Goal: Information Seeking & Learning: Check status

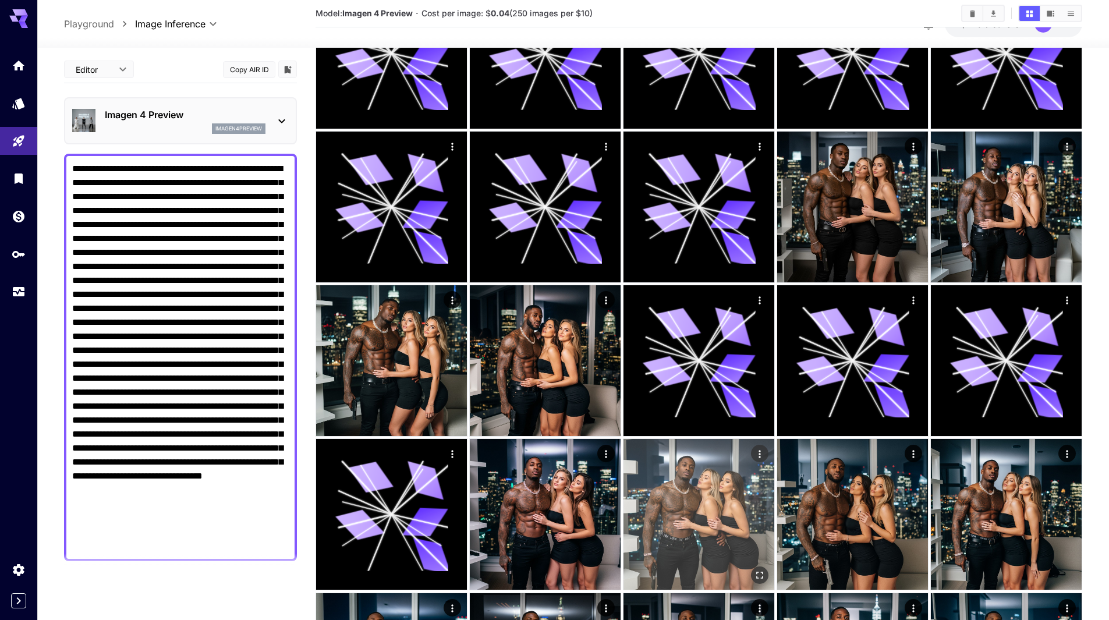
scroll to position [2274, 0]
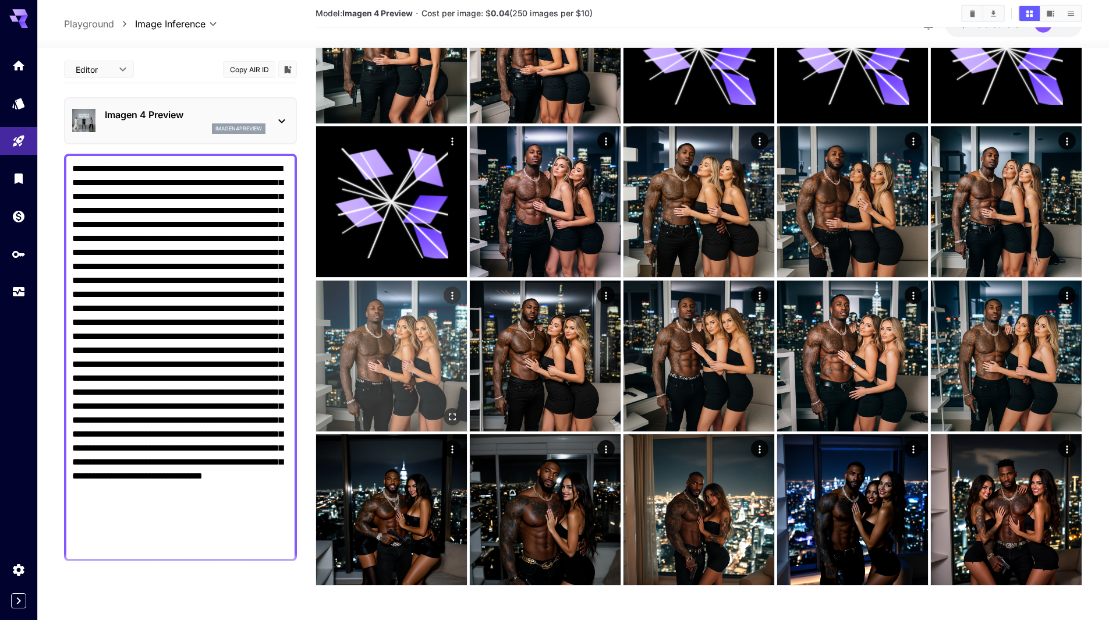
click at [410, 384] on img at bounding box center [391, 356] width 151 height 151
click at [450, 415] on icon "Open in fullscreen" at bounding box center [451, 415] width 12 height 12
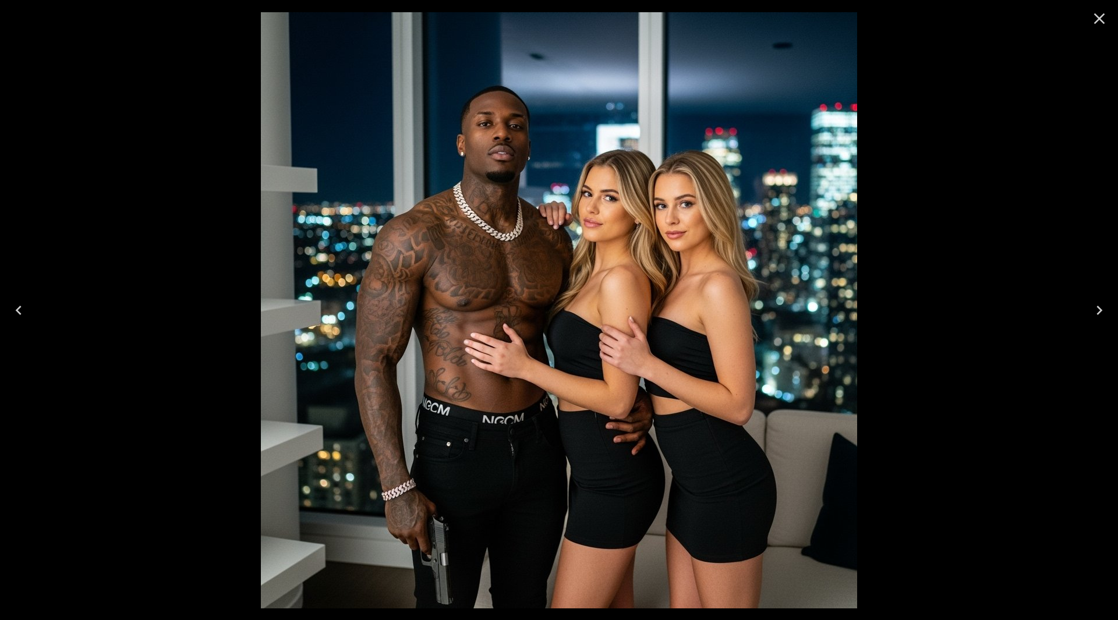
click at [1107, 14] on icon "Close" at bounding box center [1099, 18] width 19 height 19
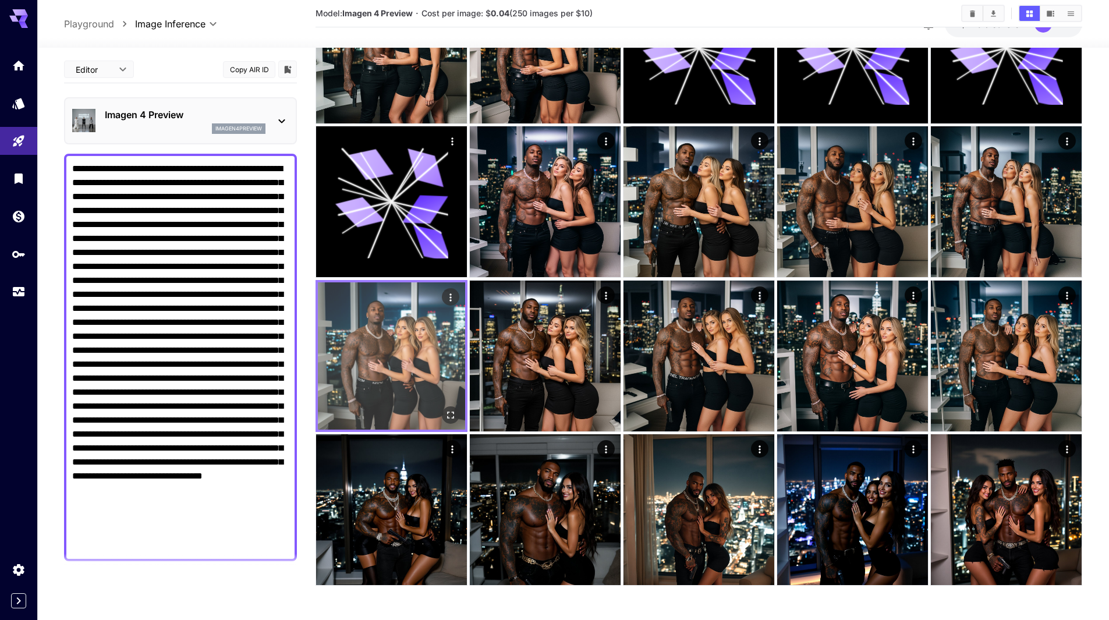
click at [412, 348] on img at bounding box center [391, 355] width 147 height 147
drag, startPoint x: 381, startPoint y: 342, endPoint x: 452, endPoint y: 295, distance: 84.8
click at [452, 295] on icon "Actions" at bounding box center [451, 297] width 12 height 12
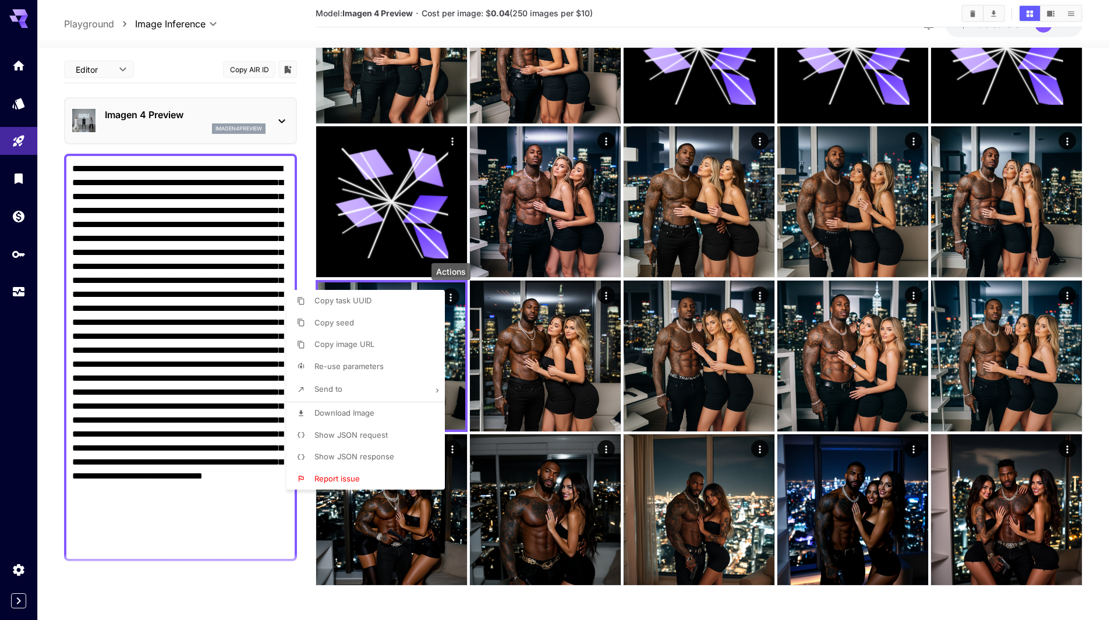
click at [370, 364] on span "Re-use parameters" at bounding box center [348, 366] width 69 height 9
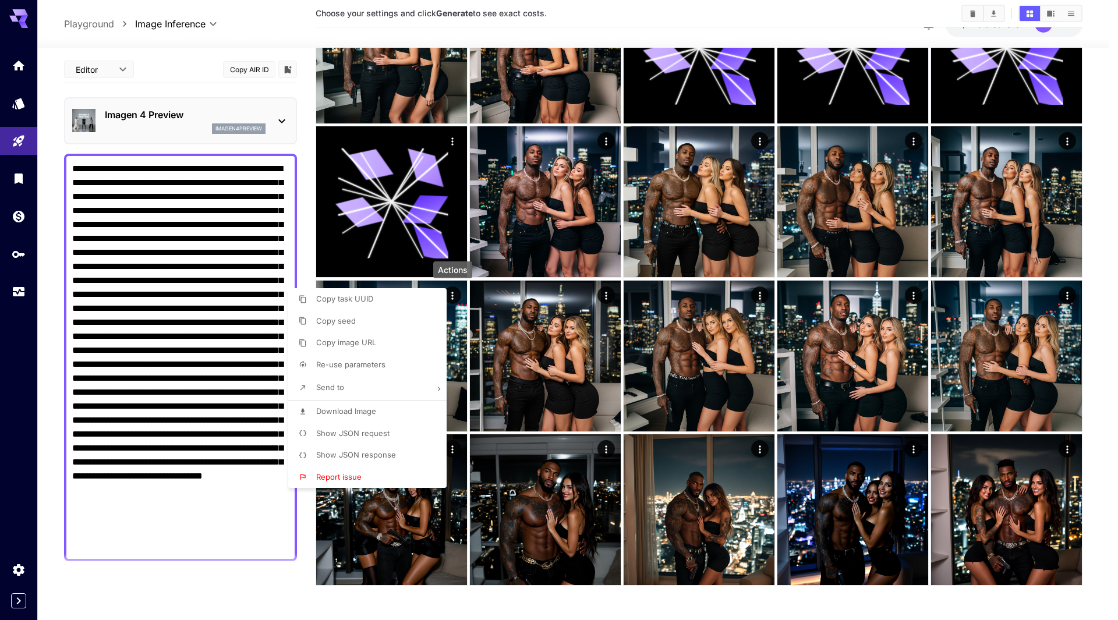
click at [124, 383] on div at bounding box center [559, 310] width 1118 height 620
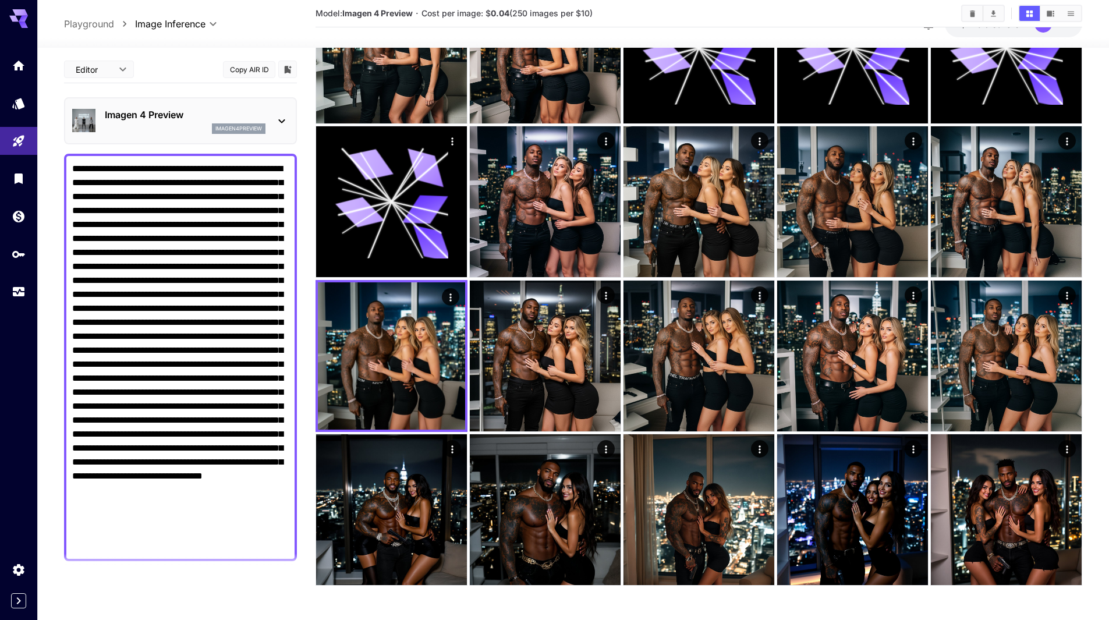
drag, startPoint x: 116, startPoint y: 543, endPoint x: 0, endPoint y: 50, distance: 506.7
click at [199, 570] on section at bounding box center [180, 568] width 233 height 29
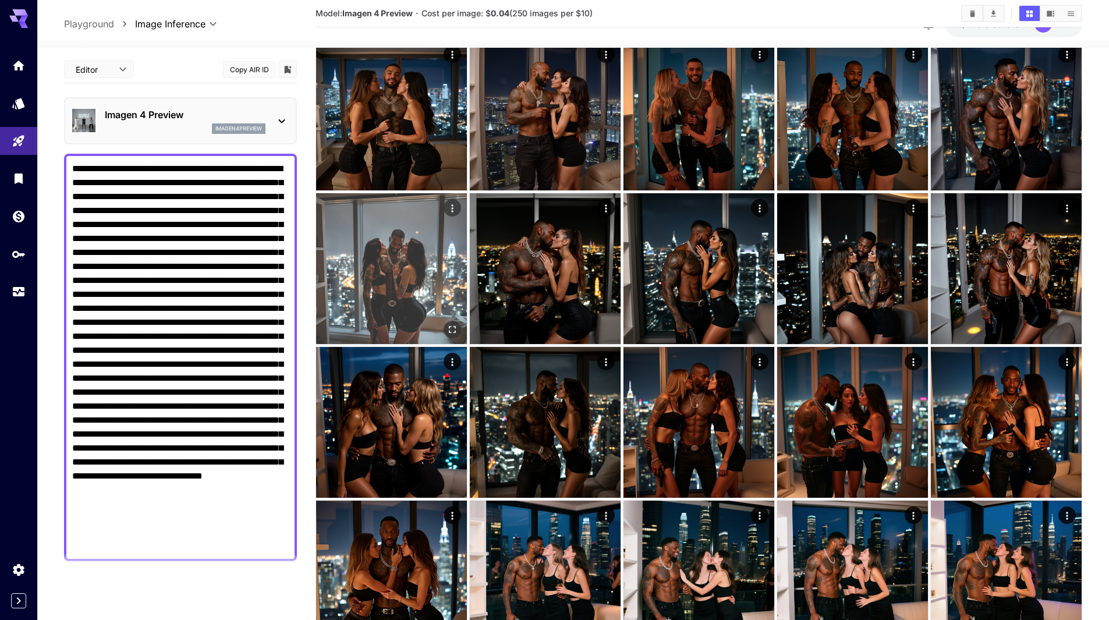
scroll to position [1284, 0]
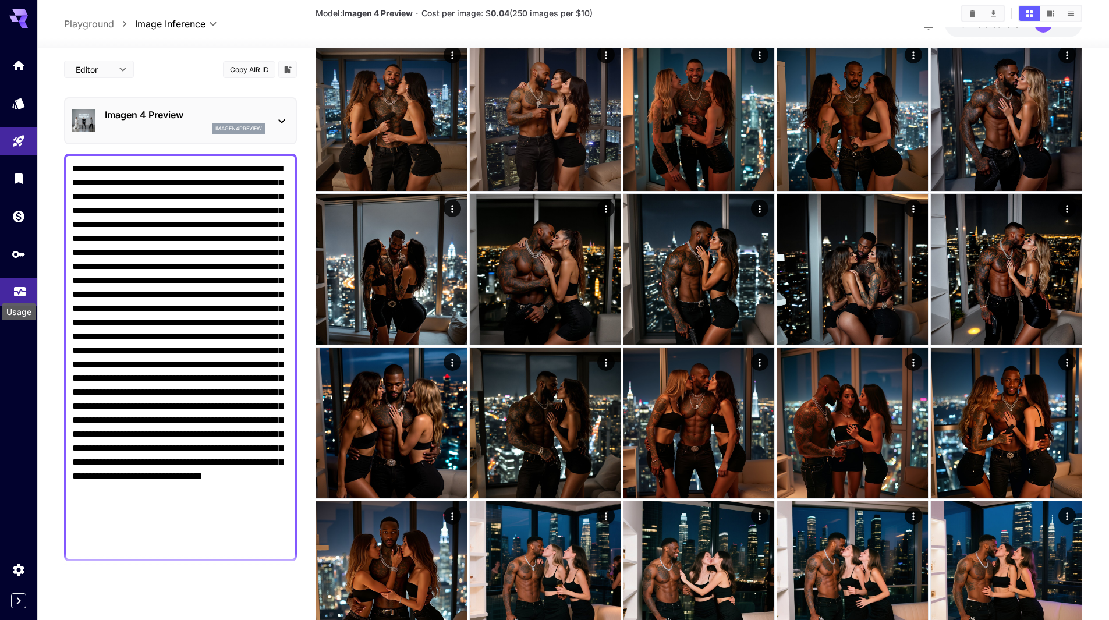
click at [20, 286] on icon "Usage" at bounding box center [20, 289] width 12 height 6
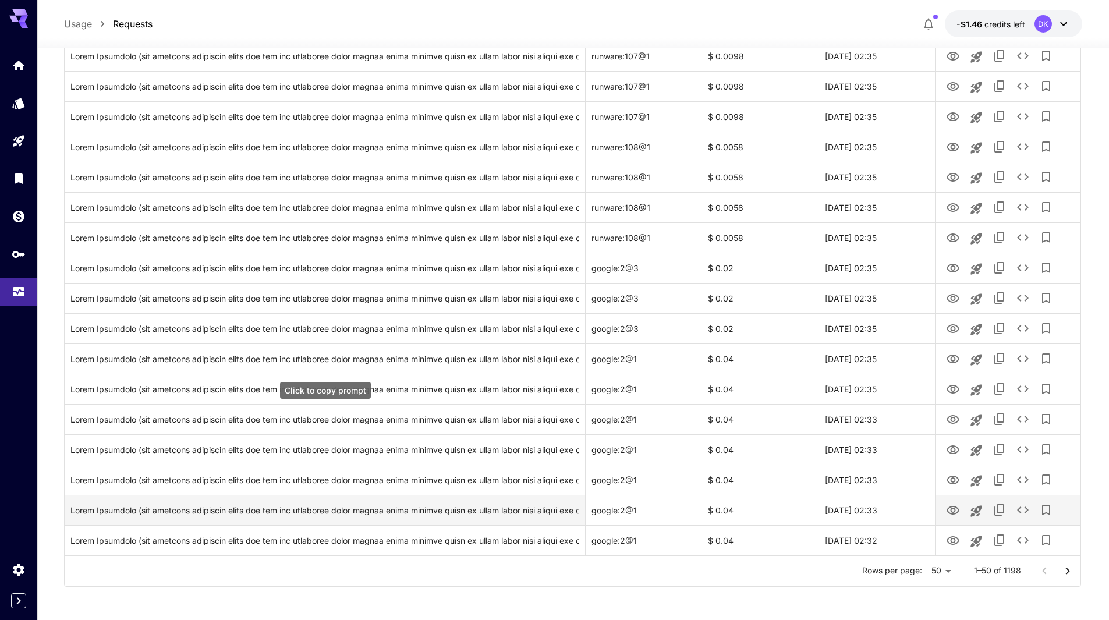
scroll to position [1189, 0]
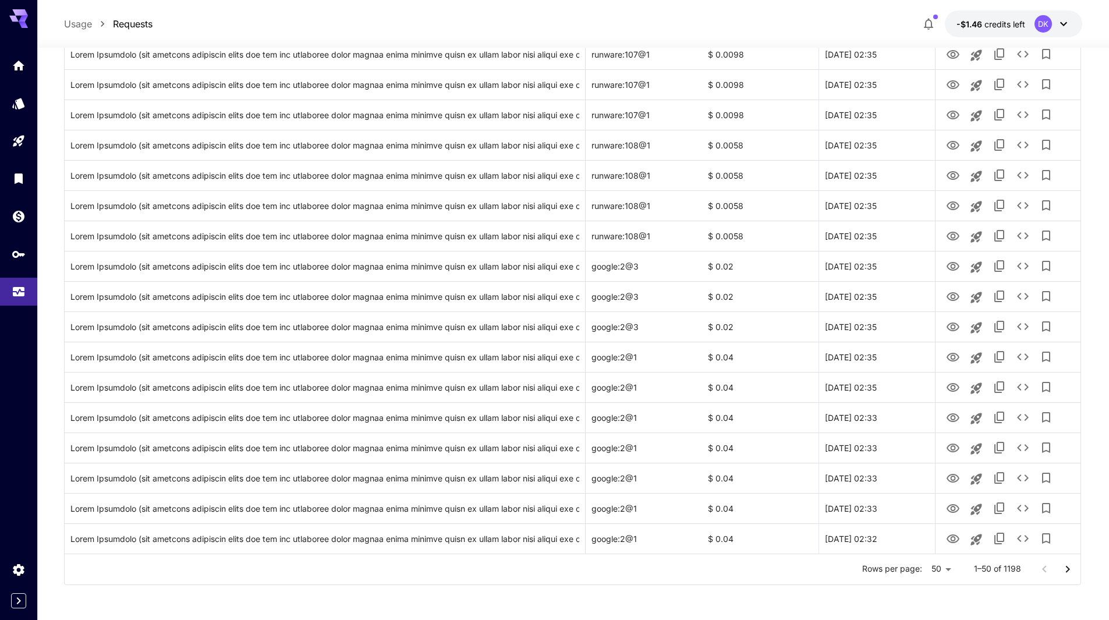
click at [1075, 570] on icon "Go to next page" at bounding box center [1068, 570] width 14 height 14
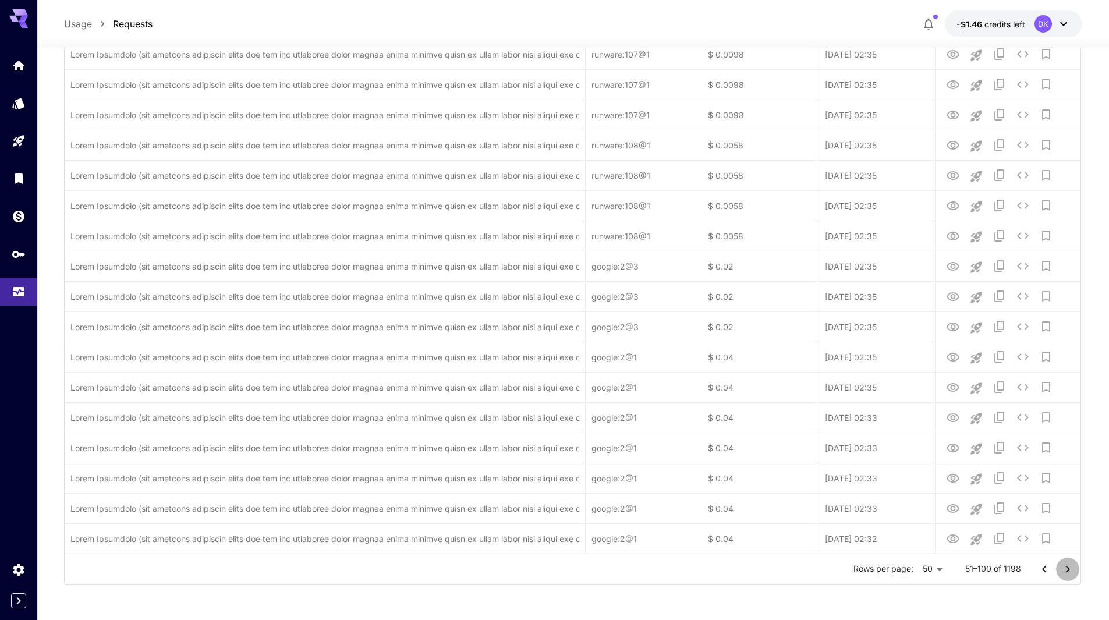
click at [1074, 570] on icon "Go to next page" at bounding box center [1068, 570] width 14 height 14
click at [1073, 570] on icon "Go to next page" at bounding box center [1068, 570] width 14 height 14
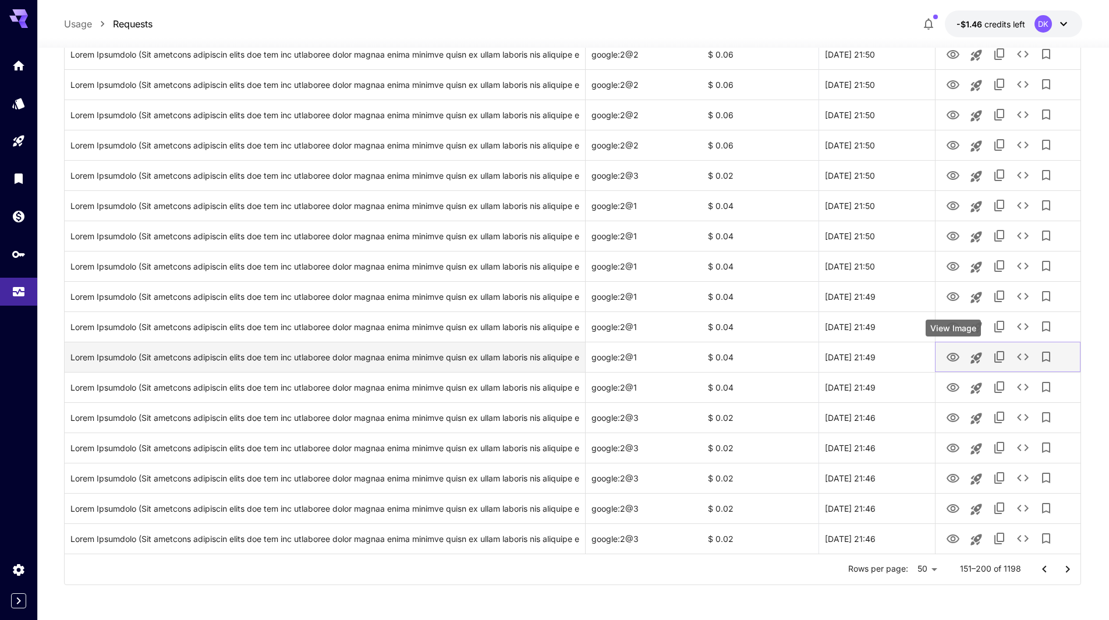
click at [959, 355] on icon "View Image" at bounding box center [953, 358] width 14 height 14
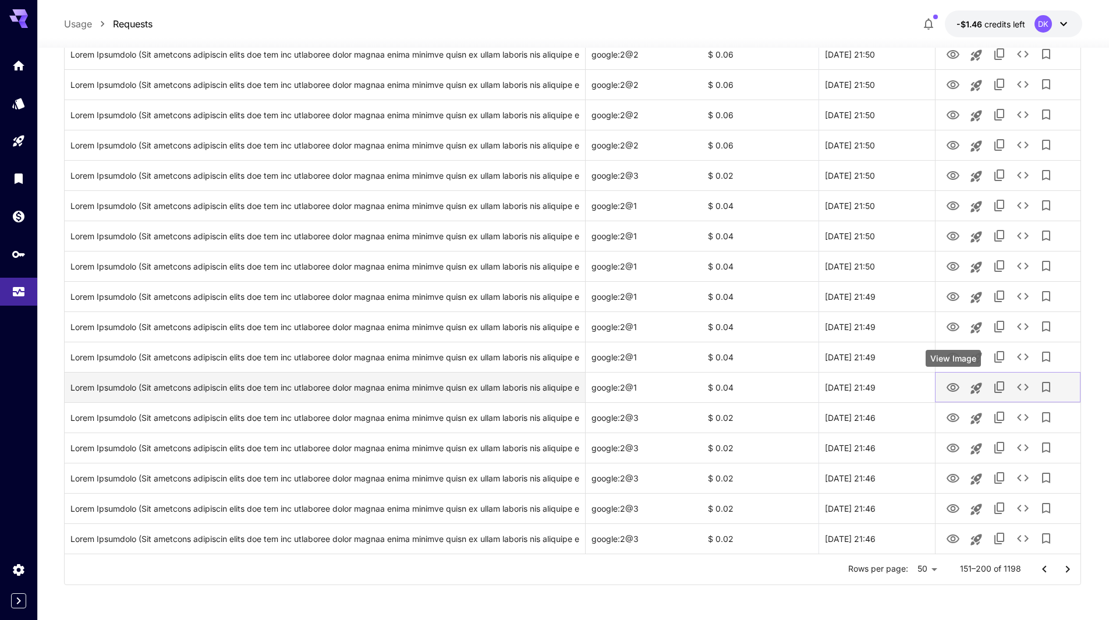
click at [956, 386] on icon "View Image" at bounding box center [953, 388] width 14 height 14
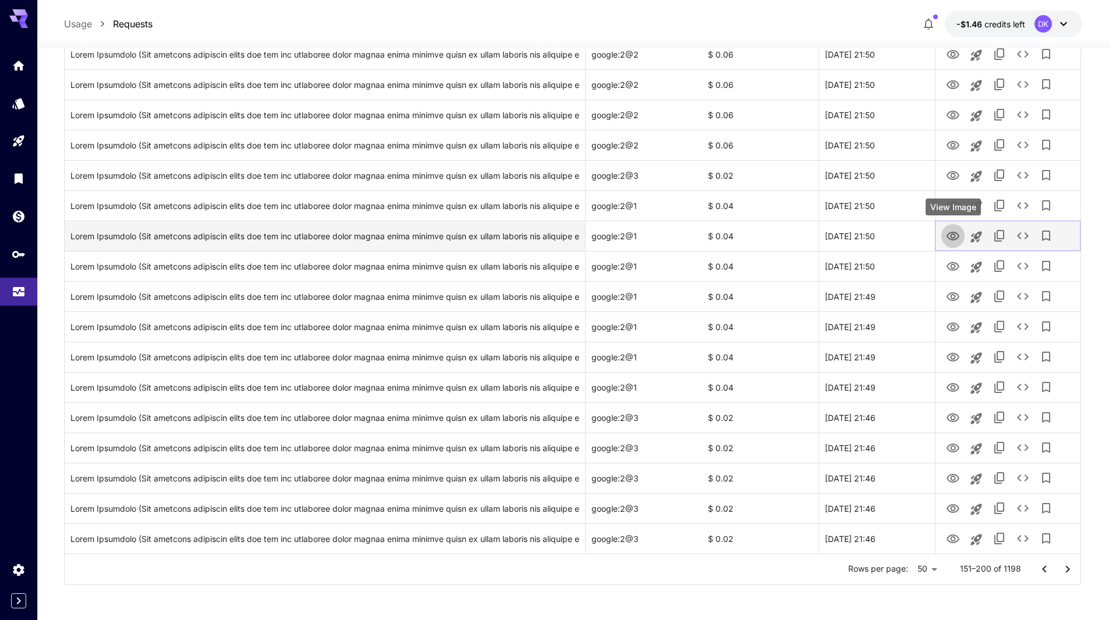
click at [953, 230] on icon "View Image" at bounding box center [953, 236] width 14 height 14
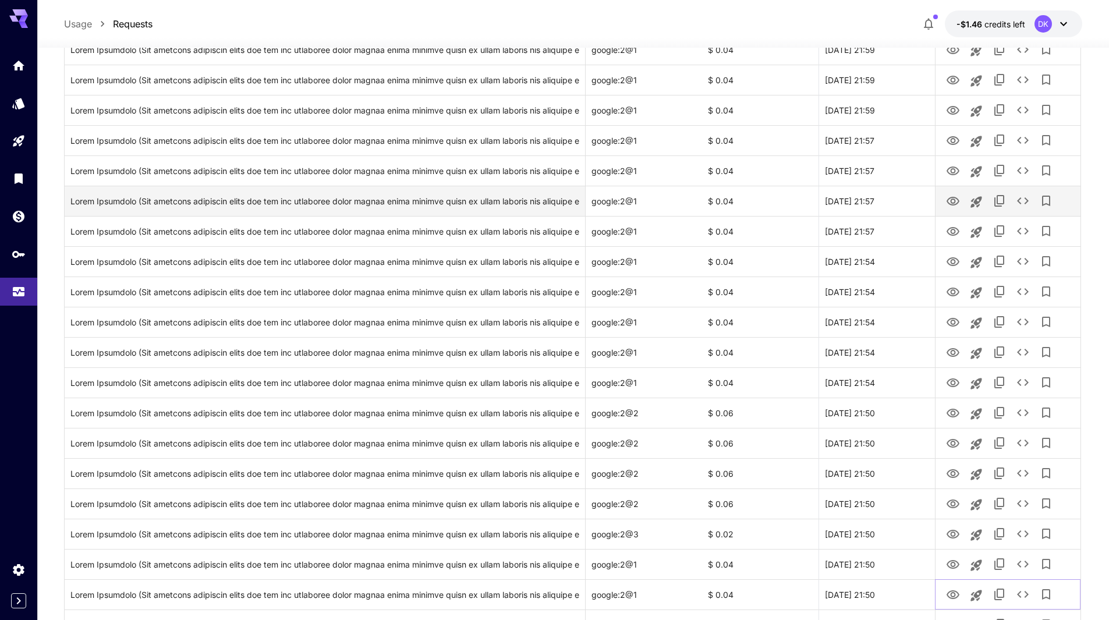
scroll to position [782, 0]
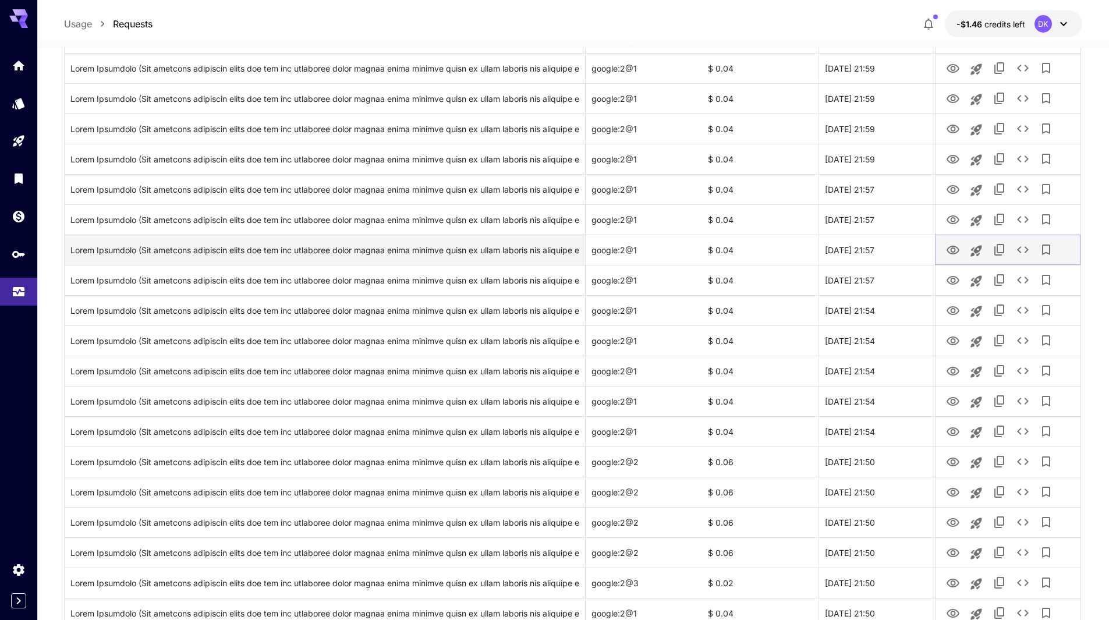
click at [949, 246] on icon "View Image" at bounding box center [953, 250] width 14 height 14
click at [456, 250] on div "Click to copy prompt" at bounding box center [324, 250] width 509 height 30
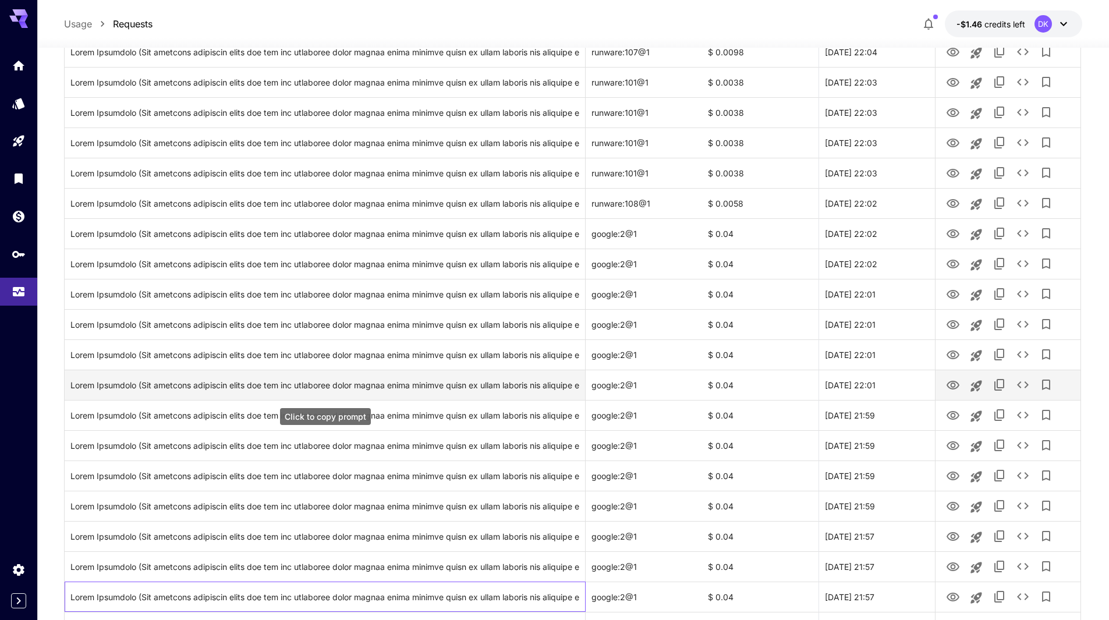
scroll to position [432, 0]
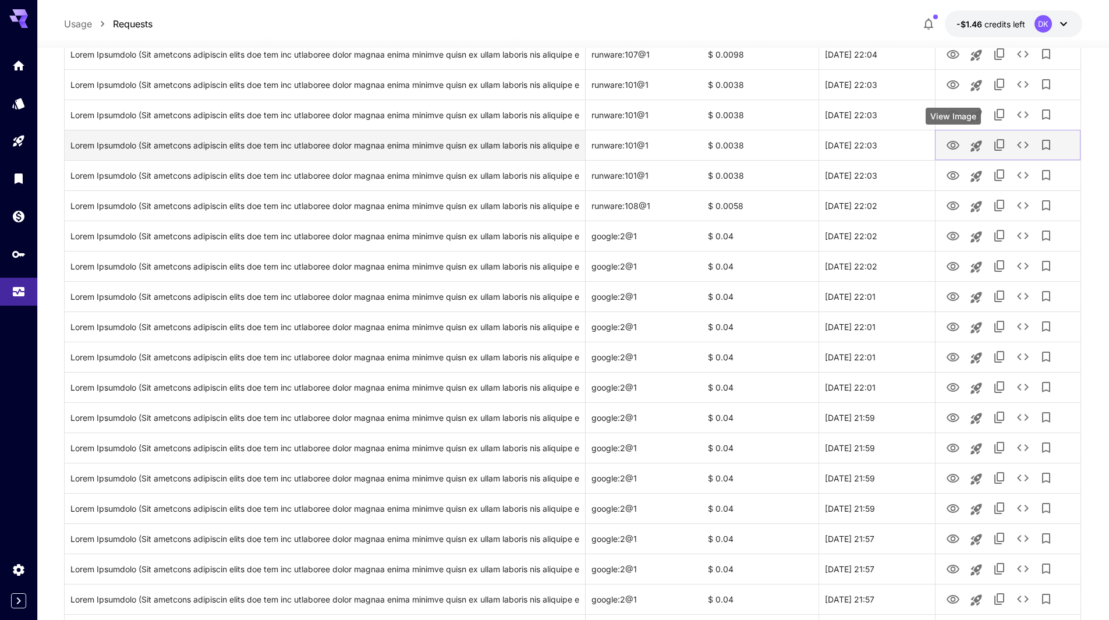
click at [955, 145] on icon "View Image" at bounding box center [953, 145] width 13 height 9
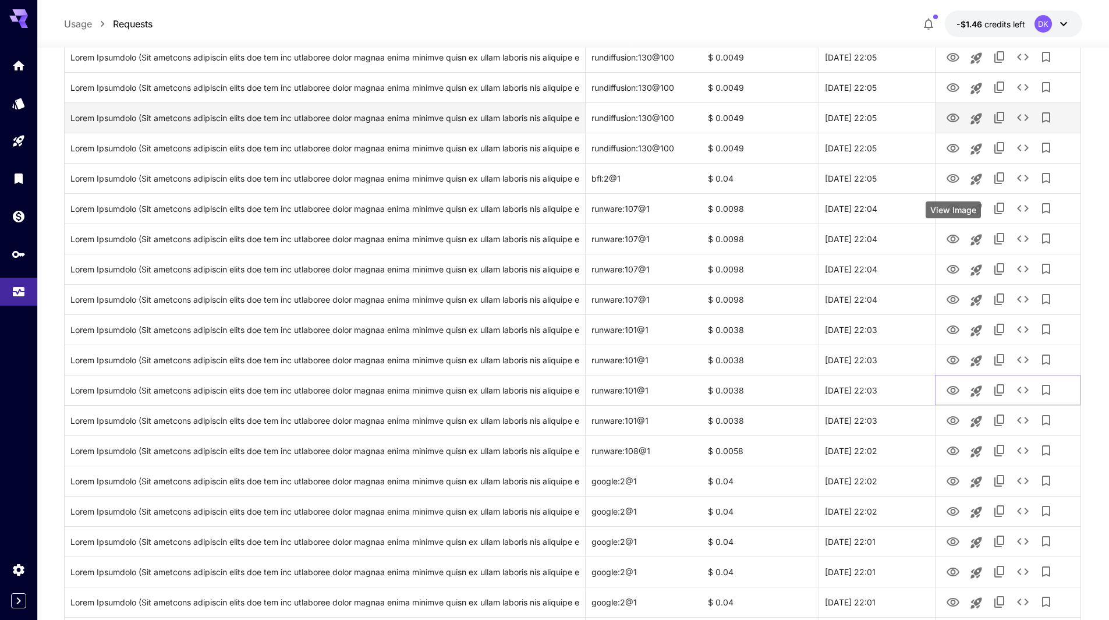
scroll to position [141, 0]
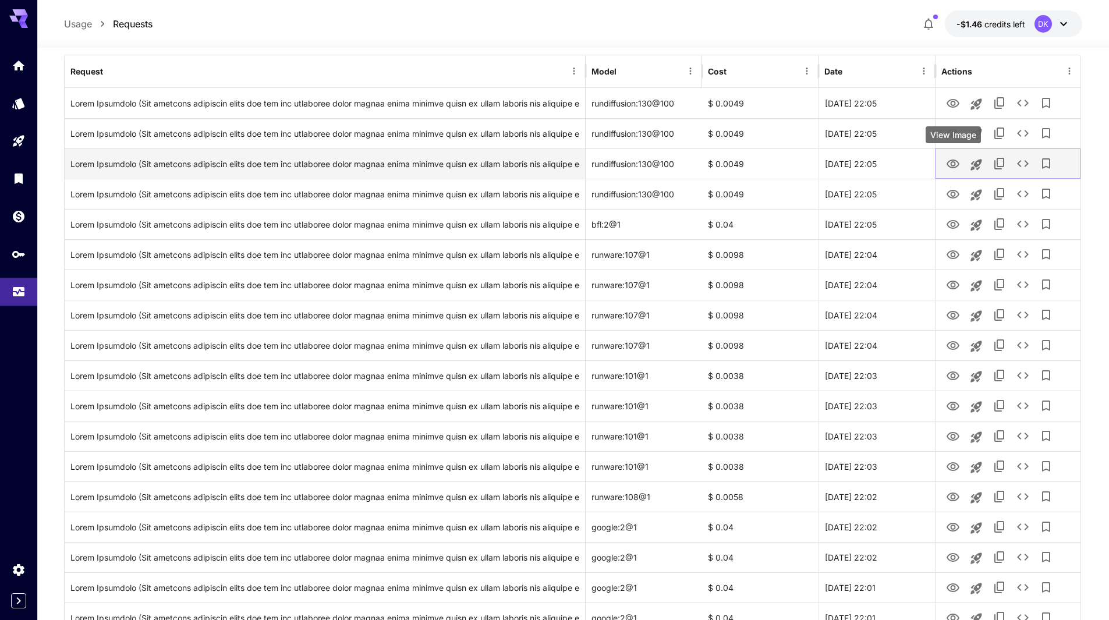
click at [950, 158] on icon "View Image" at bounding box center [953, 164] width 14 height 14
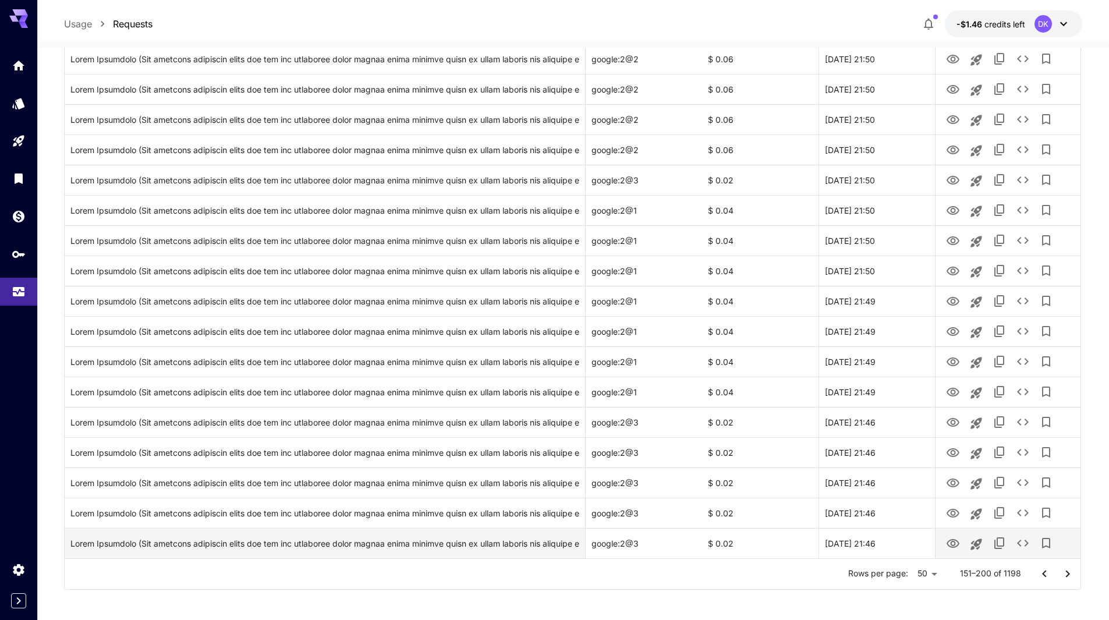
scroll to position [1189, 0]
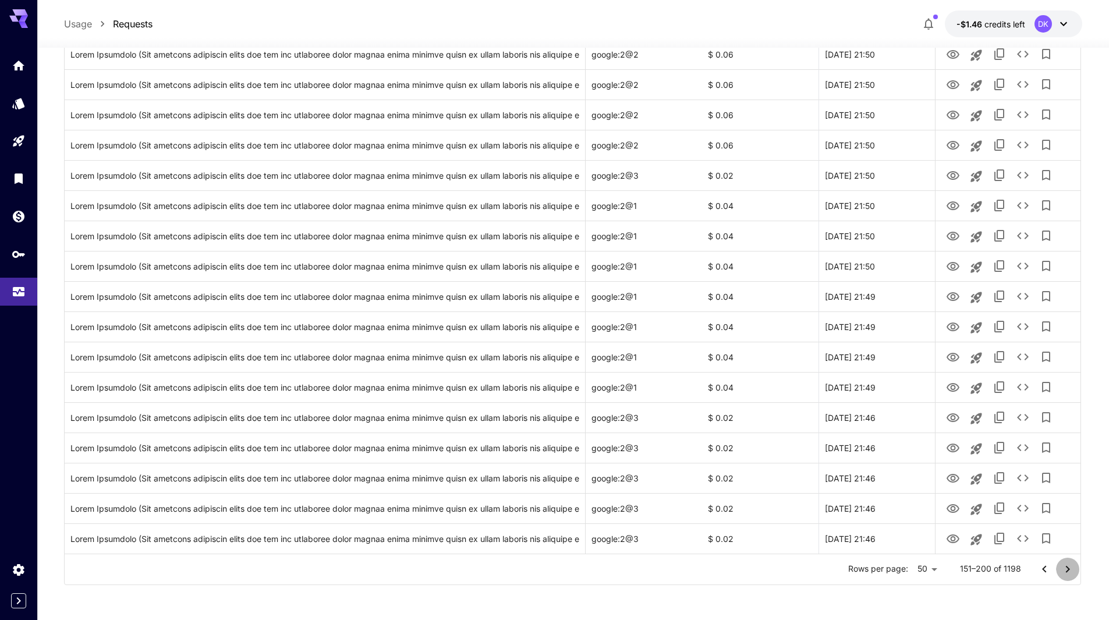
click at [1066, 571] on icon "Go to next page" at bounding box center [1068, 570] width 14 height 14
click at [1066, 570] on icon "Go to next page" at bounding box center [1068, 570] width 14 height 14
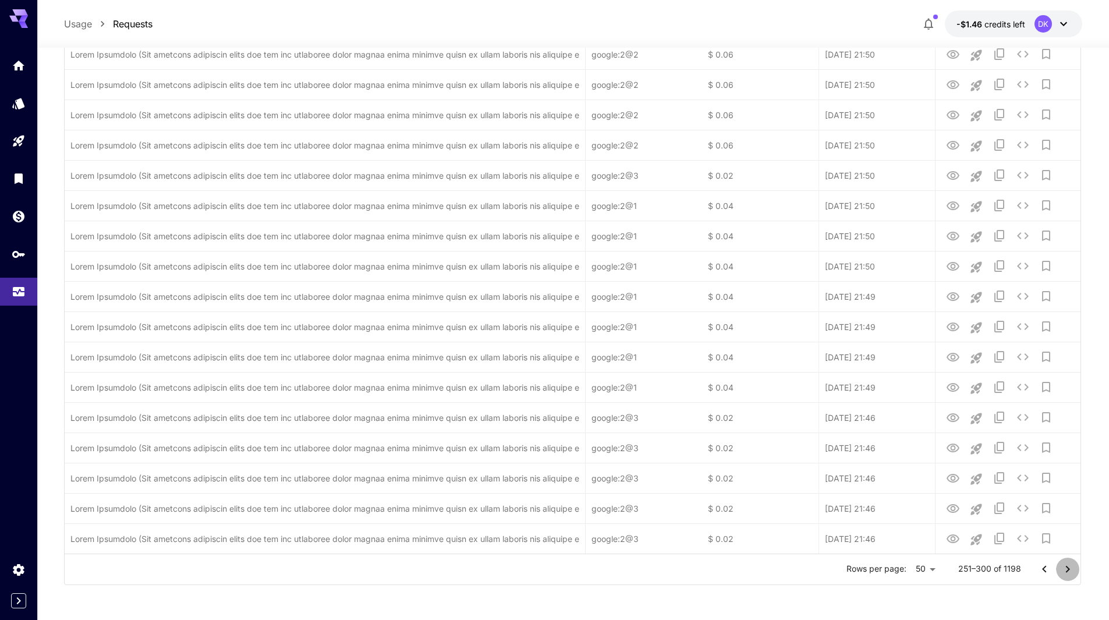
click at [1066, 570] on icon "Go to next page" at bounding box center [1068, 570] width 14 height 14
click at [1070, 572] on icon "Go to next page" at bounding box center [1068, 570] width 14 height 14
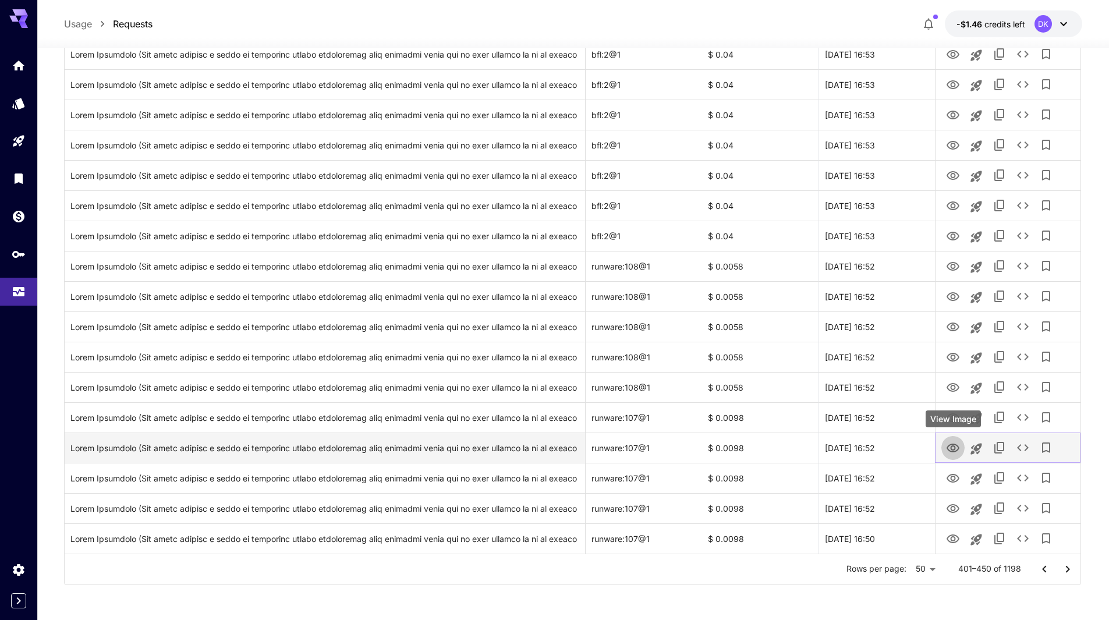
click at [954, 447] on icon "View Image" at bounding box center [953, 448] width 14 height 14
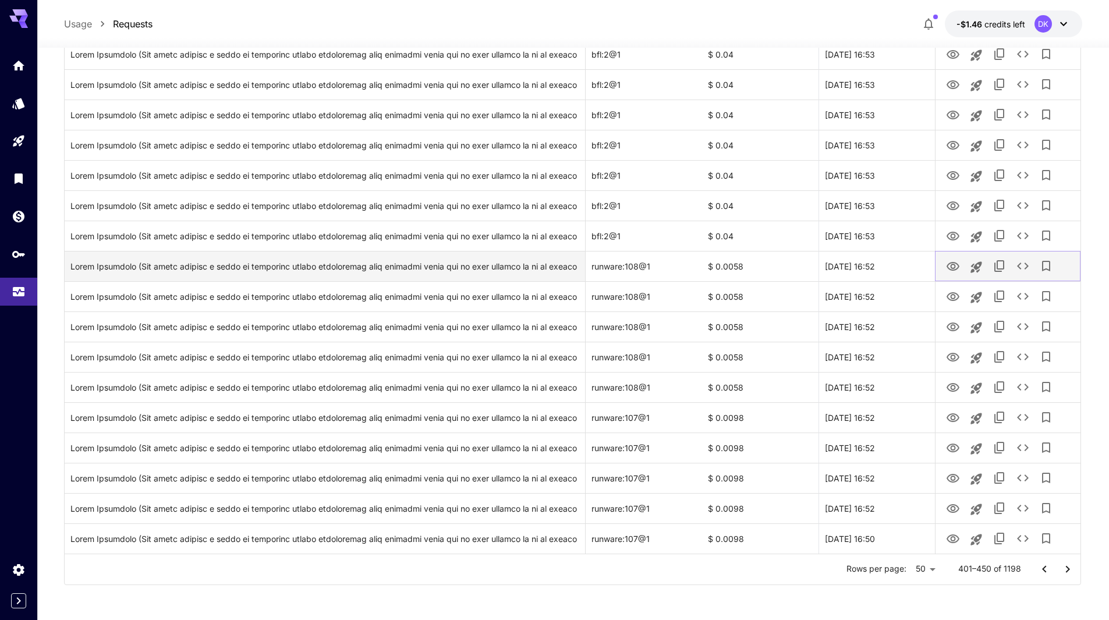
click at [953, 262] on icon "View Image" at bounding box center [953, 266] width 13 height 9
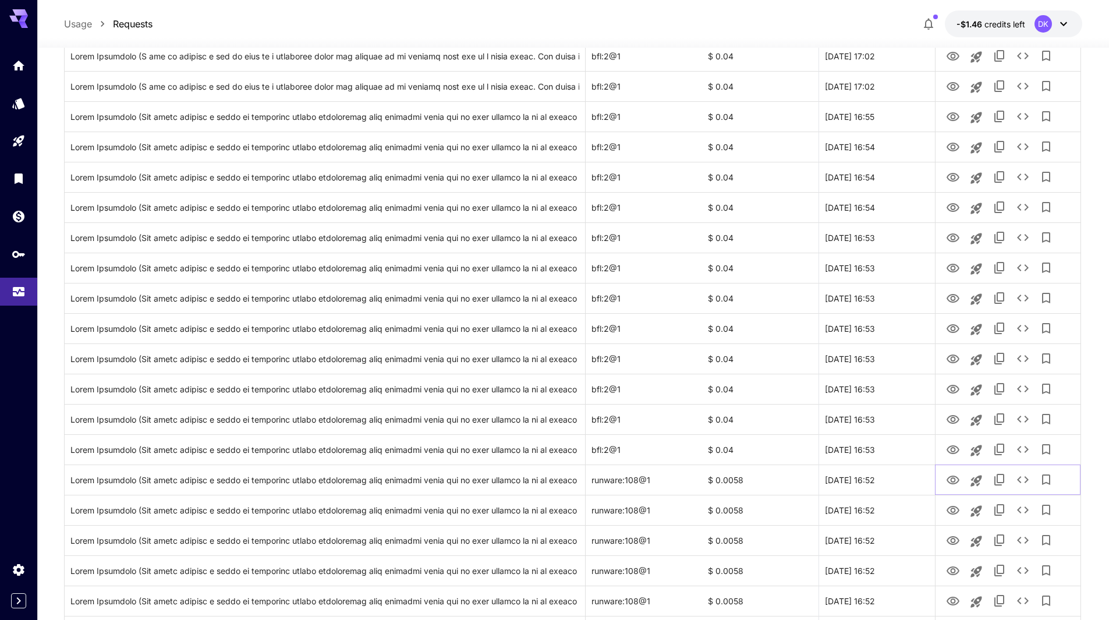
scroll to position [956, 0]
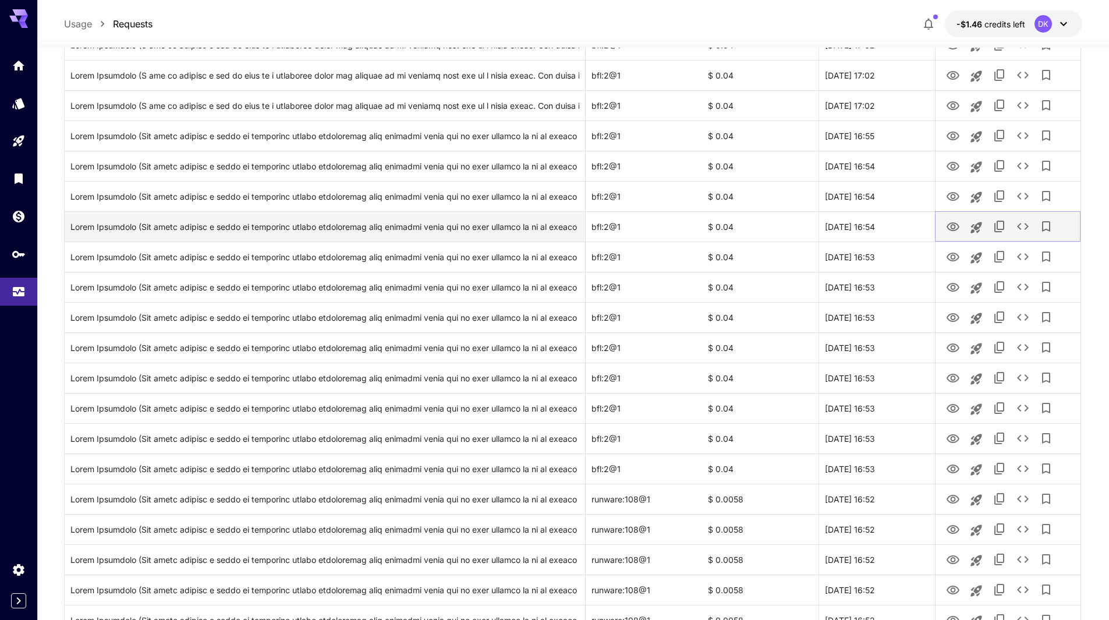
click at [955, 227] on icon "View Image" at bounding box center [953, 227] width 14 height 14
click at [272, 226] on div "Click to copy prompt" at bounding box center [324, 227] width 509 height 30
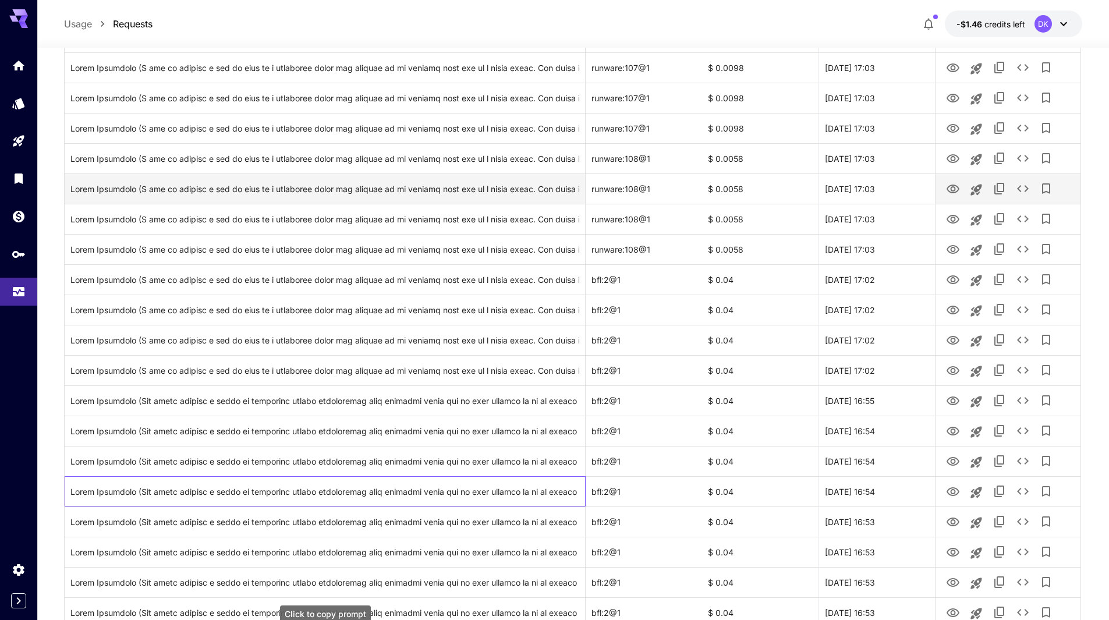
scroll to position [665, 0]
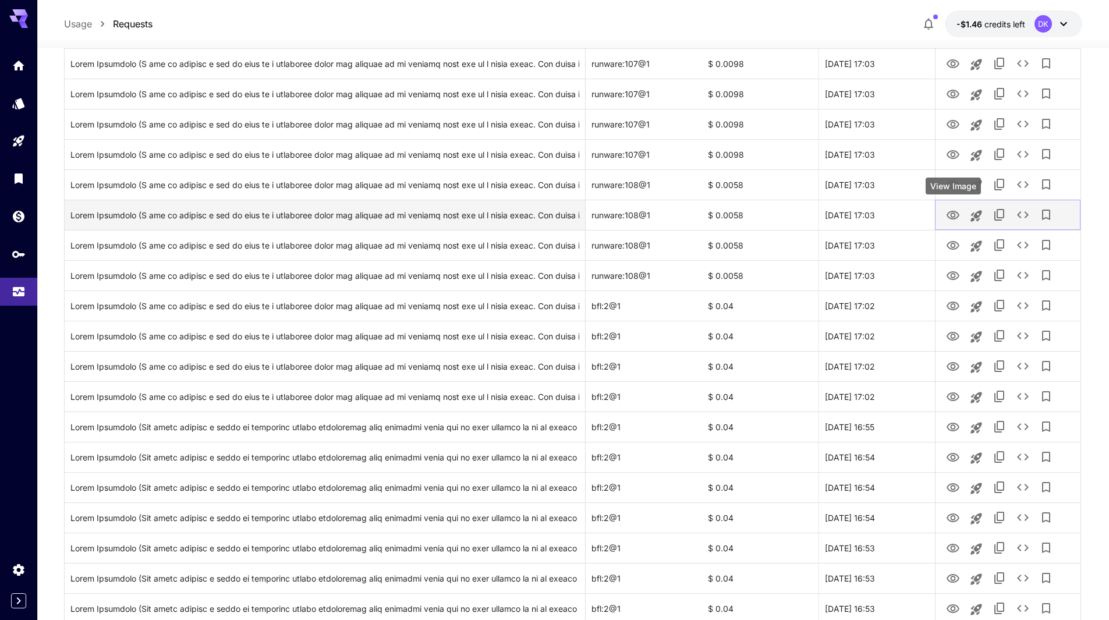
click at [952, 214] on icon "View Image" at bounding box center [953, 215] width 13 height 9
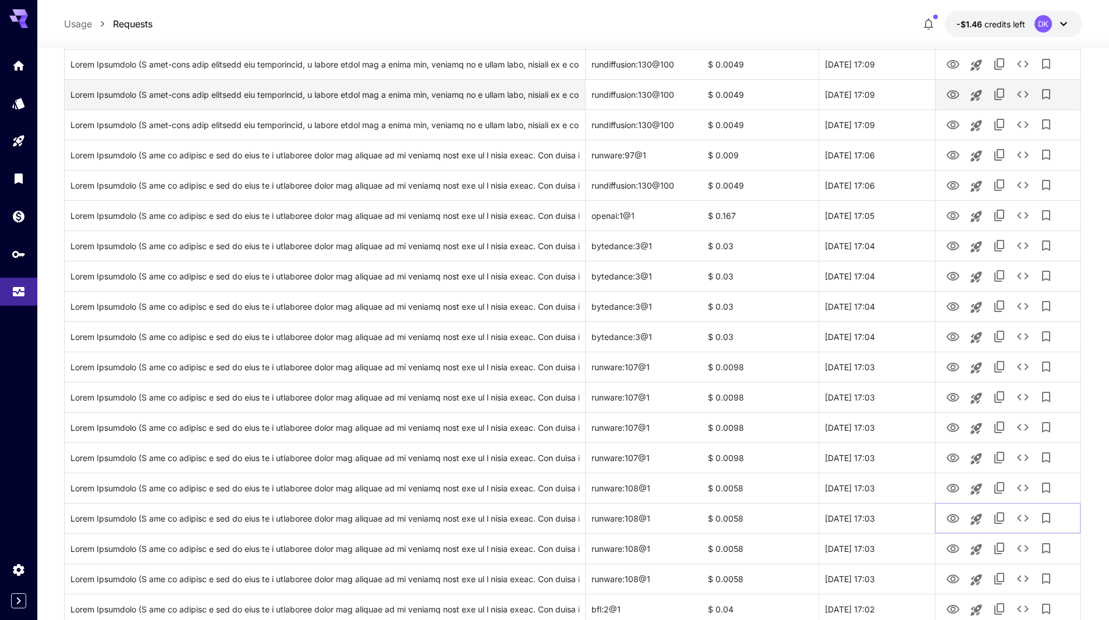
scroll to position [316, 0]
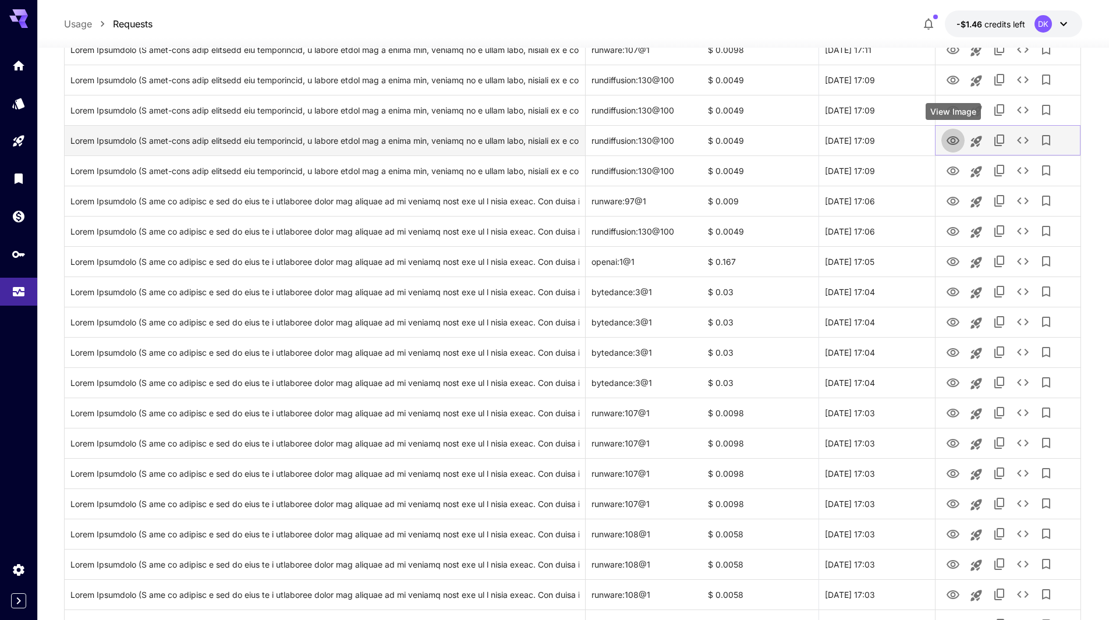
click at [956, 140] on icon "View Image" at bounding box center [953, 141] width 14 height 14
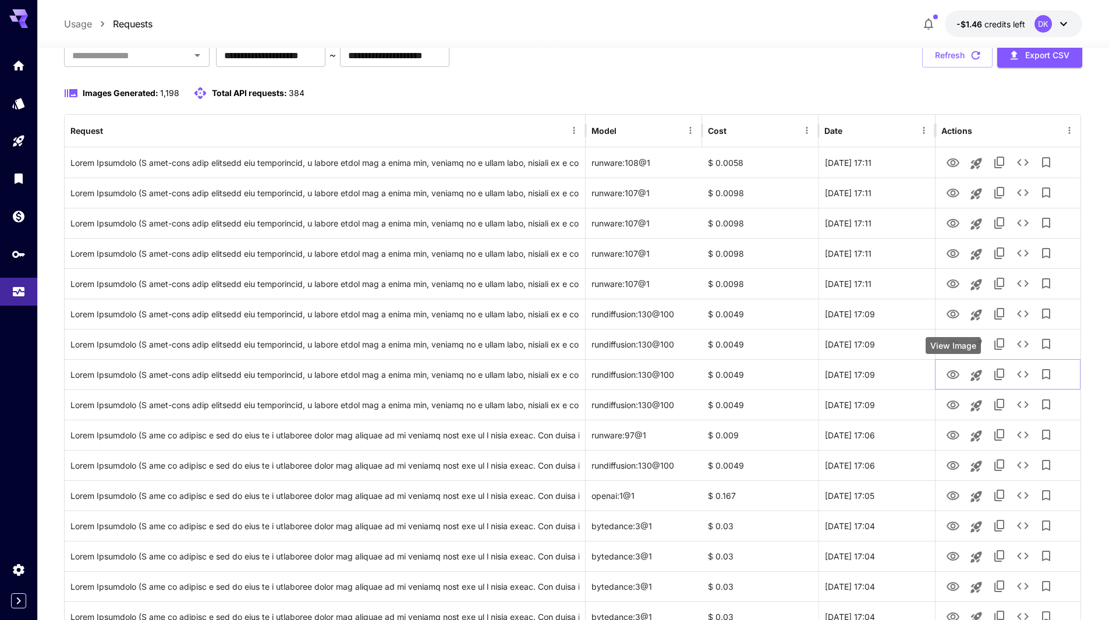
scroll to position [24, 0]
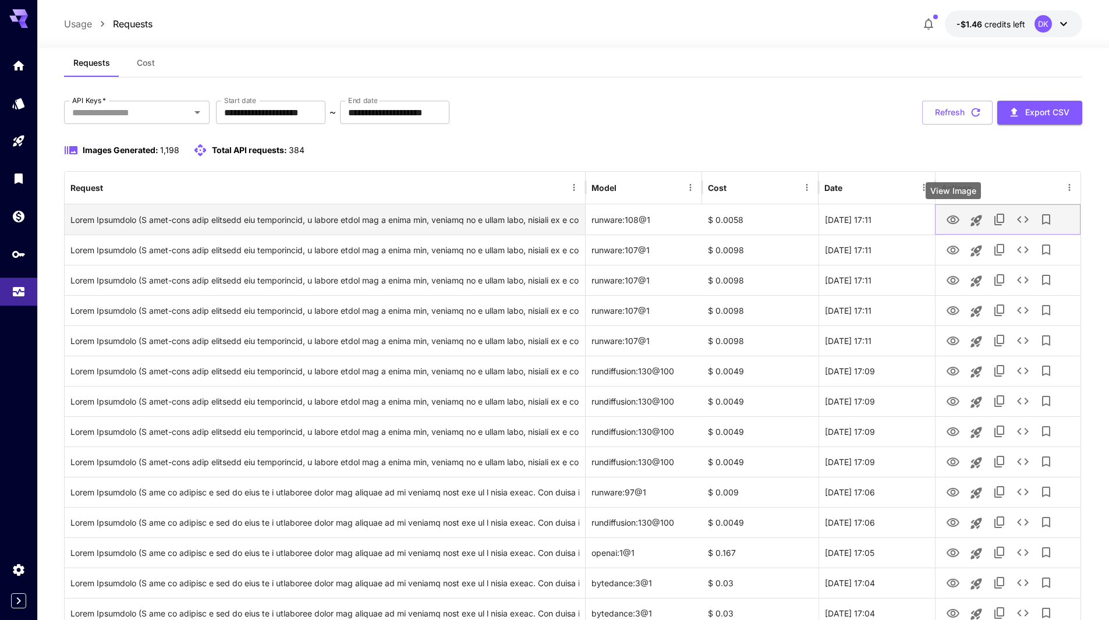
click at [951, 220] on icon "View Image" at bounding box center [953, 219] width 13 height 9
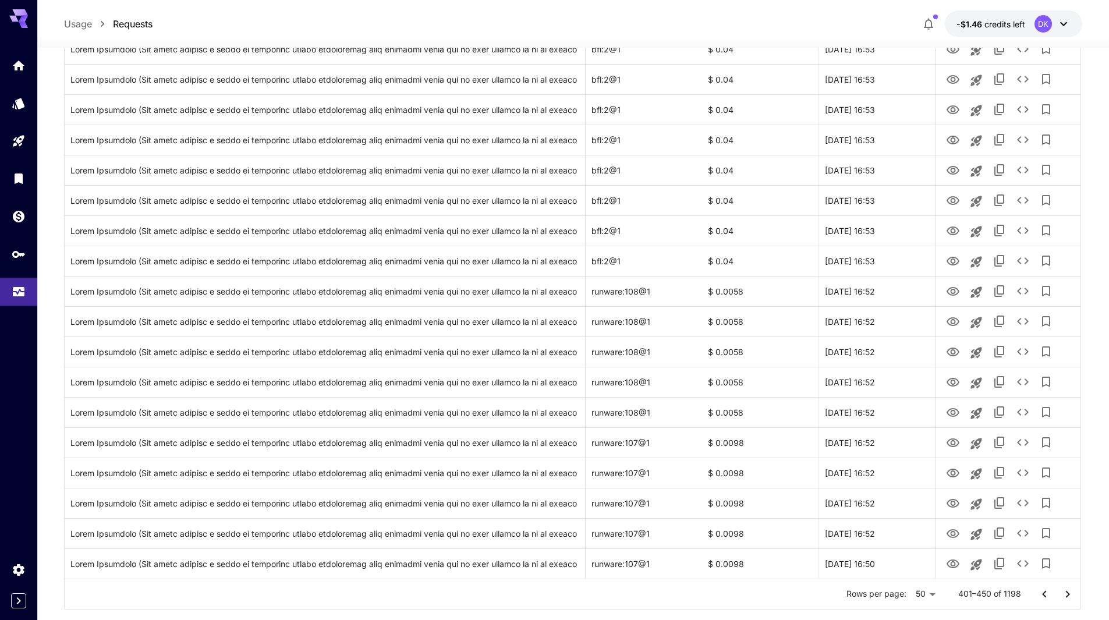
scroll to position [1189, 0]
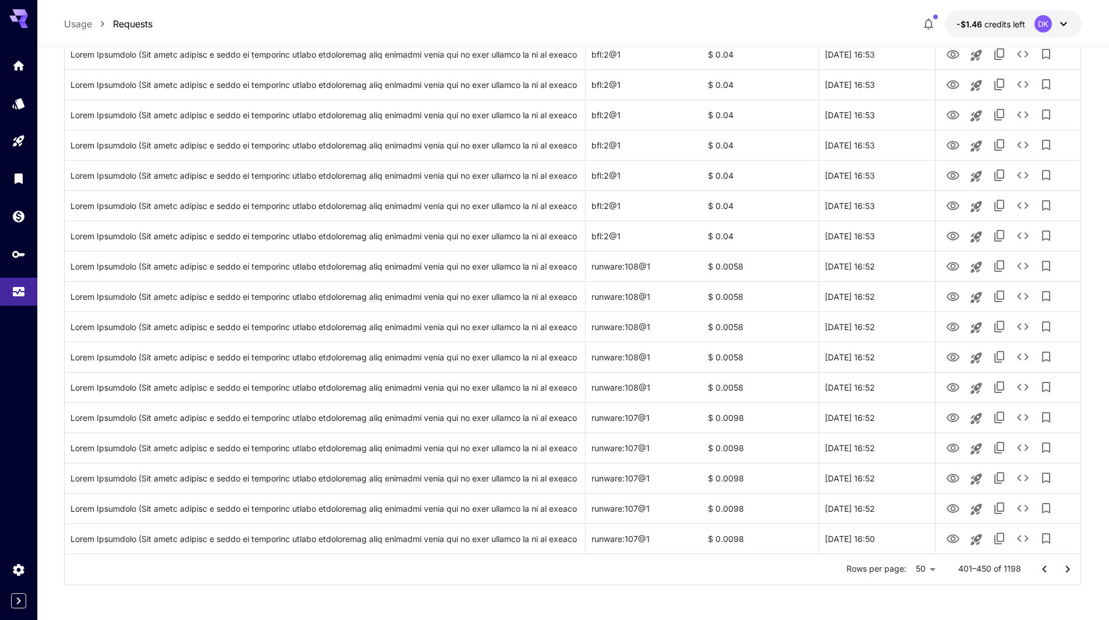
click at [1066, 574] on button "Go to next page" at bounding box center [1067, 569] width 23 height 23
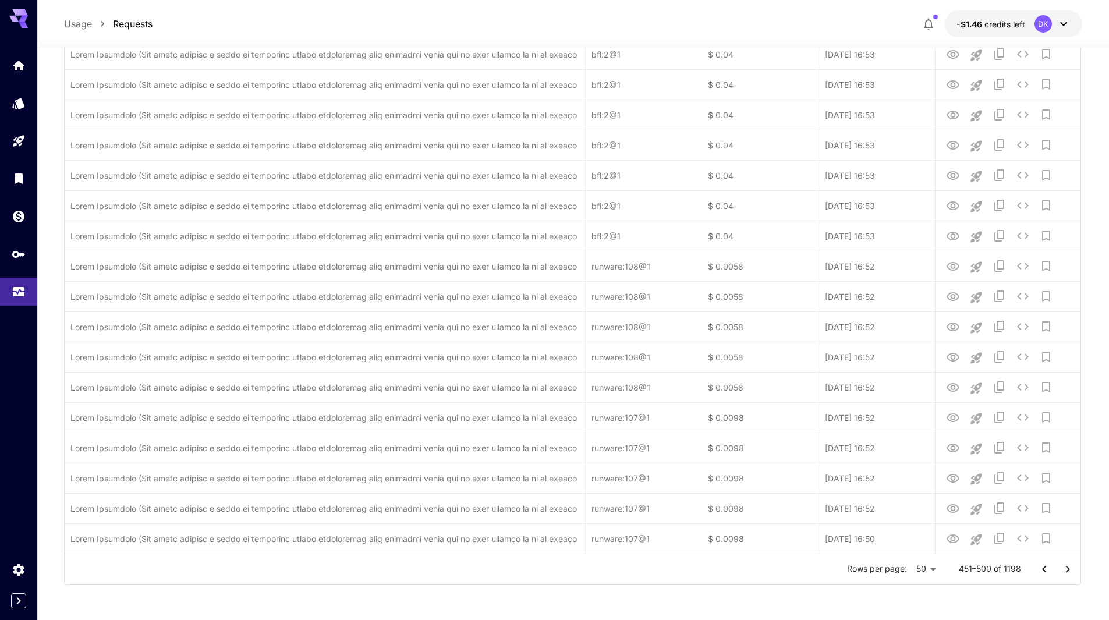
click at [1070, 574] on icon "Go to next page" at bounding box center [1068, 570] width 14 height 14
click at [1070, 573] on icon "Go to next page" at bounding box center [1068, 570] width 14 height 14
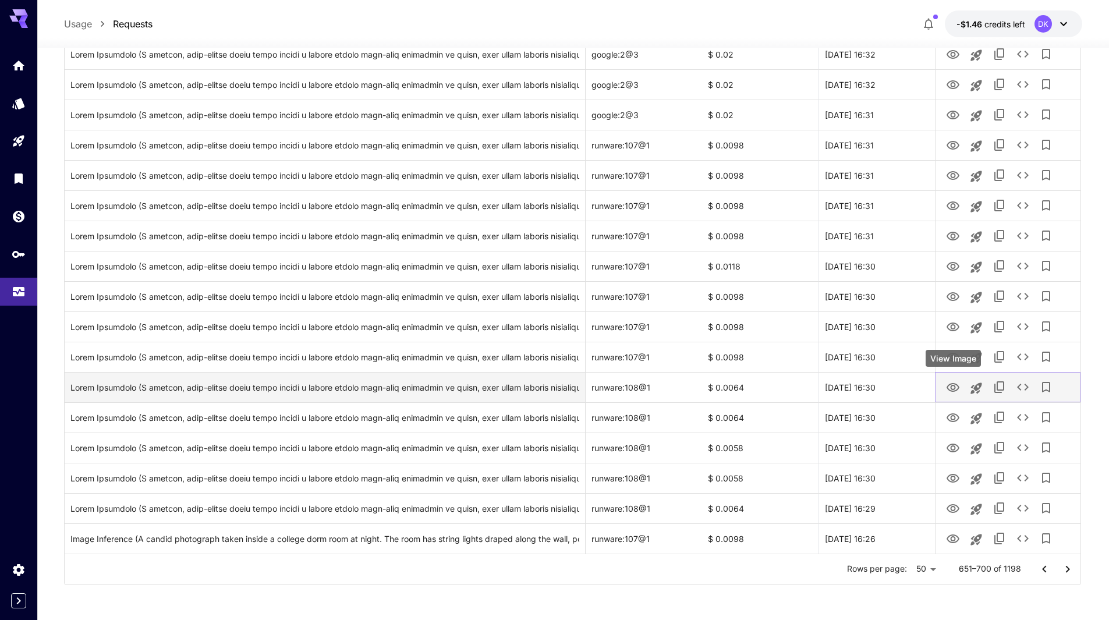
click at [949, 389] on icon "View Image" at bounding box center [953, 387] width 13 height 9
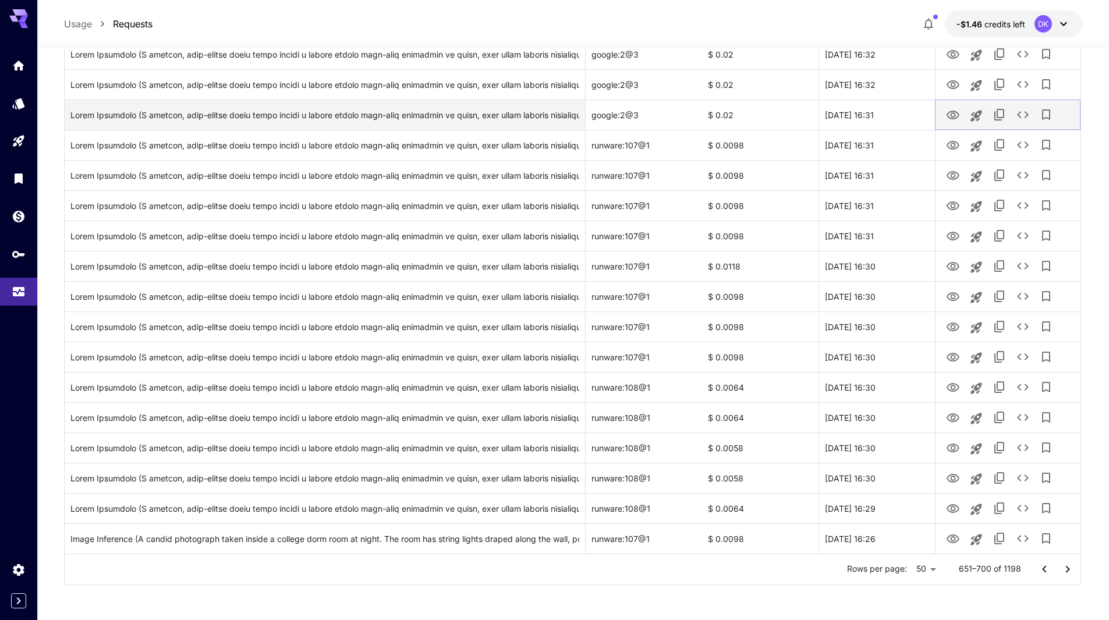
click at [955, 114] on icon "View Image" at bounding box center [953, 115] width 13 height 9
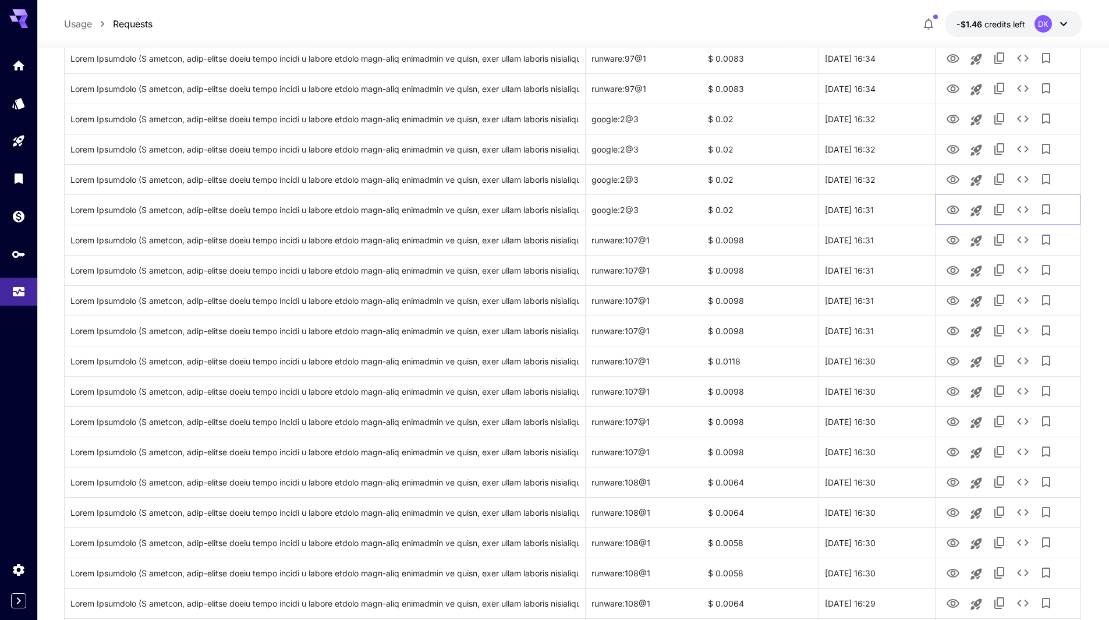
scroll to position [782, 0]
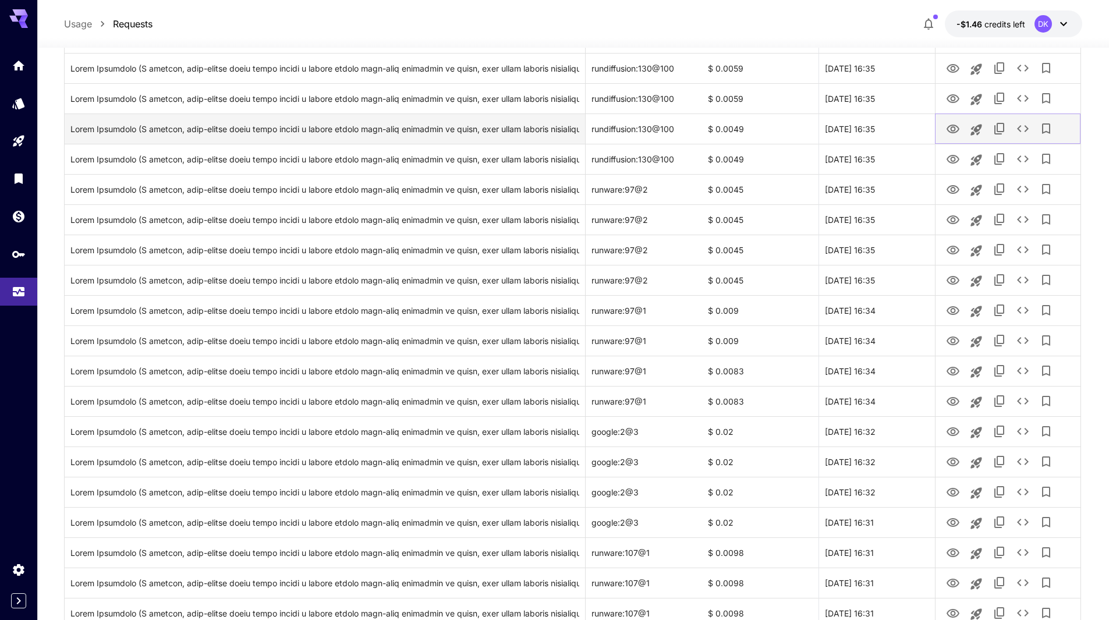
click at [953, 125] on icon "View Image" at bounding box center [953, 129] width 13 height 9
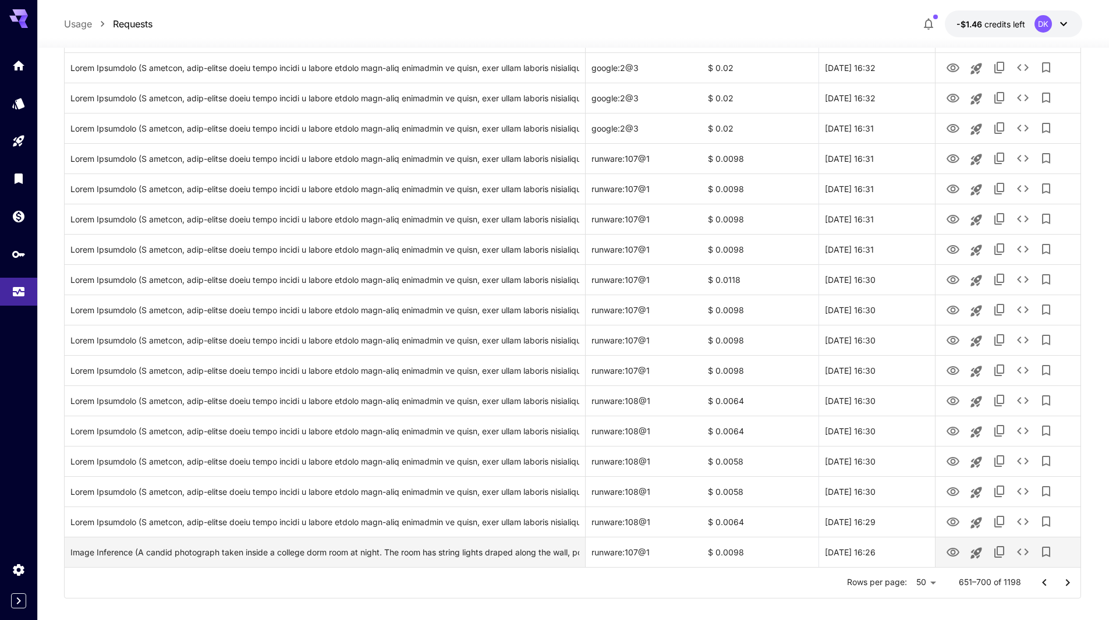
scroll to position [1189, 0]
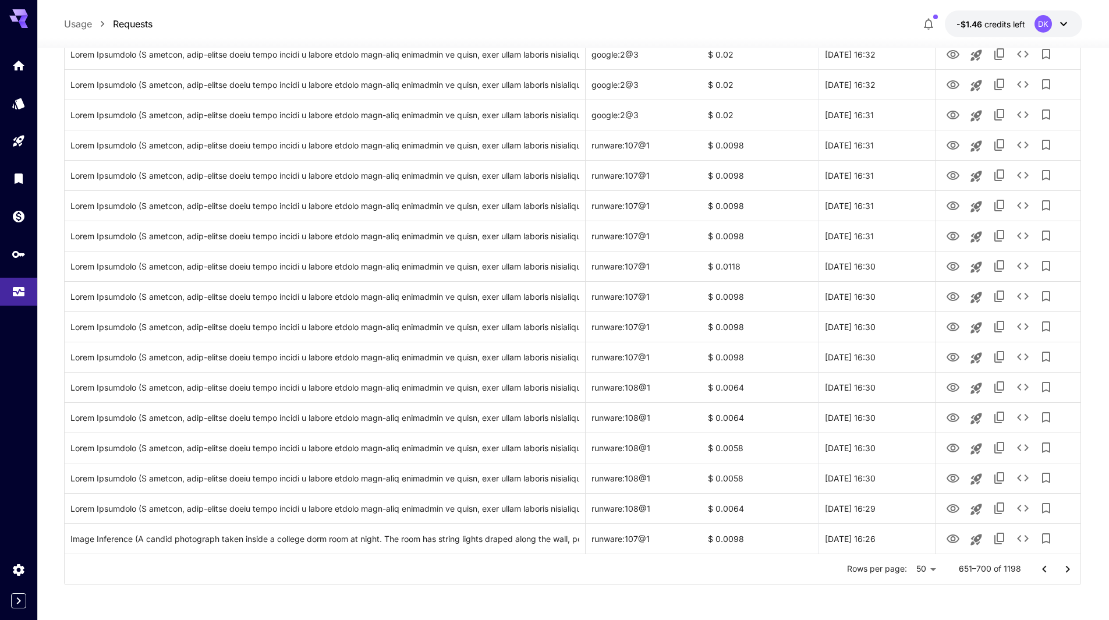
click at [1070, 570] on icon "Go to next page" at bounding box center [1068, 570] width 14 height 14
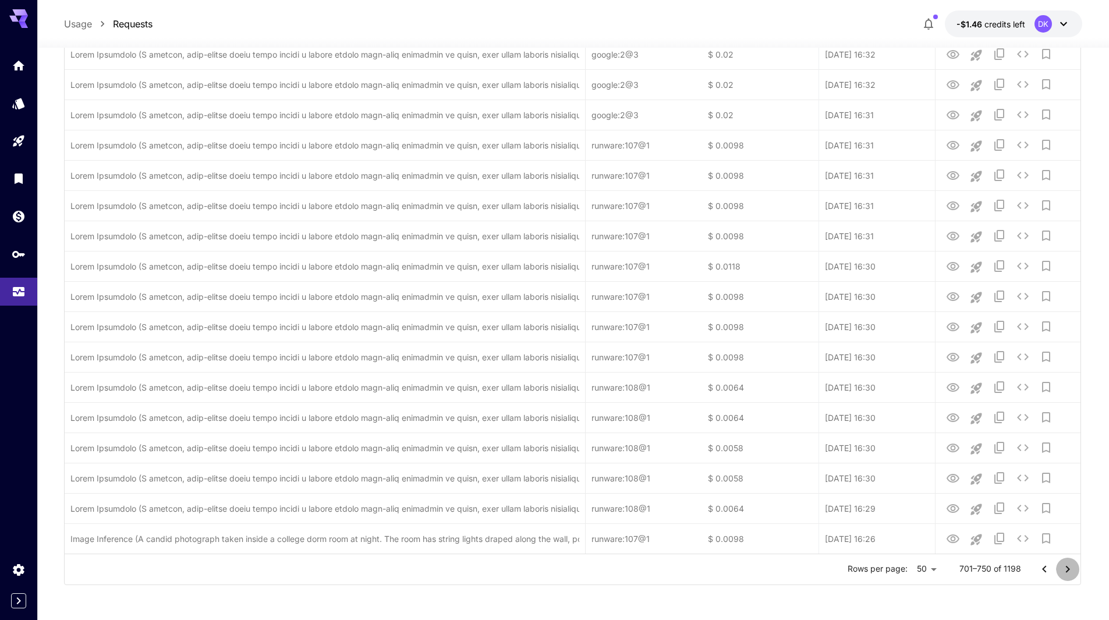
click at [1071, 570] on icon "Go to next page" at bounding box center [1068, 570] width 14 height 14
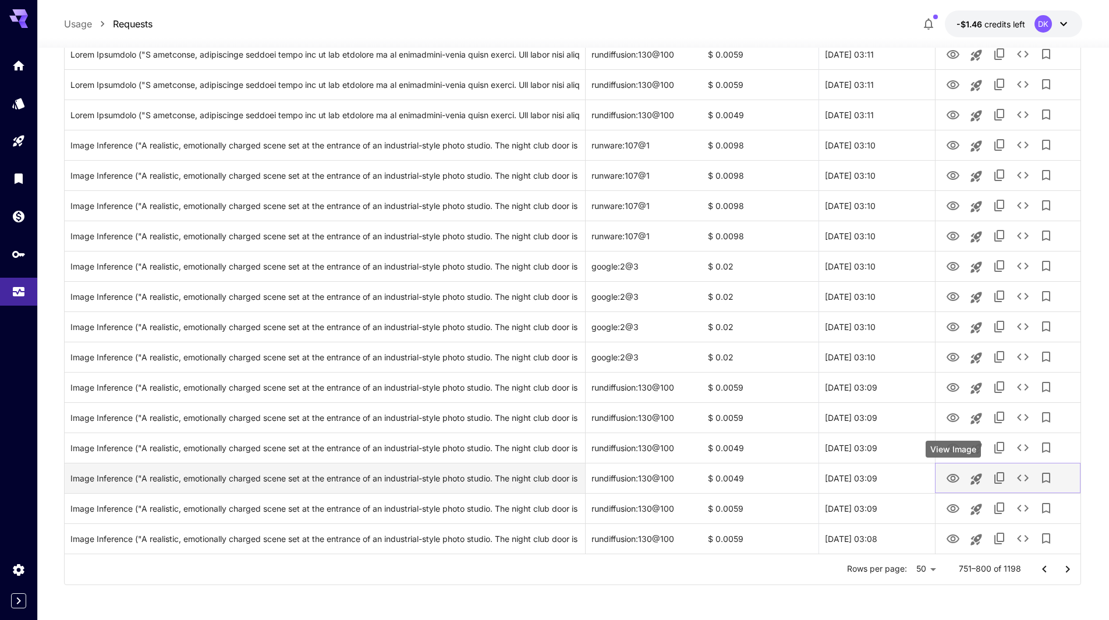
click at [952, 478] on icon "View Image" at bounding box center [953, 478] width 13 height 9
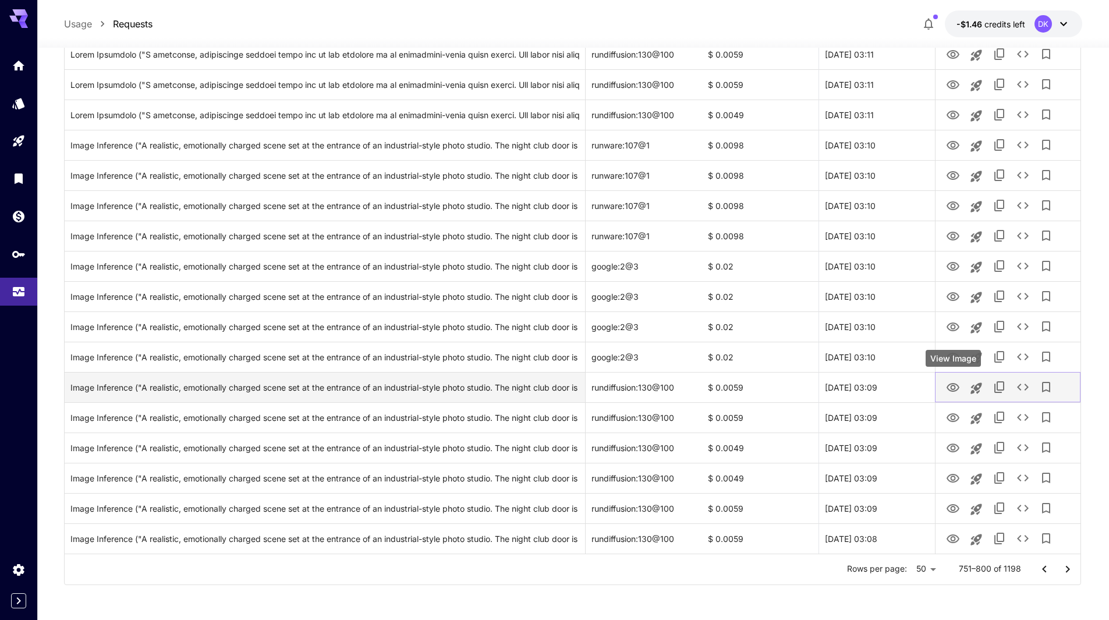
click at [955, 386] on icon "View Image" at bounding box center [953, 387] width 13 height 9
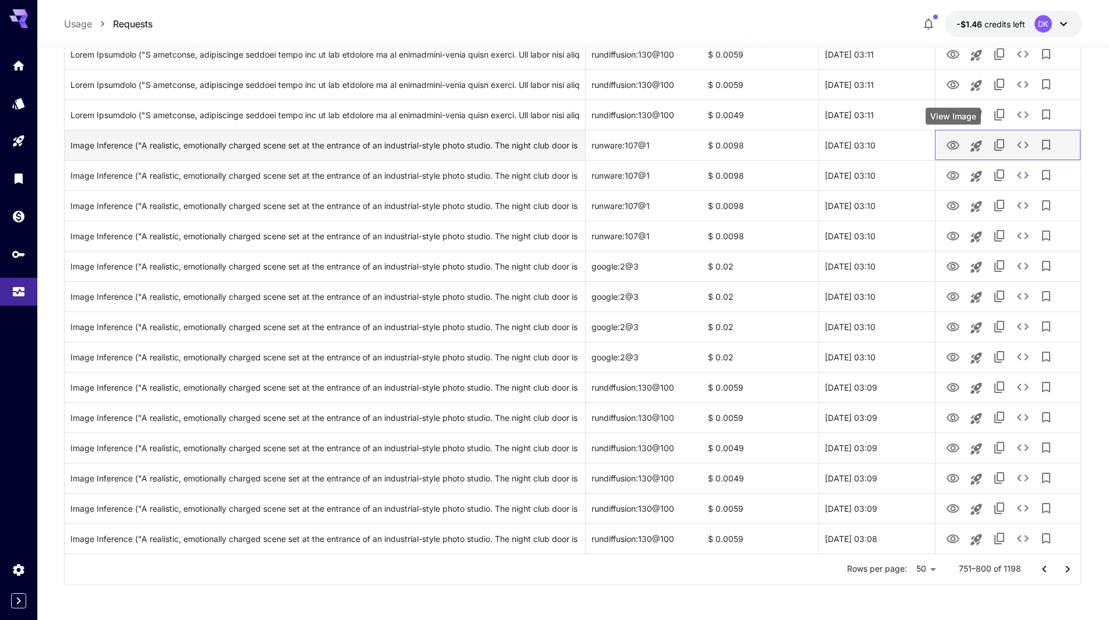
click at [957, 132] on div at bounding box center [1008, 145] width 133 height 30
click at [956, 140] on icon "View Image" at bounding box center [953, 146] width 14 height 14
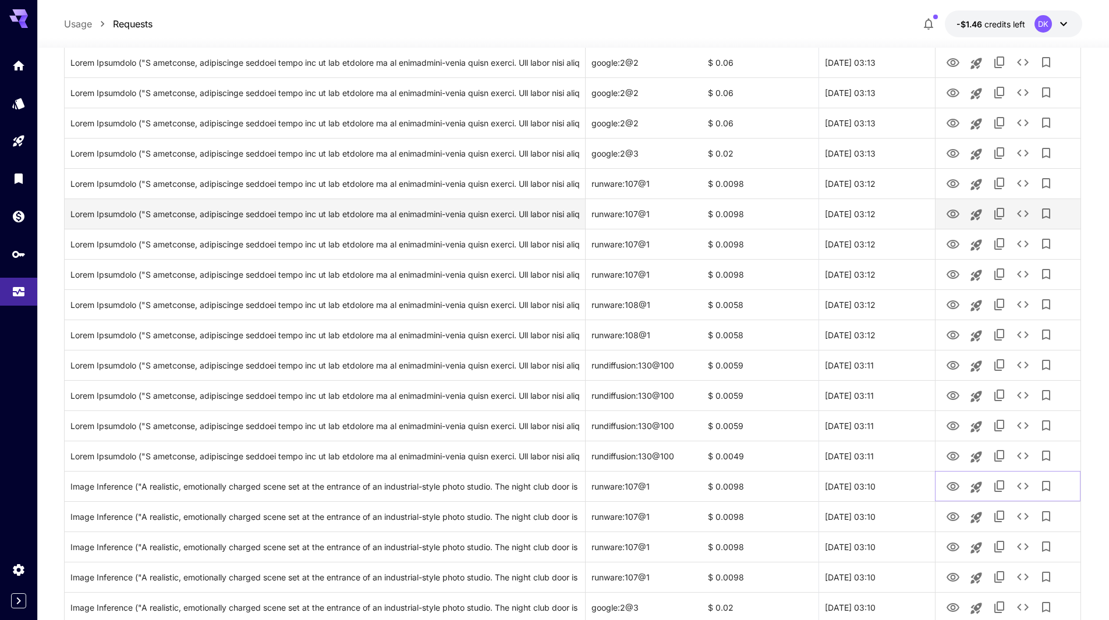
scroll to position [840, 0]
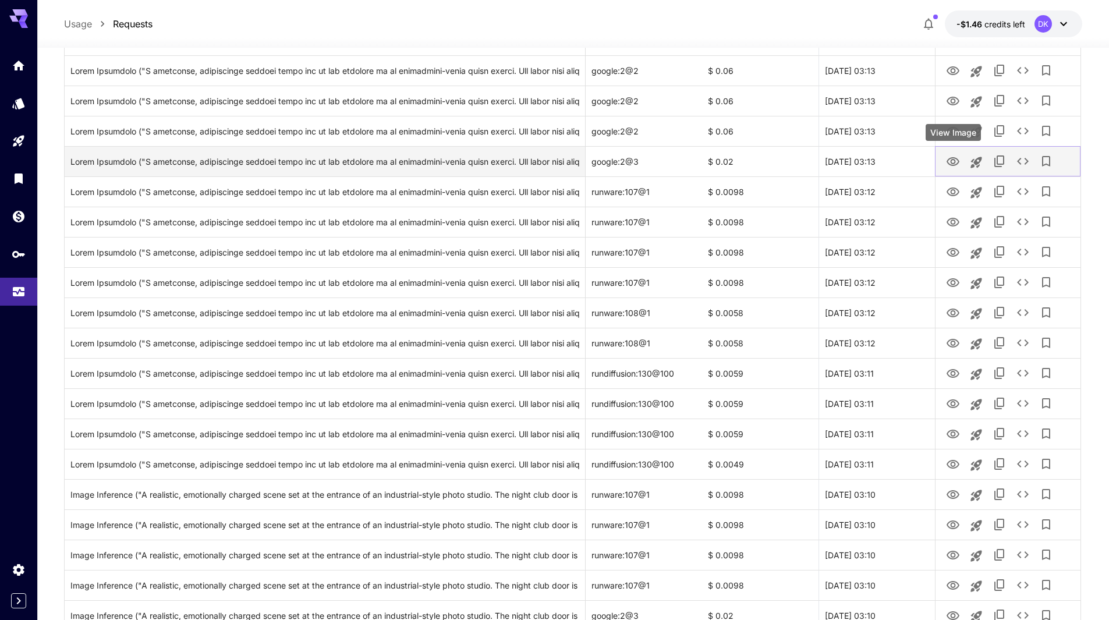
click at [957, 161] on icon "View Image" at bounding box center [953, 162] width 14 height 14
click at [403, 162] on div "Click to copy prompt" at bounding box center [324, 162] width 509 height 30
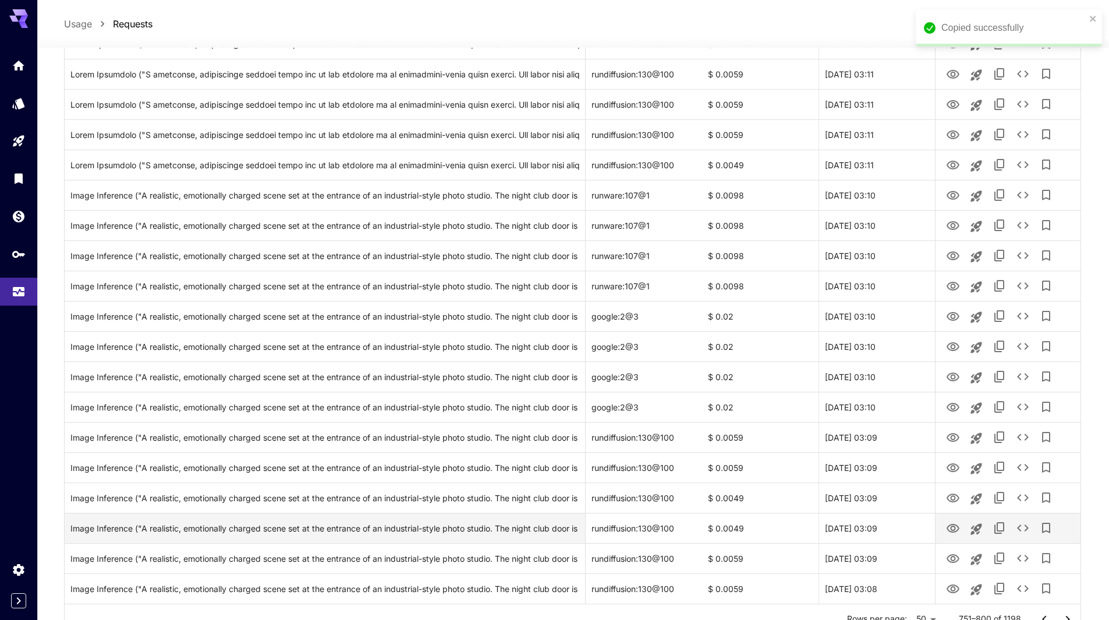
scroll to position [1189, 0]
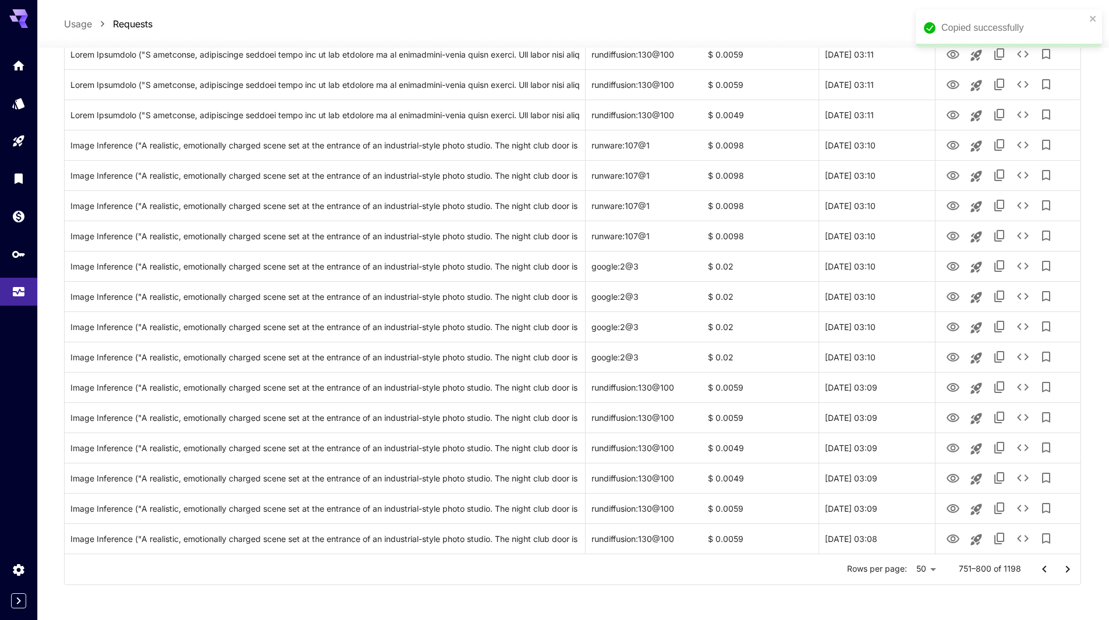
click at [1070, 566] on icon "Go to next page" at bounding box center [1068, 570] width 14 height 14
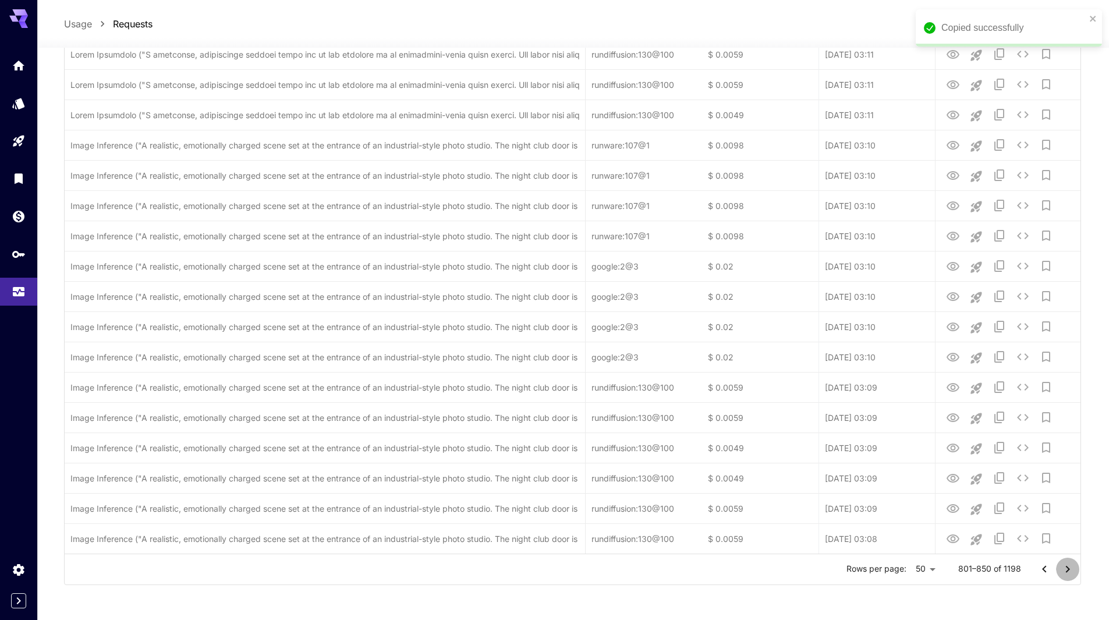
click at [1070, 566] on icon "Go to next page" at bounding box center [1068, 570] width 14 height 14
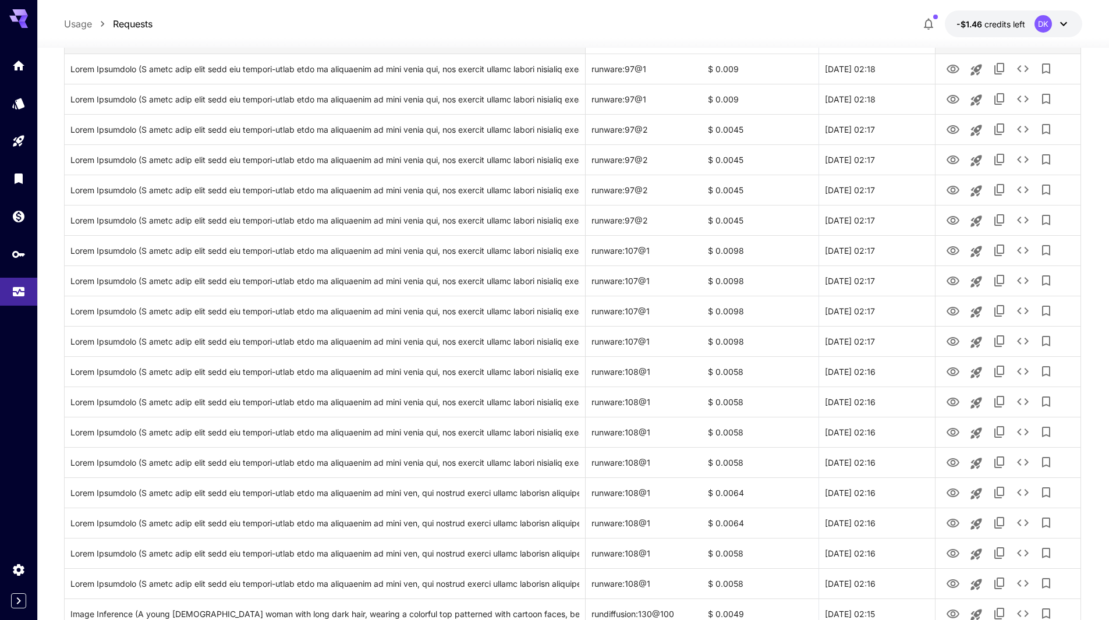
scroll to position [490, 0]
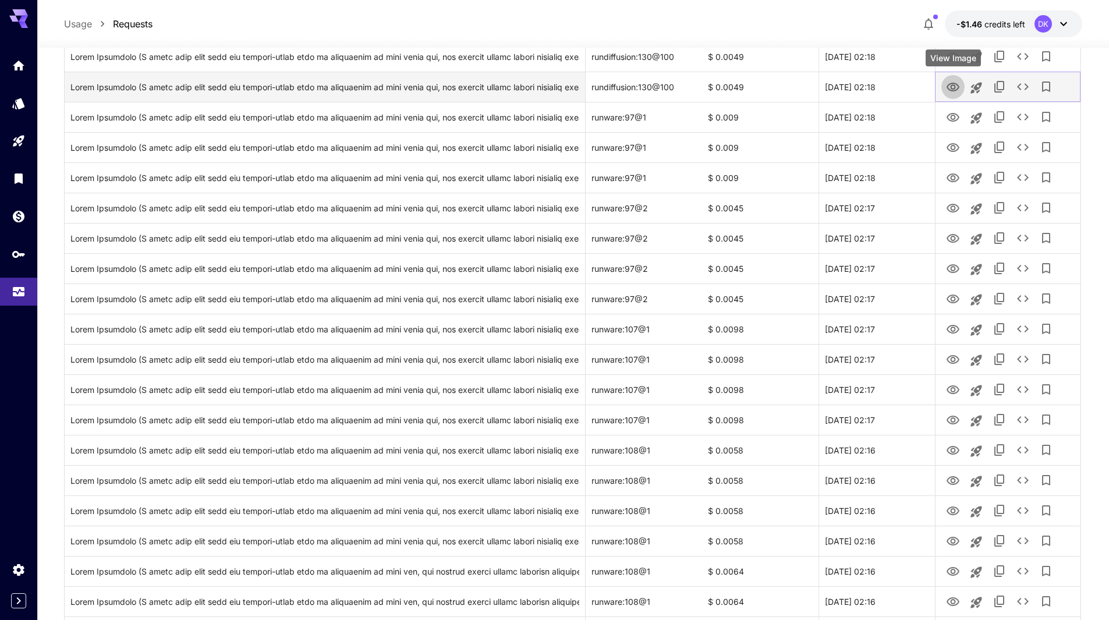
click at [959, 84] on icon "View Image" at bounding box center [953, 87] width 14 height 14
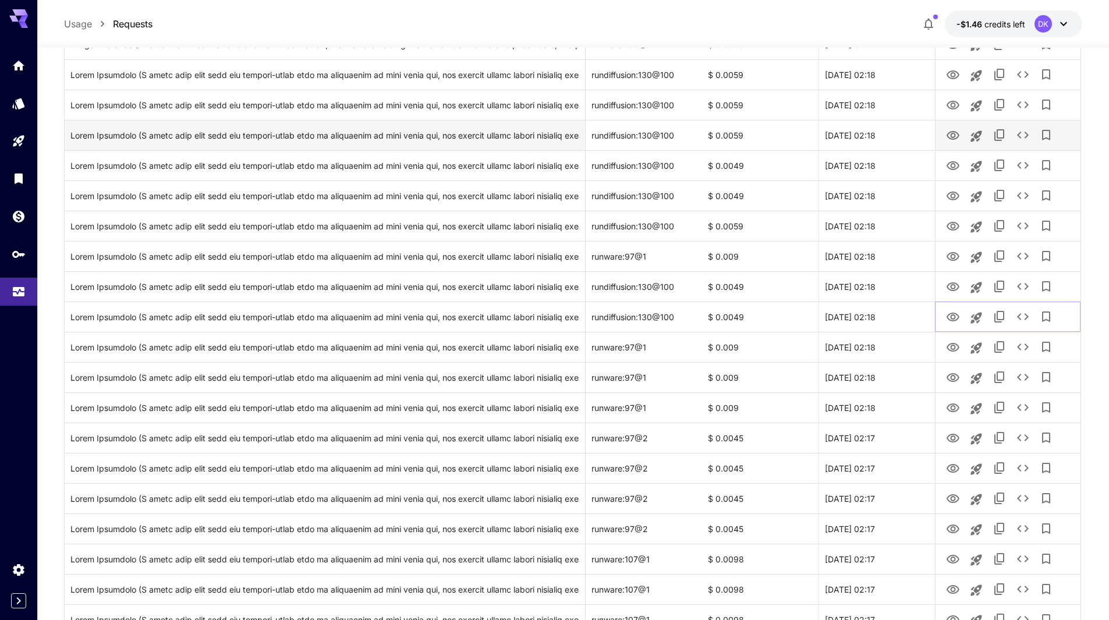
scroll to position [257, 0]
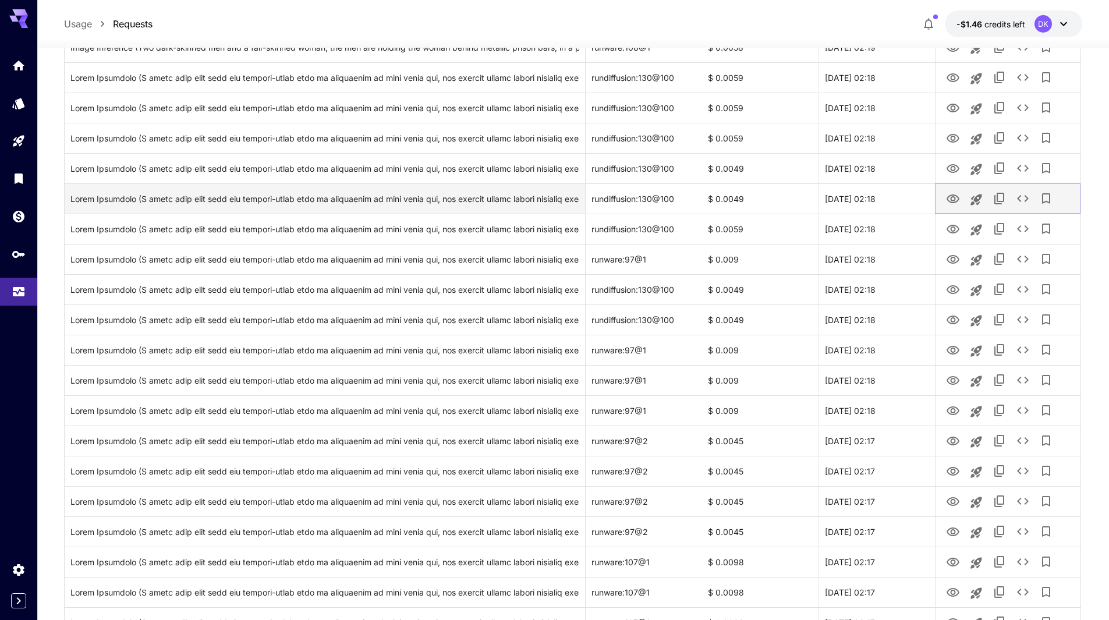
click at [955, 197] on icon "View Image" at bounding box center [953, 199] width 13 height 9
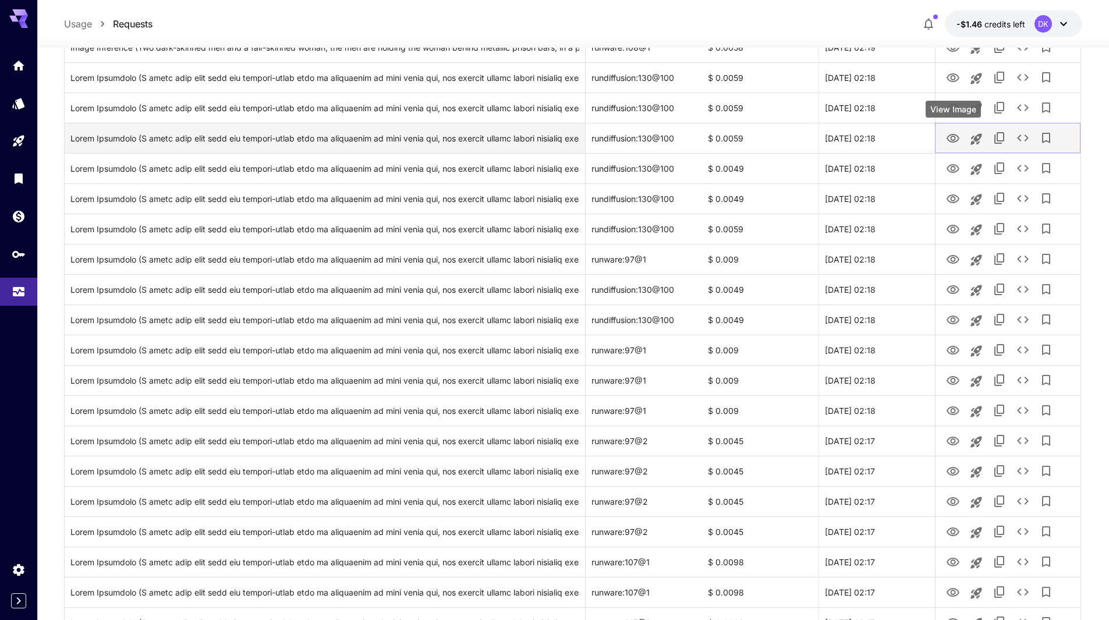
click at [956, 135] on icon "View Image" at bounding box center [953, 138] width 13 height 9
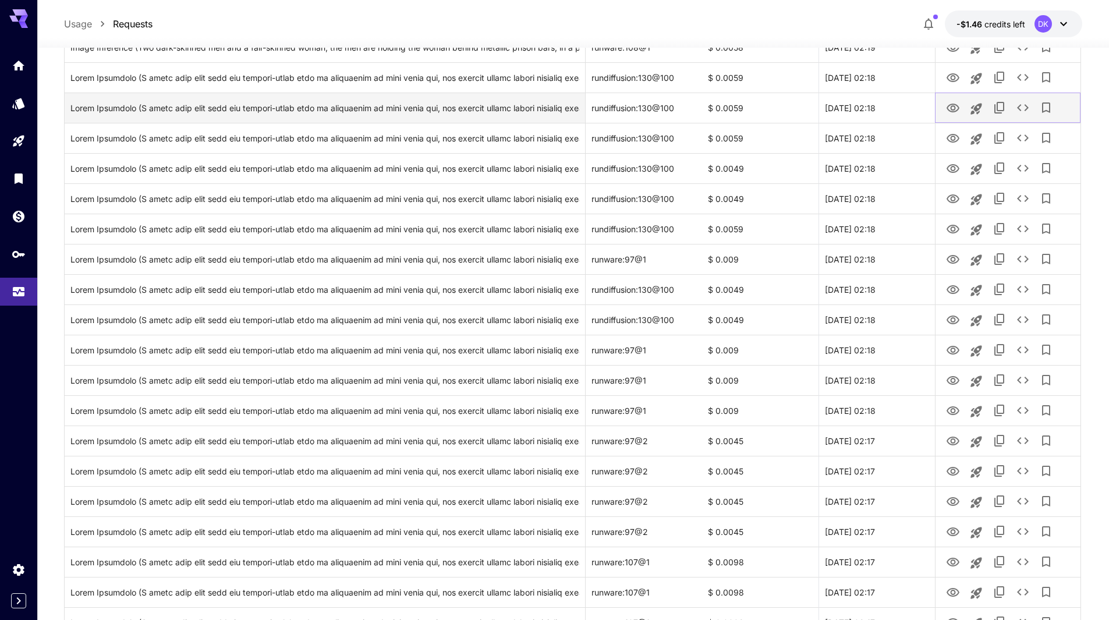
click at [956, 103] on icon "View Image" at bounding box center [953, 108] width 14 height 14
click at [999, 107] on icon "Copy TaskUUID" at bounding box center [1000, 108] width 14 height 14
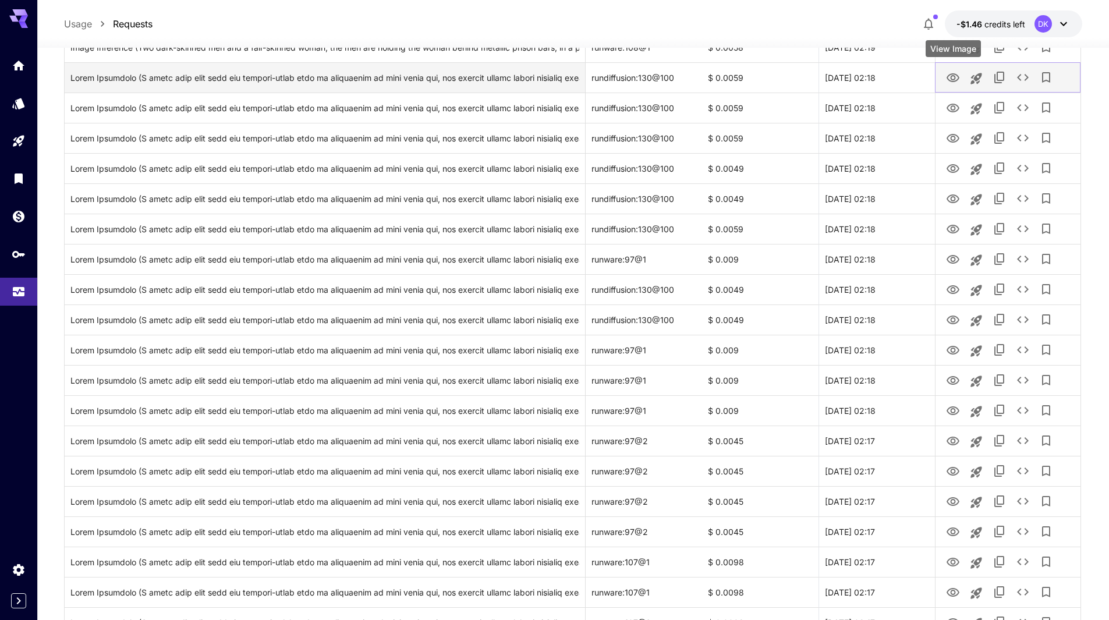
click at [953, 75] on icon "View Image" at bounding box center [953, 77] width 13 height 9
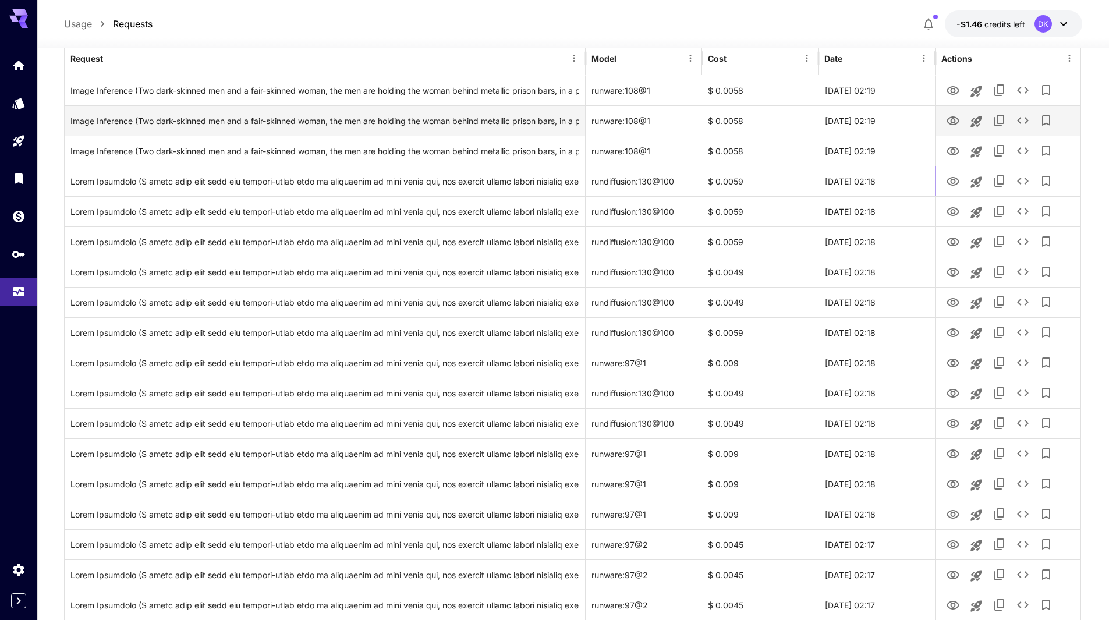
scroll to position [83, 0]
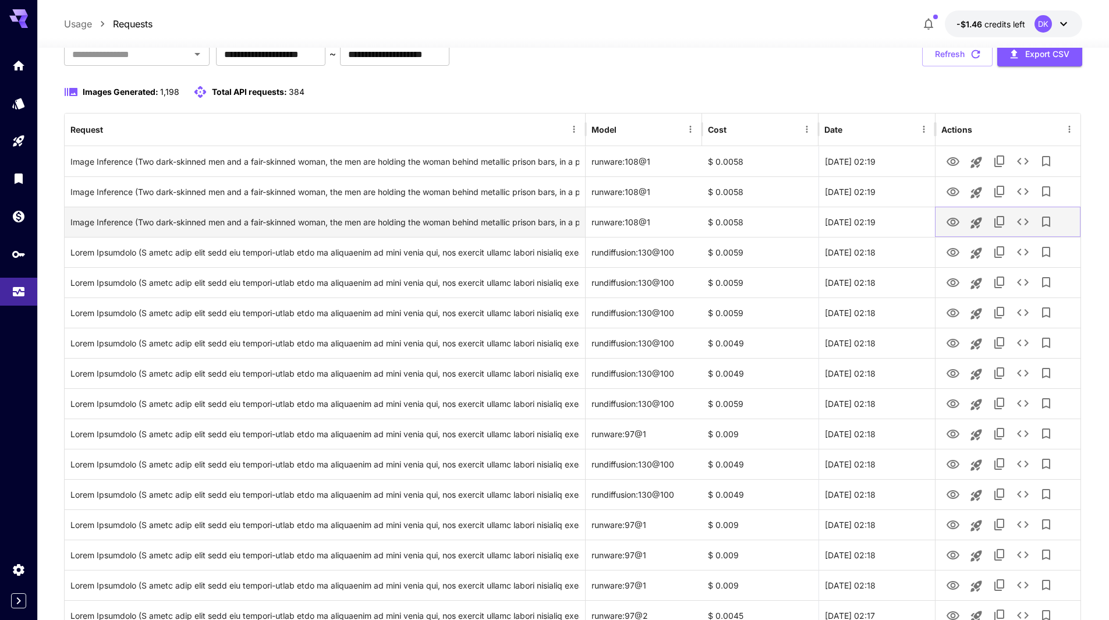
click at [953, 222] on icon "View Image" at bounding box center [953, 222] width 14 height 14
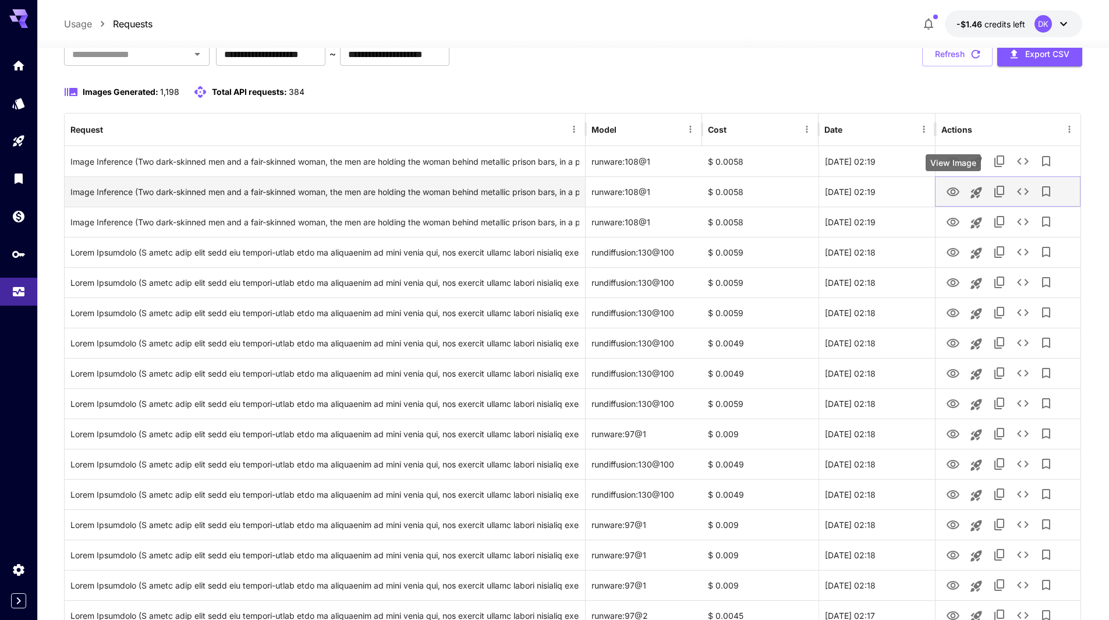
click at [955, 191] on icon "View Image" at bounding box center [953, 192] width 14 height 14
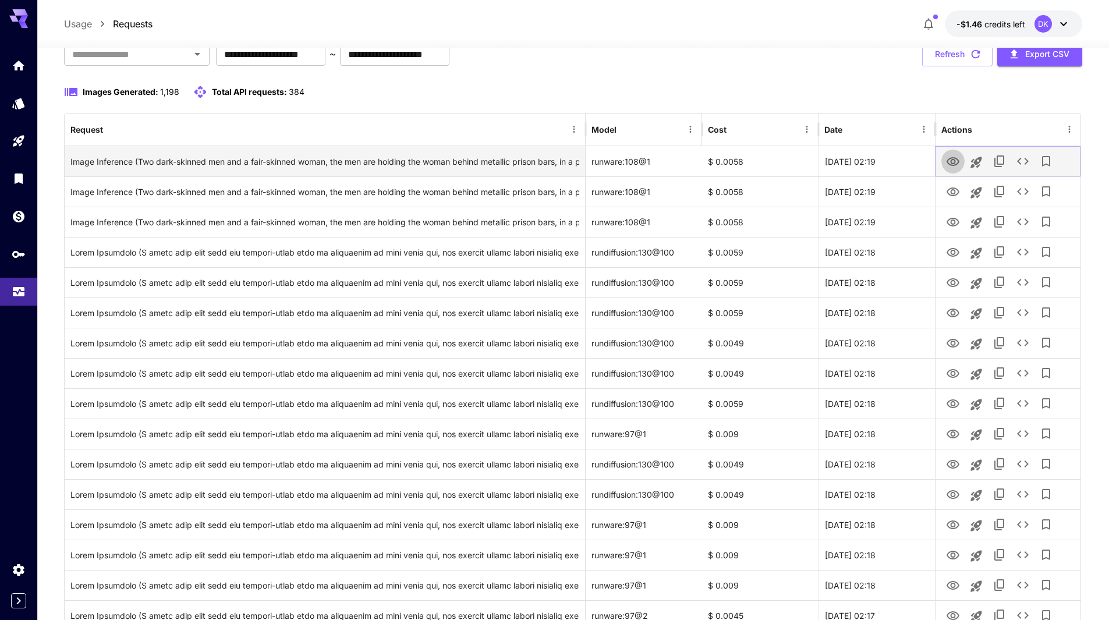
click at [955, 160] on icon "View Image" at bounding box center [953, 161] width 13 height 9
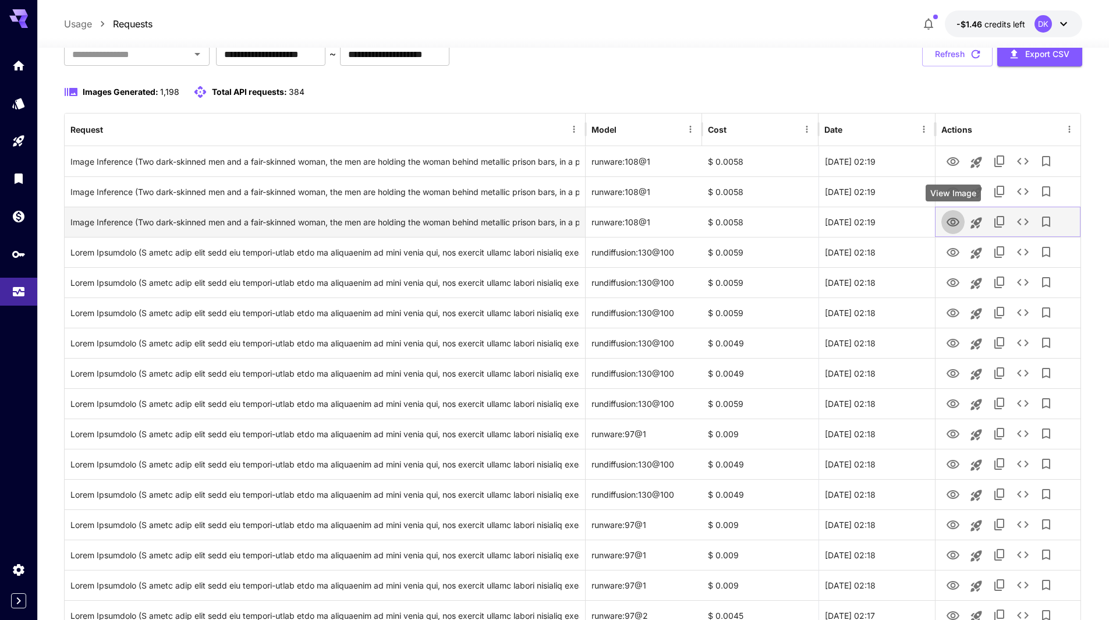
click at [957, 220] on icon "View Image" at bounding box center [953, 222] width 13 height 9
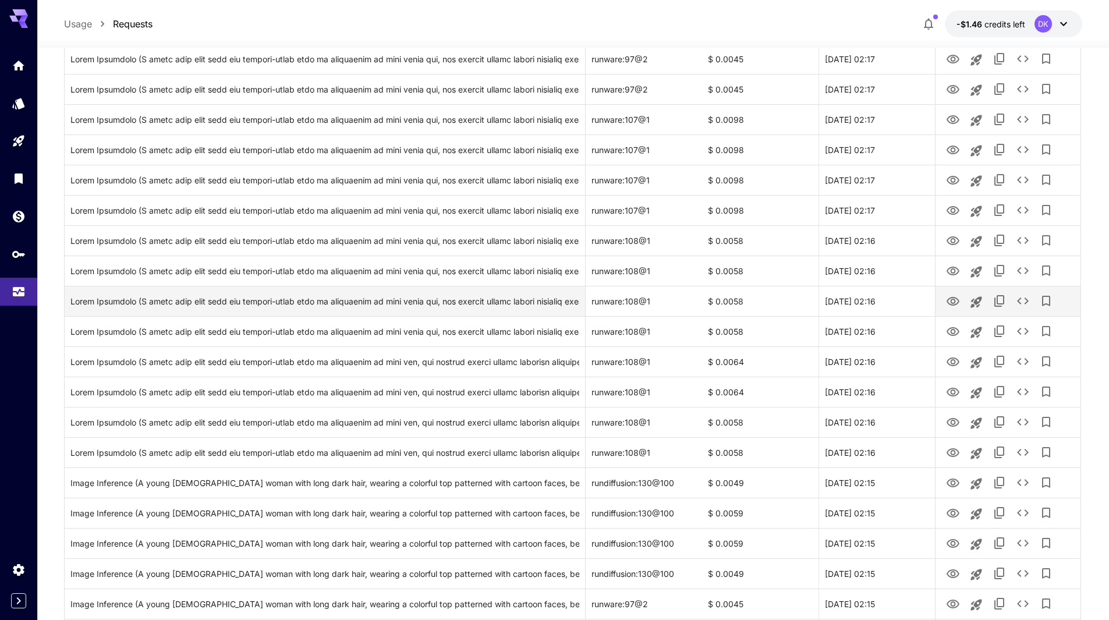
scroll to position [723, 0]
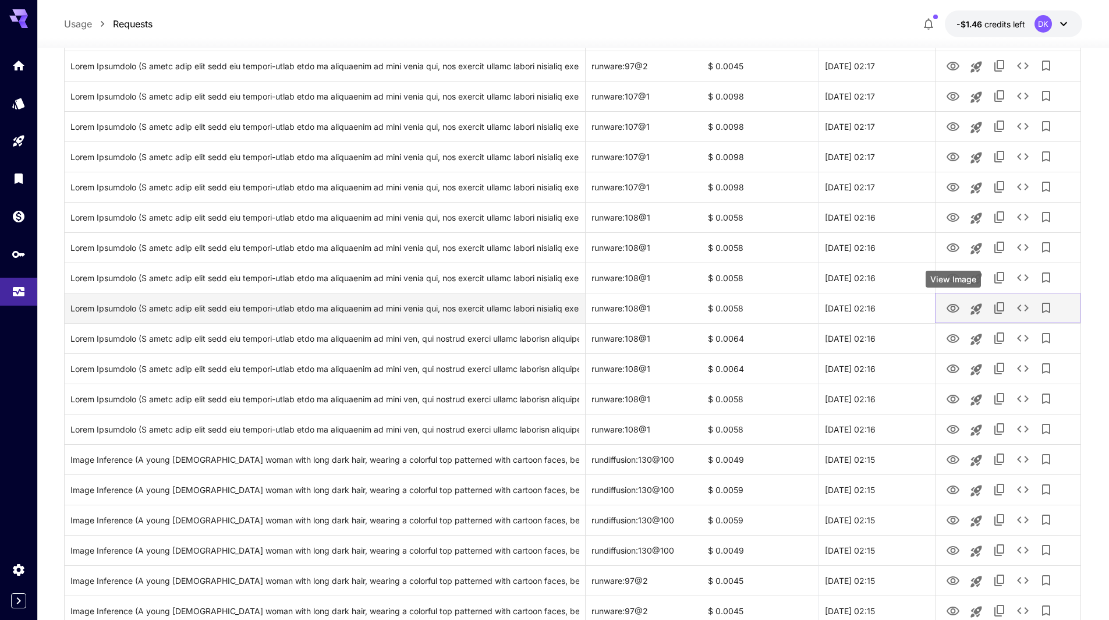
click at [952, 305] on icon "View Image" at bounding box center [953, 308] width 13 height 9
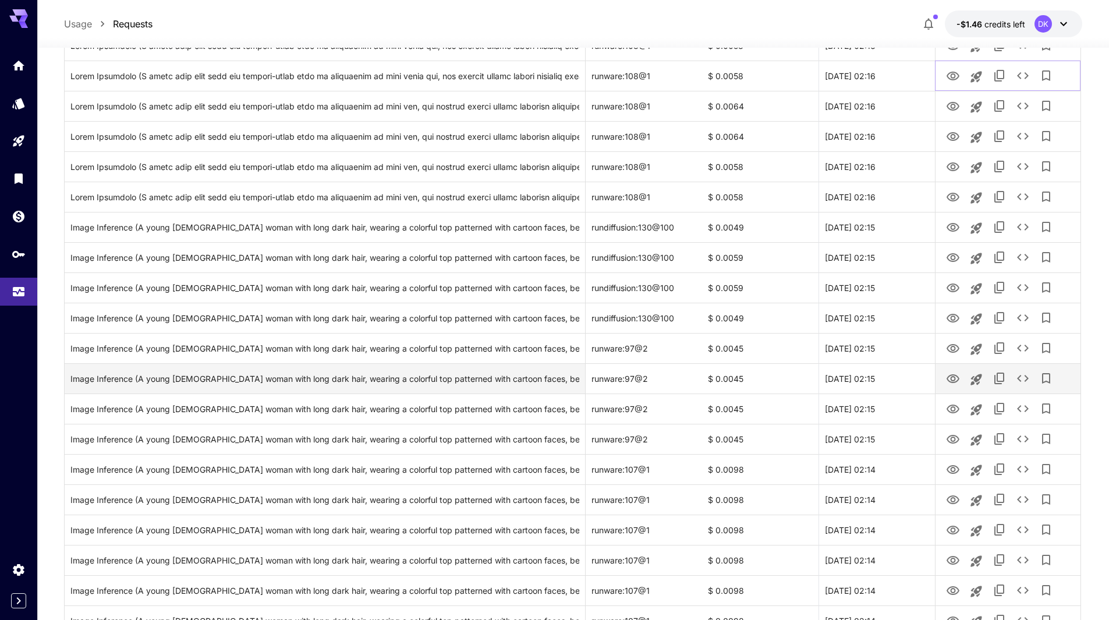
scroll to position [956, 0]
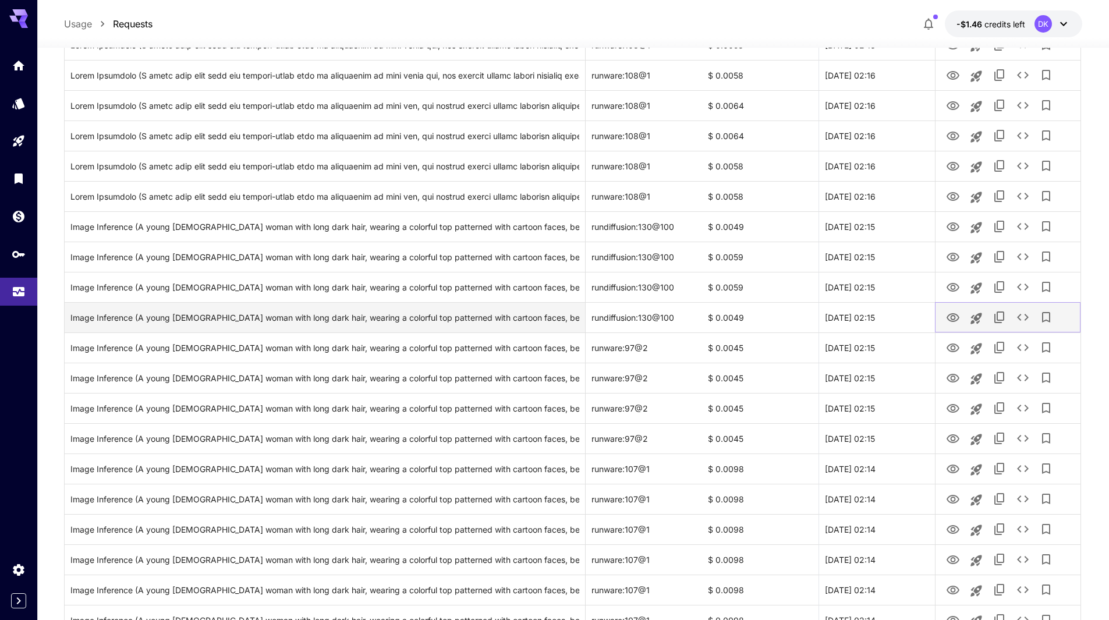
click at [961, 320] on button "View Image" at bounding box center [953, 317] width 23 height 24
click at [954, 320] on icon "View Image" at bounding box center [953, 318] width 14 height 14
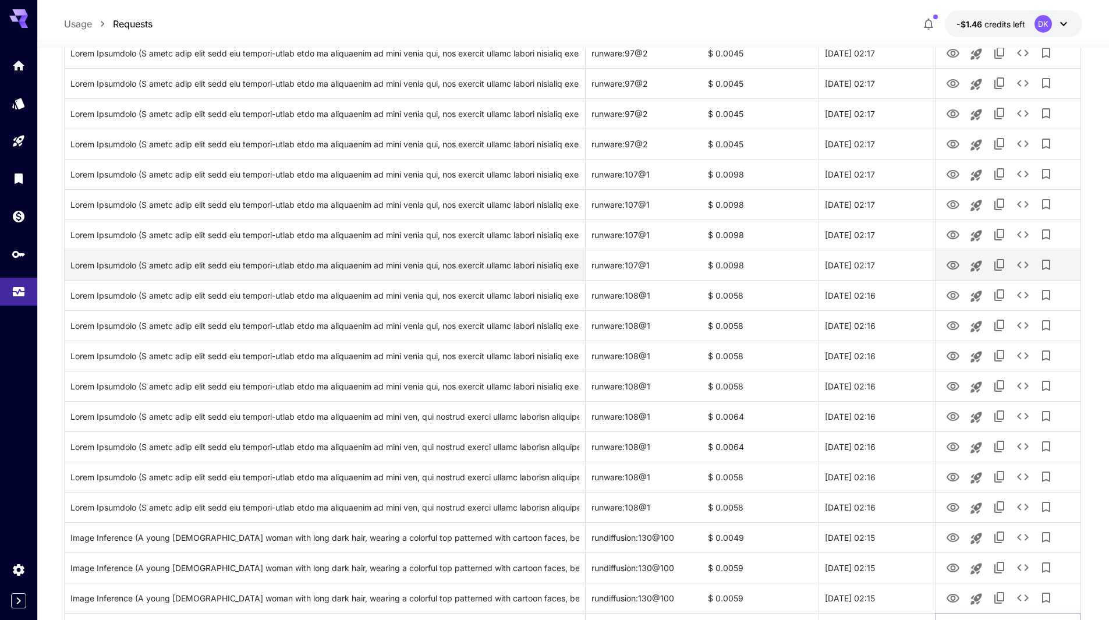
scroll to position [607, 0]
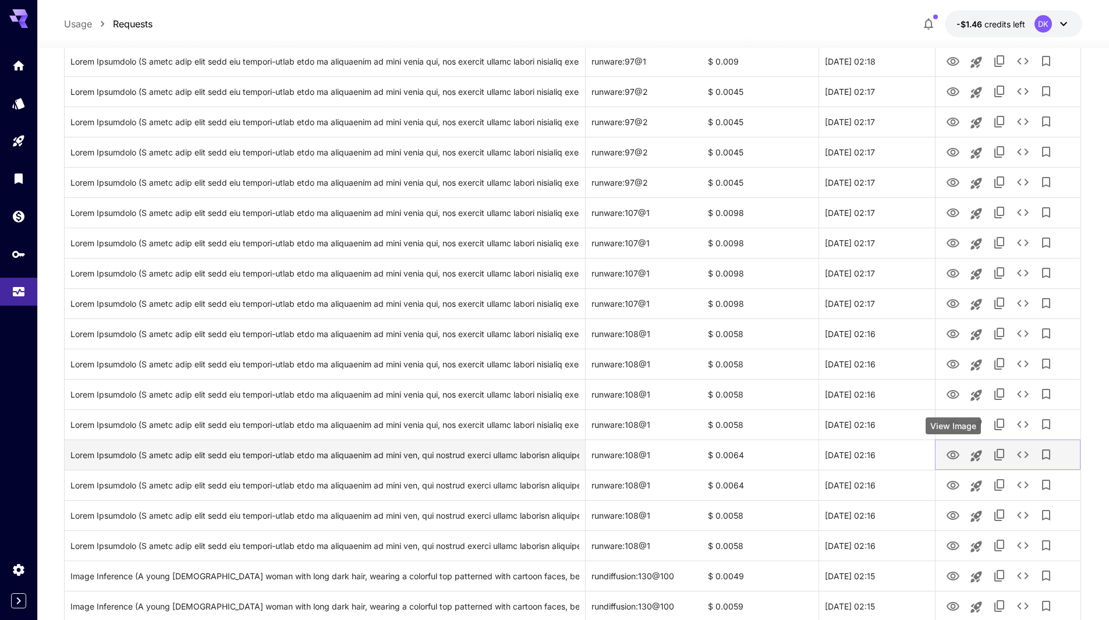
click at [954, 454] on icon "View Image" at bounding box center [953, 455] width 14 height 14
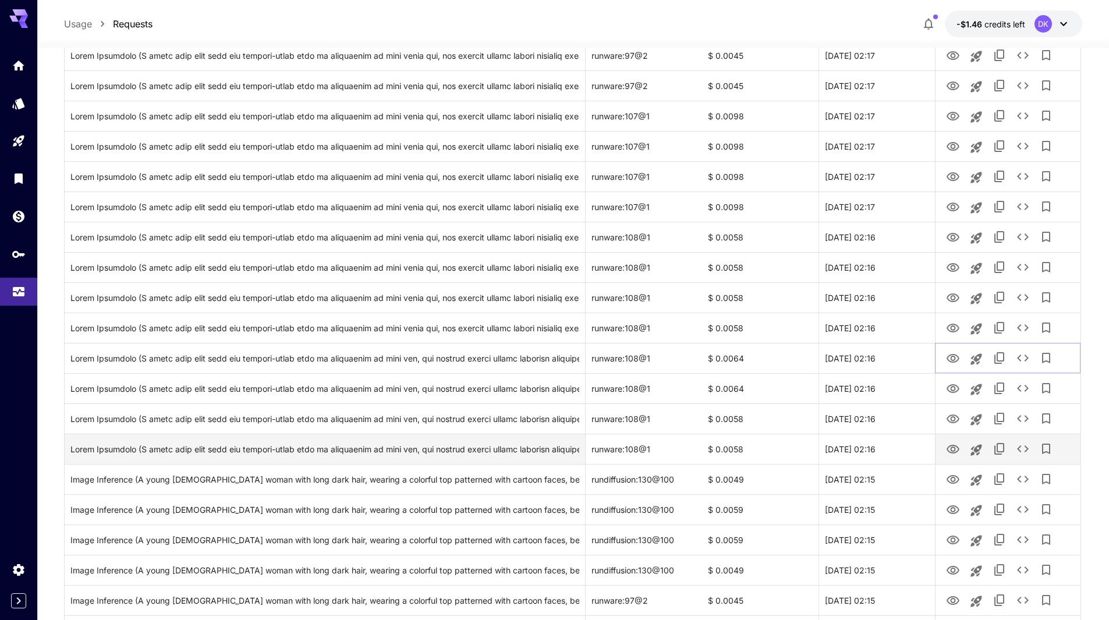
scroll to position [723, 0]
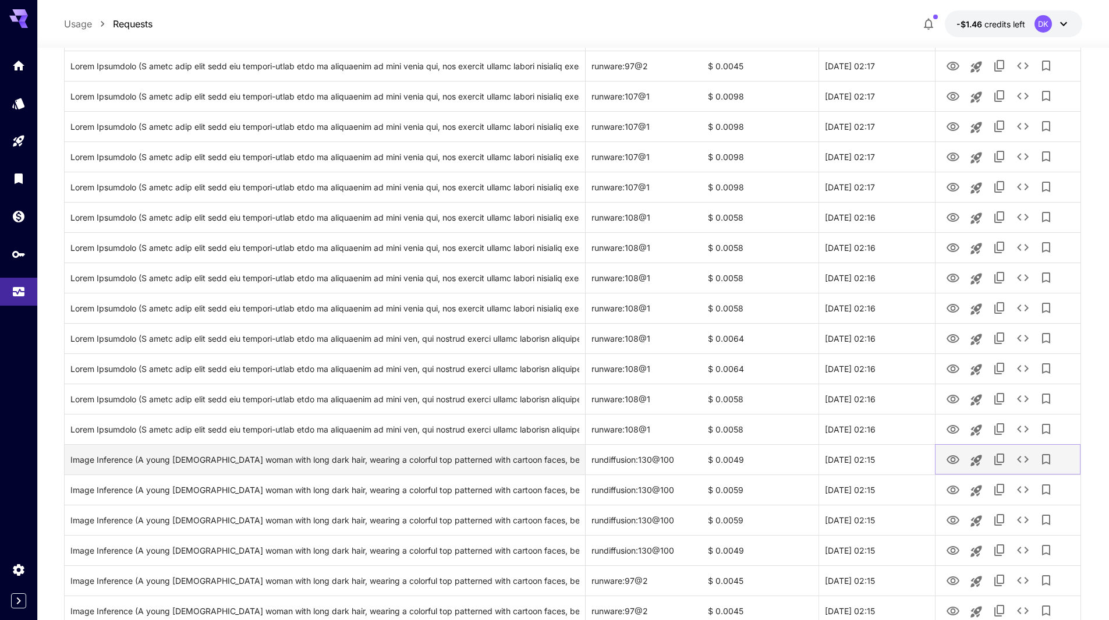
click at [950, 461] on icon "View Image" at bounding box center [953, 460] width 14 height 14
click at [380, 464] on div "Image Inference (A young [DEMOGRAPHIC_DATA] woman with long dark hair, wearing …" at bounding box center [324, 460] width 509 height 30
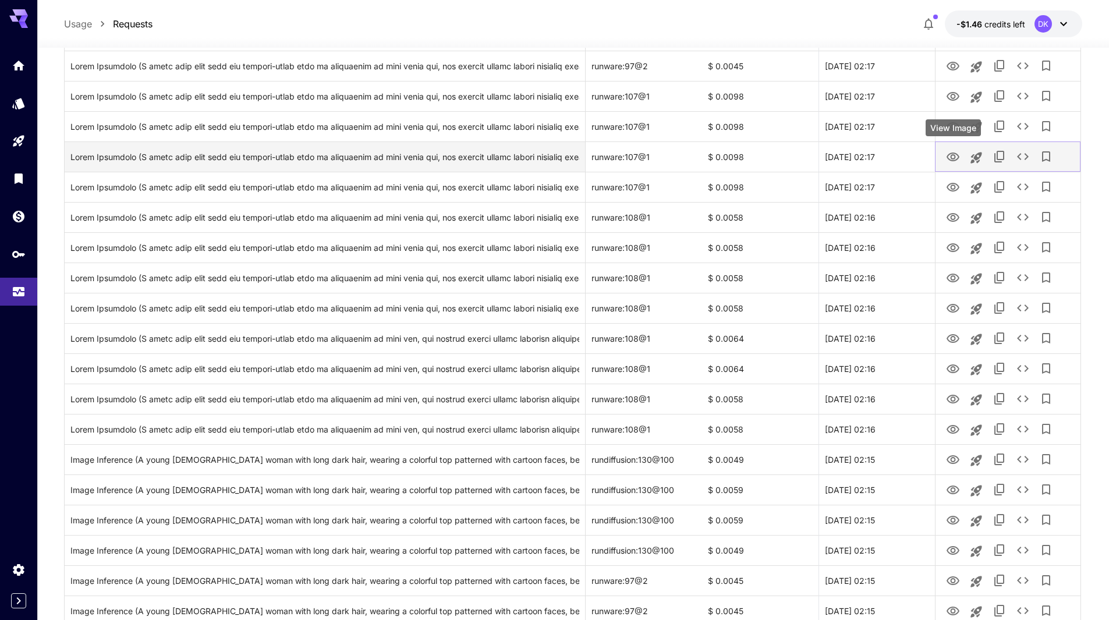
click at [956, 155] on icon "View Image" at bounding box center [953, 157] width 14 height 14
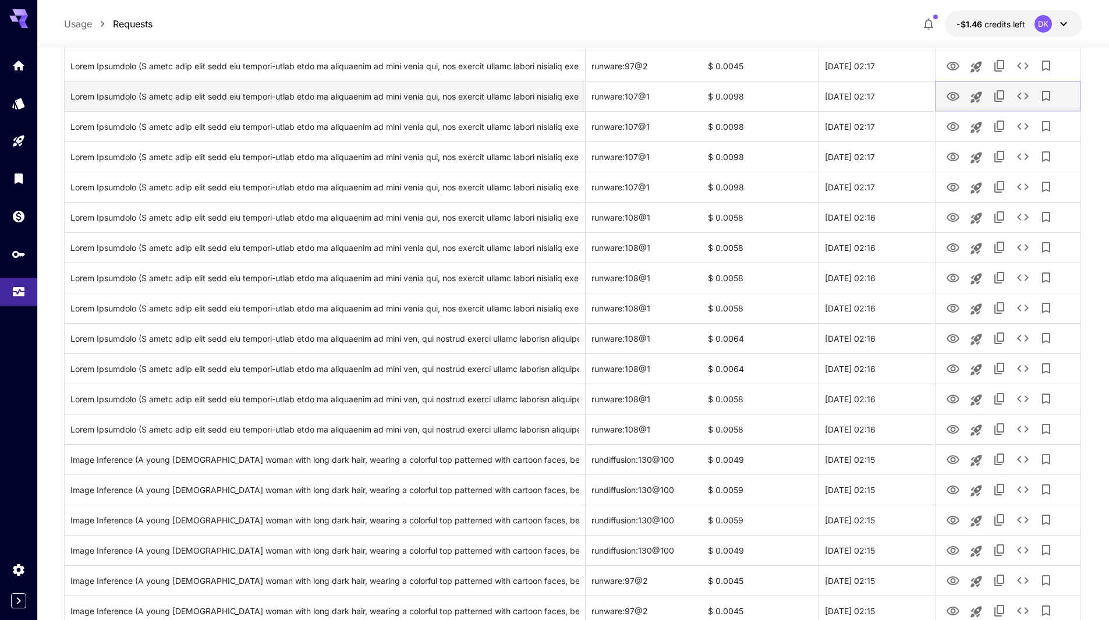
click at [952, 90] on link "View Image" at bounding box center [953, 96] width 14 height 15
click at [231, 98] on div "Click to copy prompt" at bounding box center [324, 97] width 509 height 30
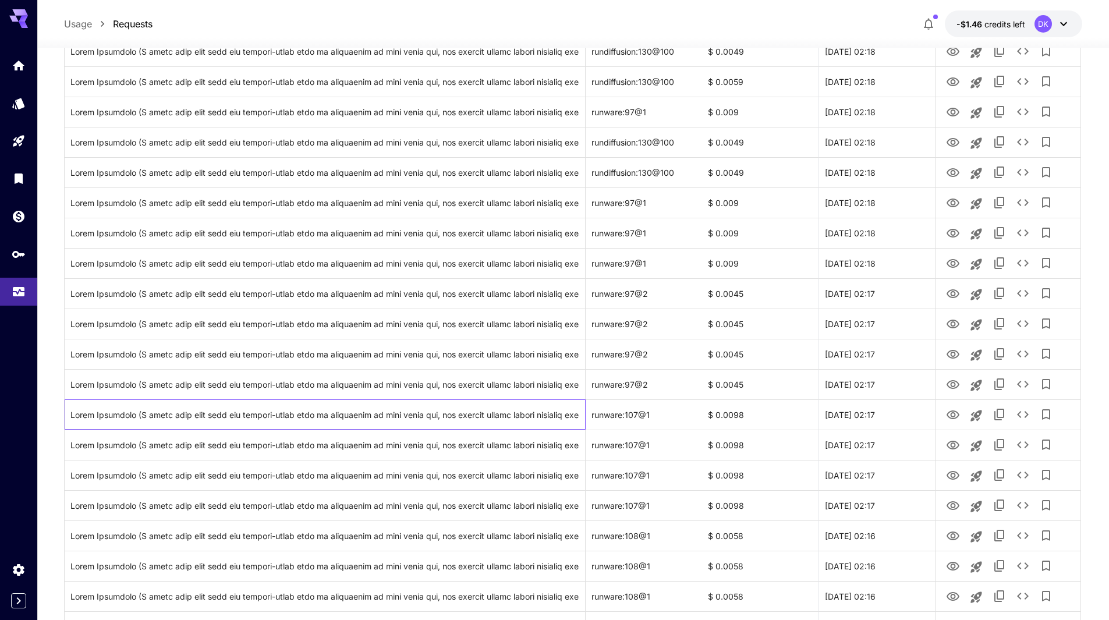
scroll to position [199, 0]
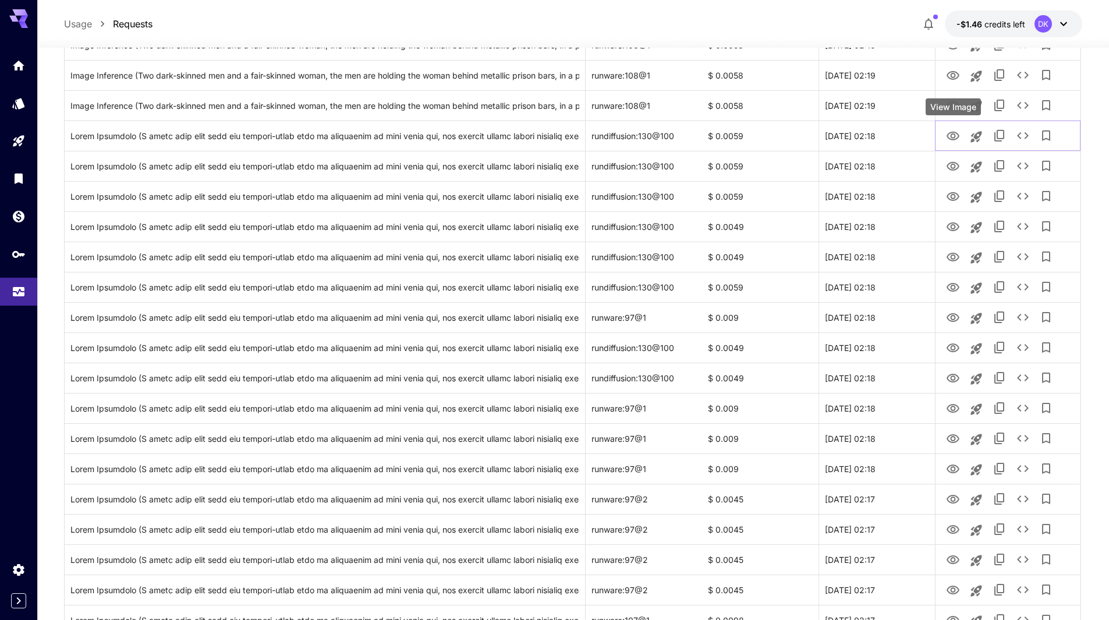
click at [954, 104] on div "View Image" at bounding box center [953, 106] width 55 height 17
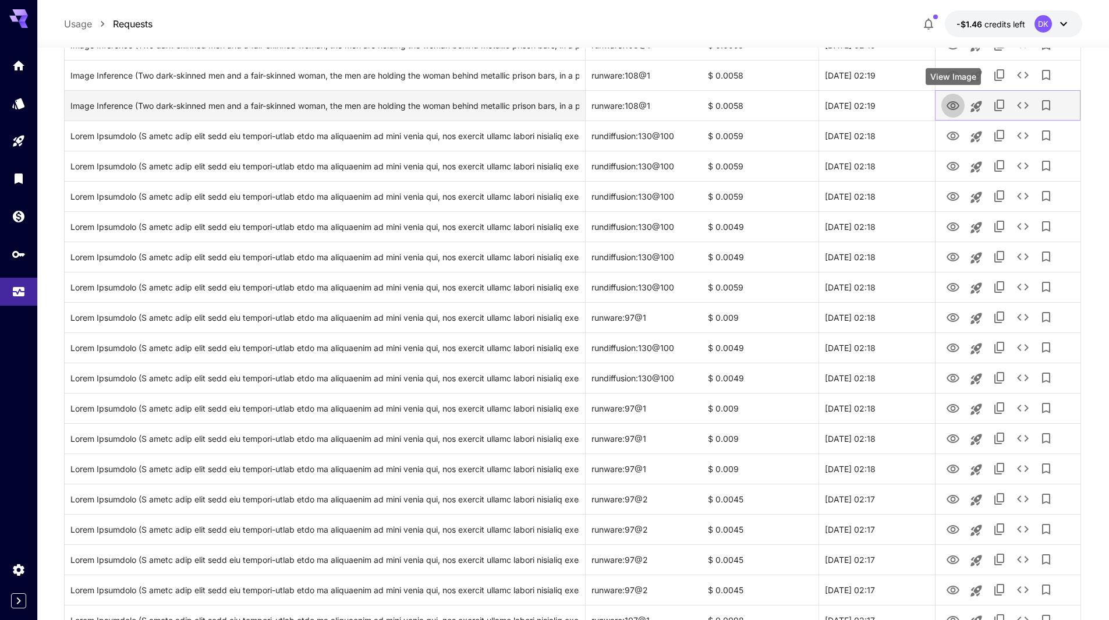
click at [954, 103] on icon "View Image" at bounding box center [953, 105] width 13 height 9
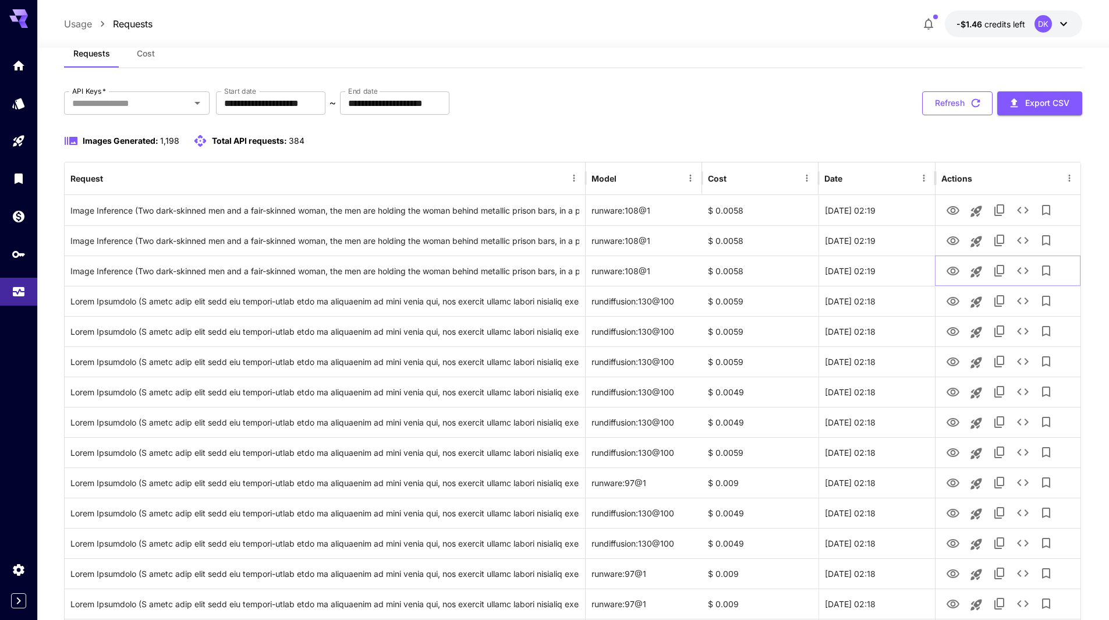
scroll to position [0, 0]
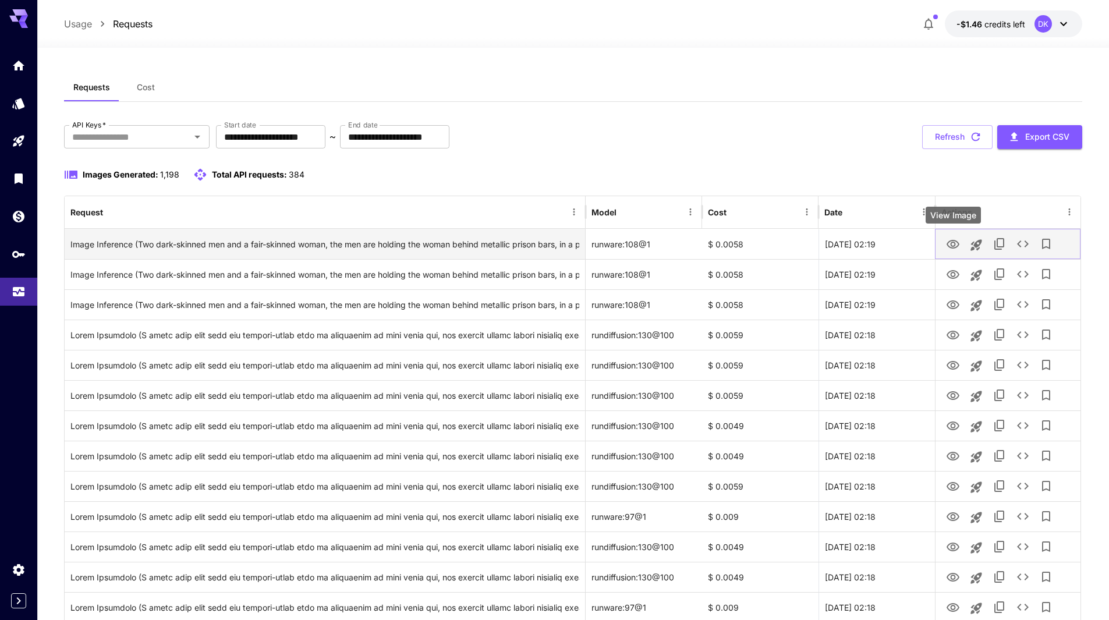
click at [953, 242] on icon "View Image" at bounding box center [953, 244] width 13 height 9
click at [347, 243] on div "Image Inference (Two dark-skinned men and a fair-skinned woman, the men are hol…" at bounding box center [324, 244] width 509 height 30
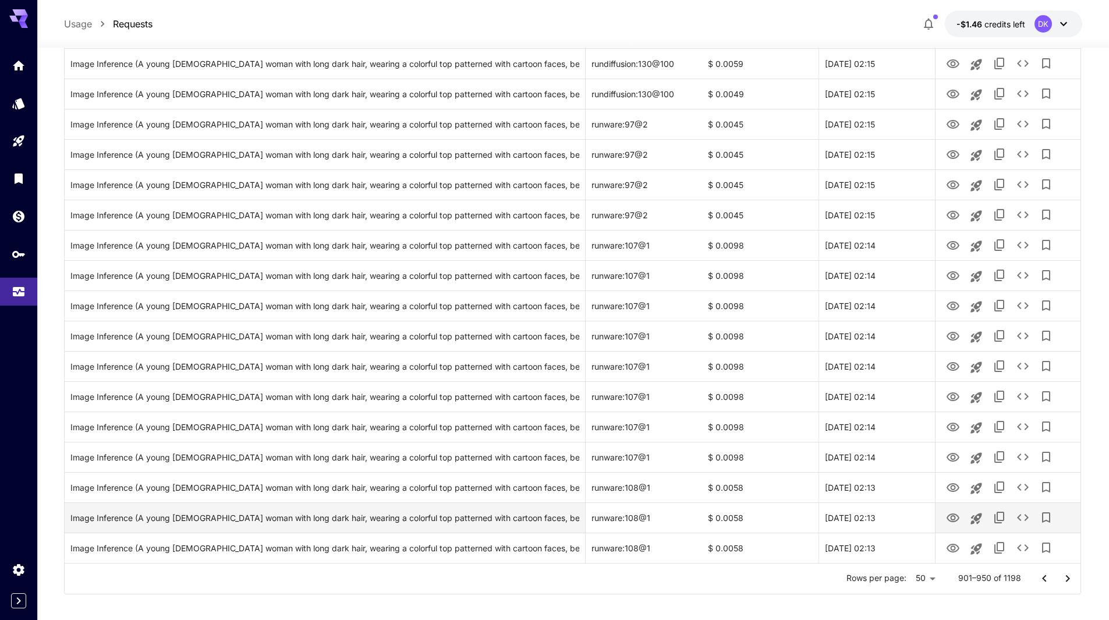
scroll to position [1189, 0]
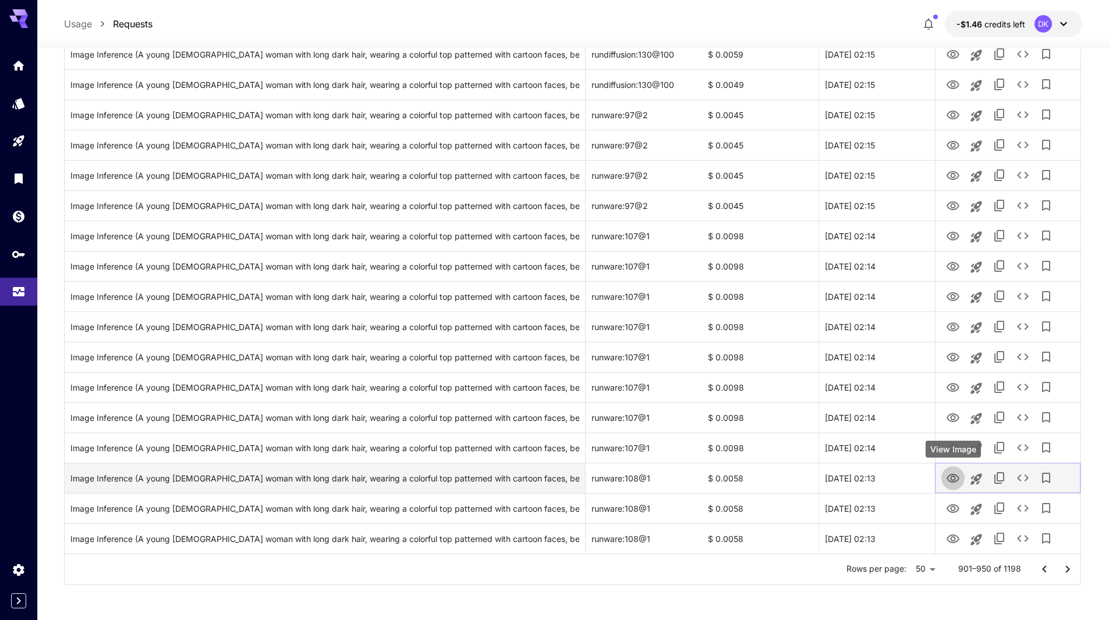
click at [950, 478] on icon "View Image" at bounding box center [953, 479] width 14 height 14
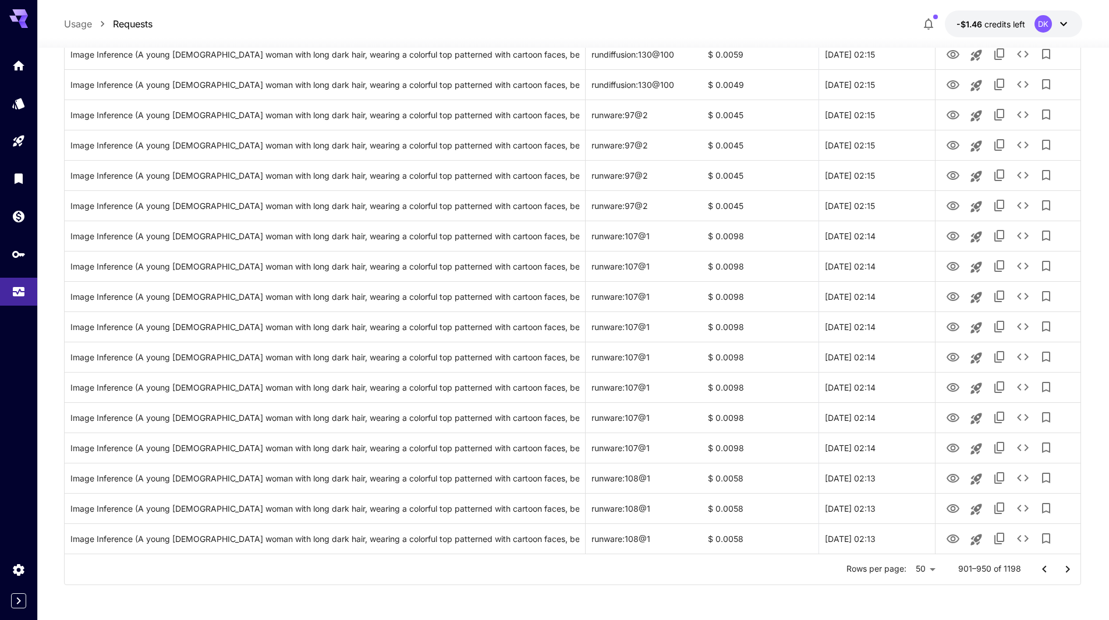
click at [1067, 571] on icon "Go to next page" at bounding box center [1068, 570] width 14 height 14
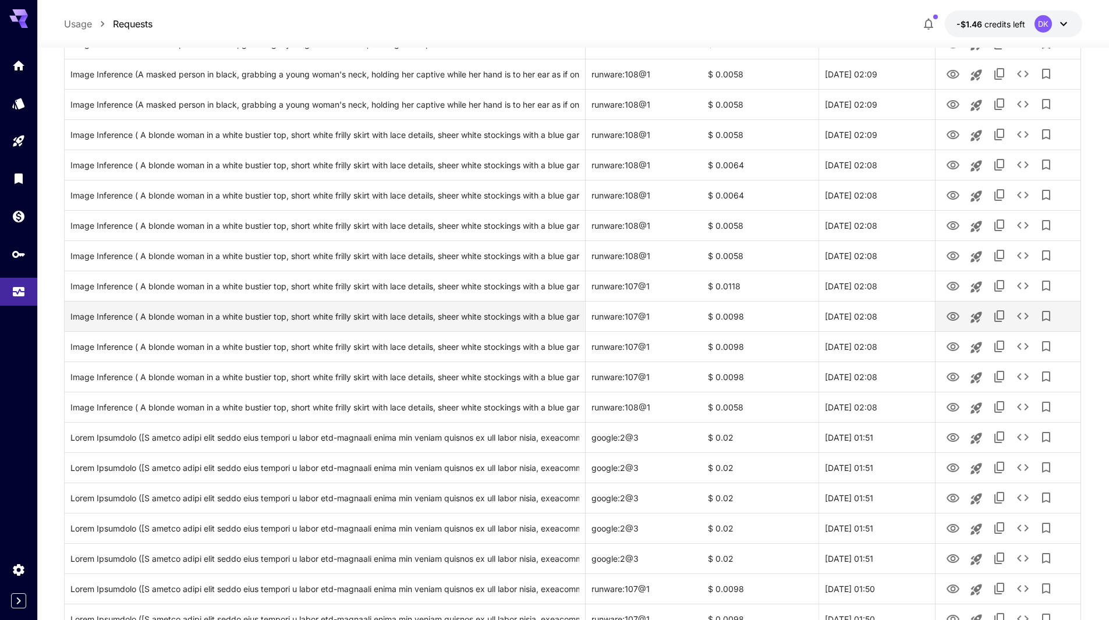
scroll to position [956, 0]
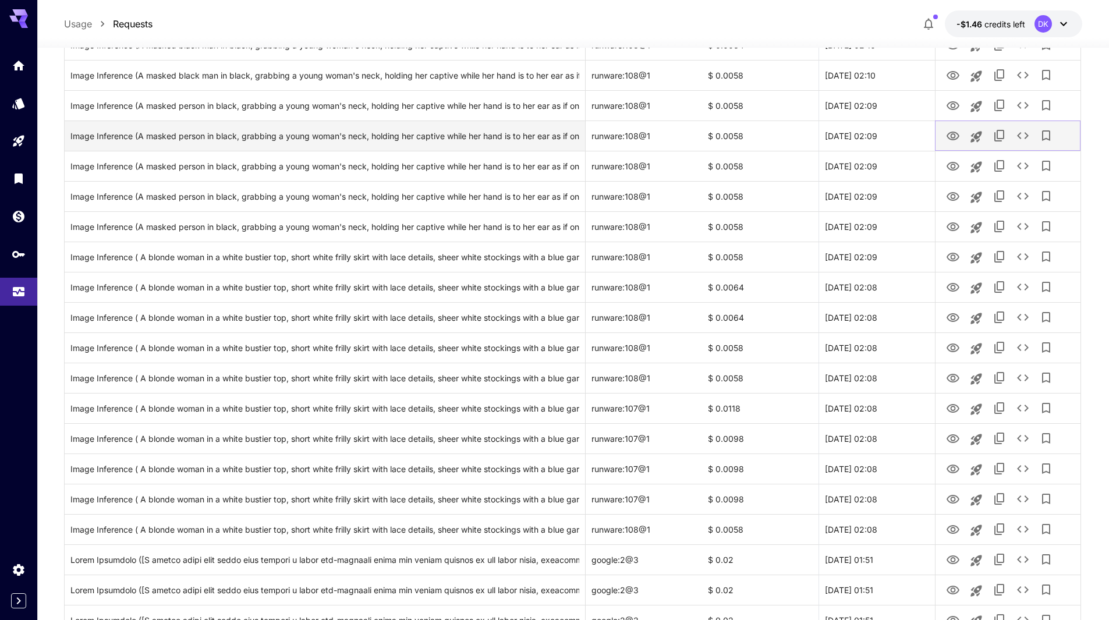
click at [957, 135] on icon "View Image" at bounding box center [953, 136] width 14 height 14
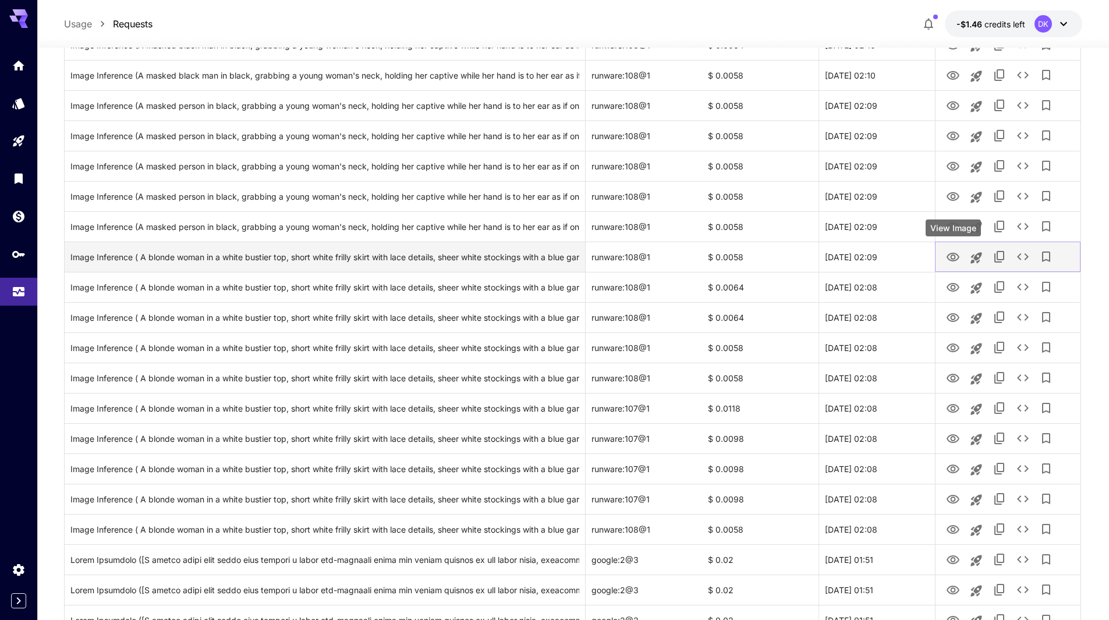
click at [952, 253] on icon "View Image" at bounding box center [953, 257] width 14 height 14
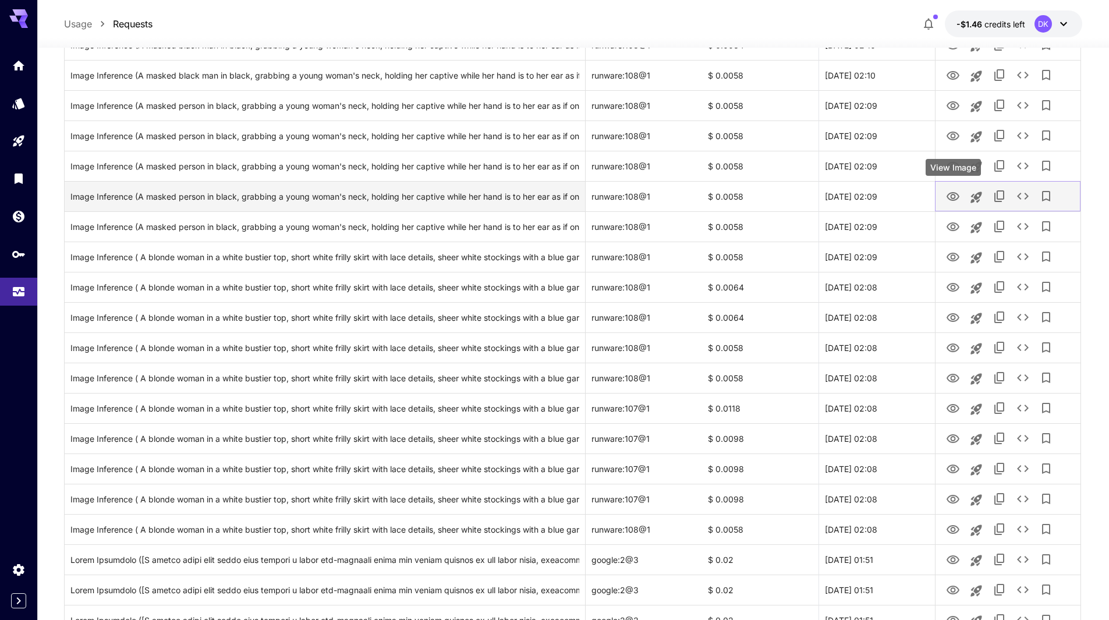
click at [957, 196] on icon "View Image" at bounding box center [953, 197] width 14 height 14
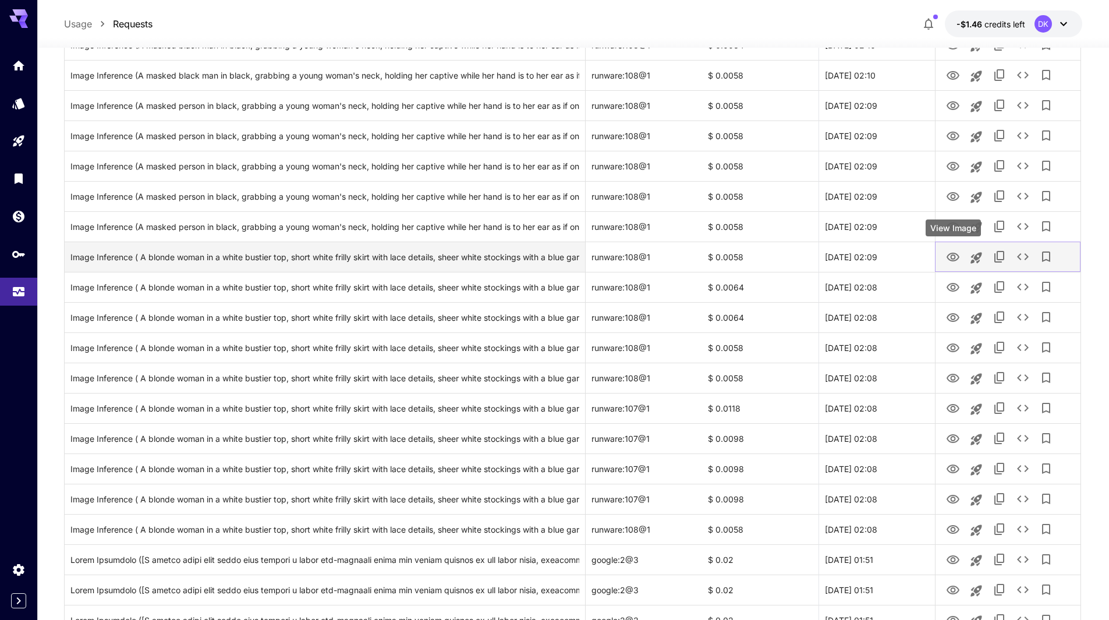
click at [956, 259] on icon "View Image" at bounding box center [953, 257] width 14 height 14
click at [408, 256] on div "Click to copy prompt" at bounding box center [324, 257] width 509 height 30
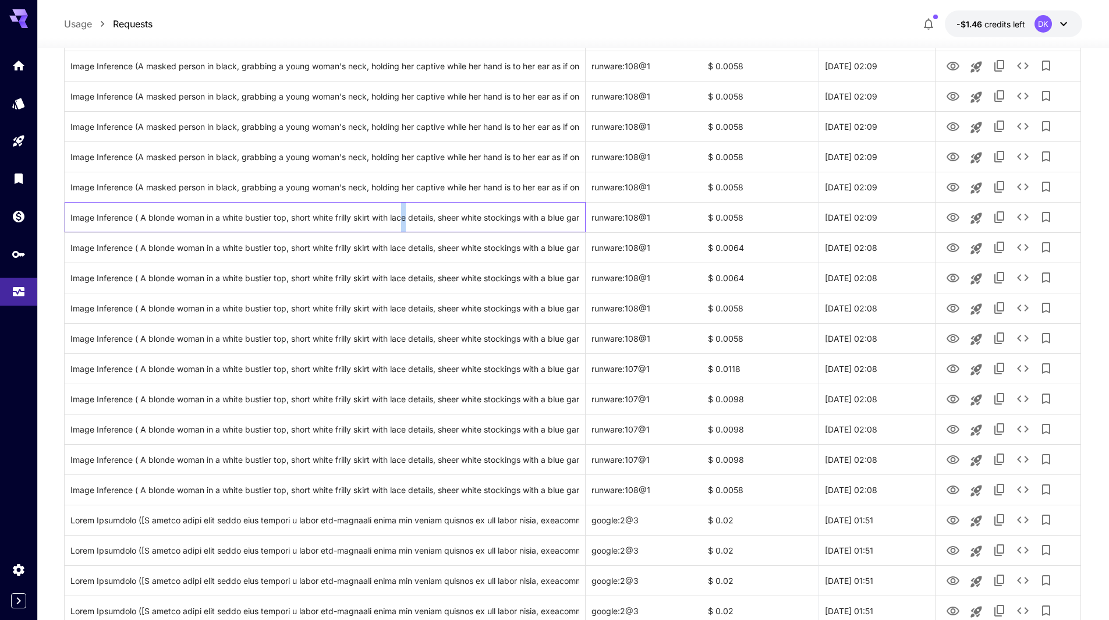
scroll to position [1189, 0]
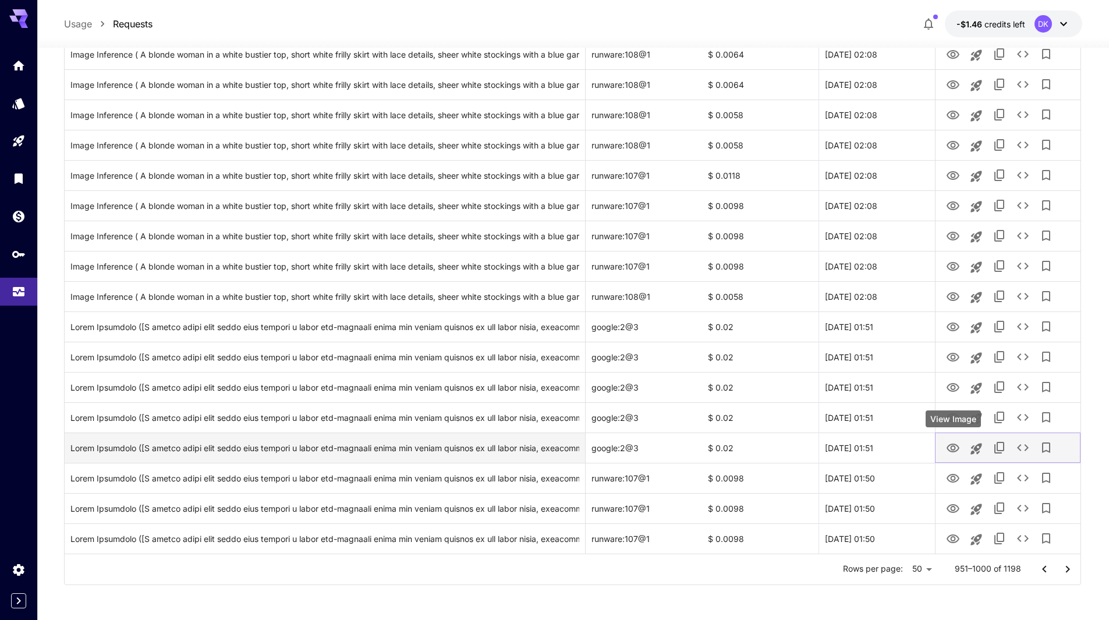
click at [958, 447] on icon "View Image" at bounding box center [953, 448] width 14 height 14
click at [299, 451] on div "Click to copy prompt" at bounding box center [324, 448] width 509 height 30
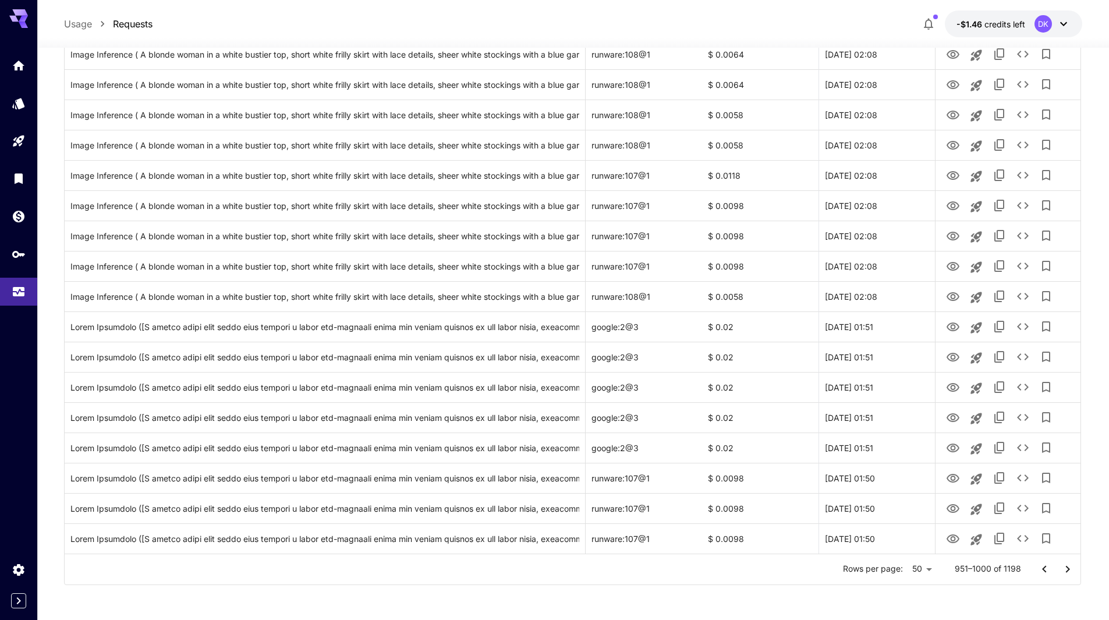
click at [1070, 570] on icon "Go to next page" at bounding box center [1068, 570] width 14 height 14
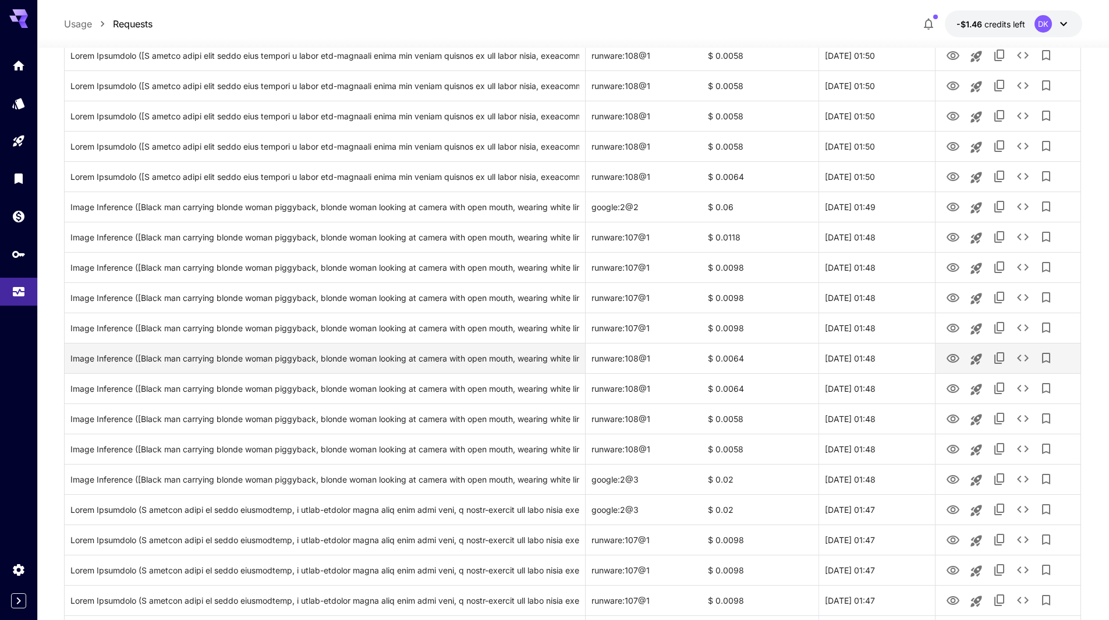
scroll to position [349, 0]
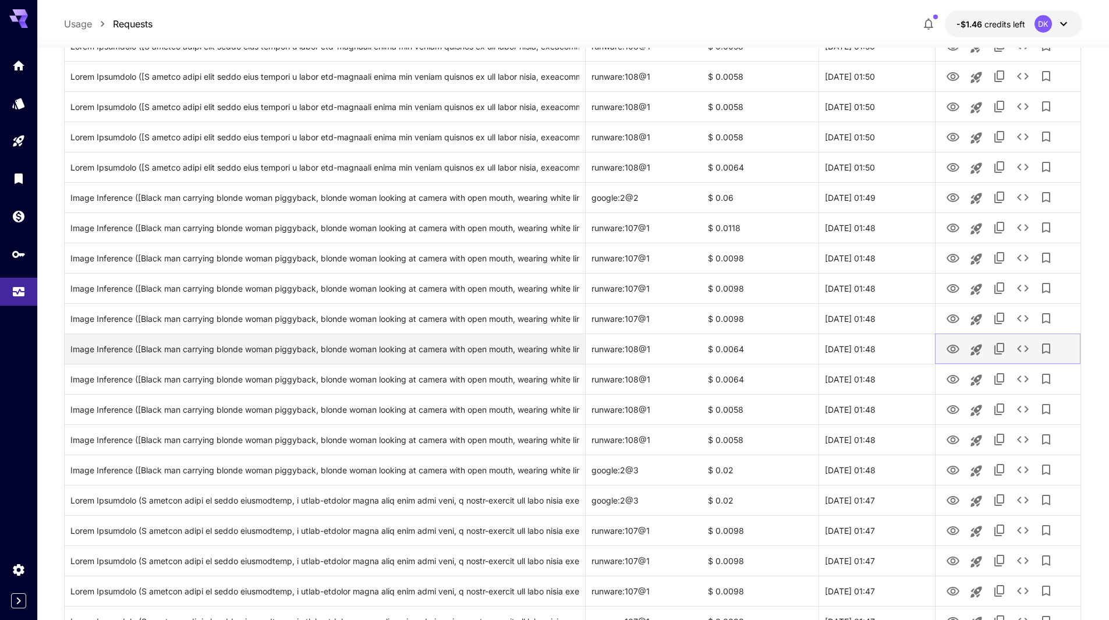
click at [953, 345] on icon "View Image" at bounding box center [953, 349] width 13 height 9
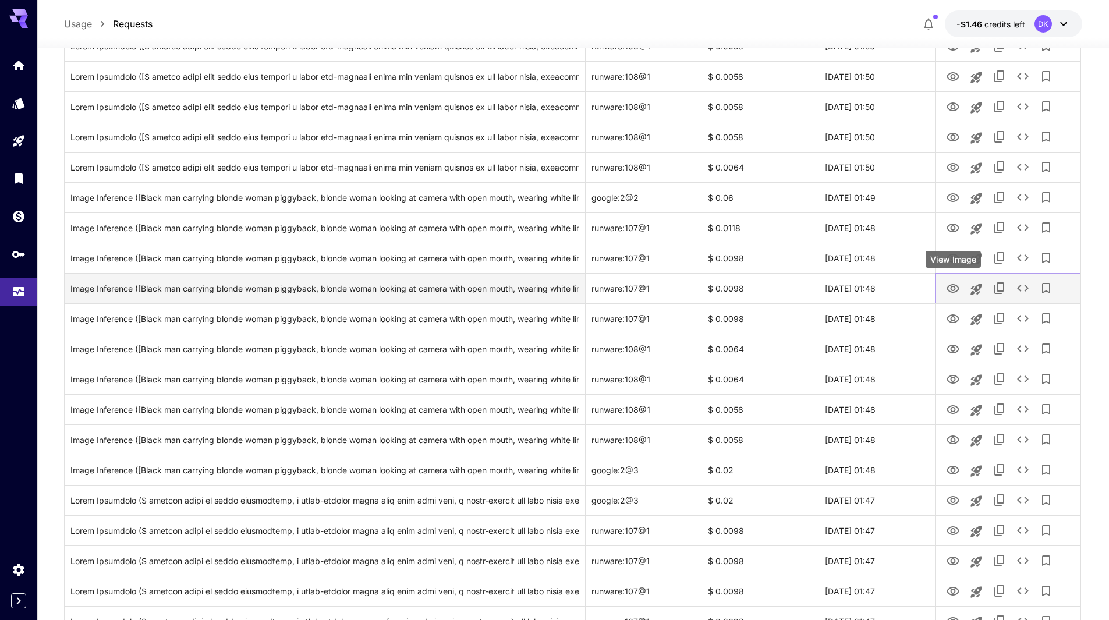
click at [953, 288] on icon "View Image" at bounding box center [953, 289] width 14 height 14
click at [223, 288] on div "Image Inference ([Black man carrying blonde woman piggyback, blonde woman looki…" at bounding box center [324, 289] width 509 height 30
click at [418, 289] on div "Image Inference ([Black man carrying blonde woman piggyback, blonde woman looki…" at bounding box center [324, 289] width 509 height 30
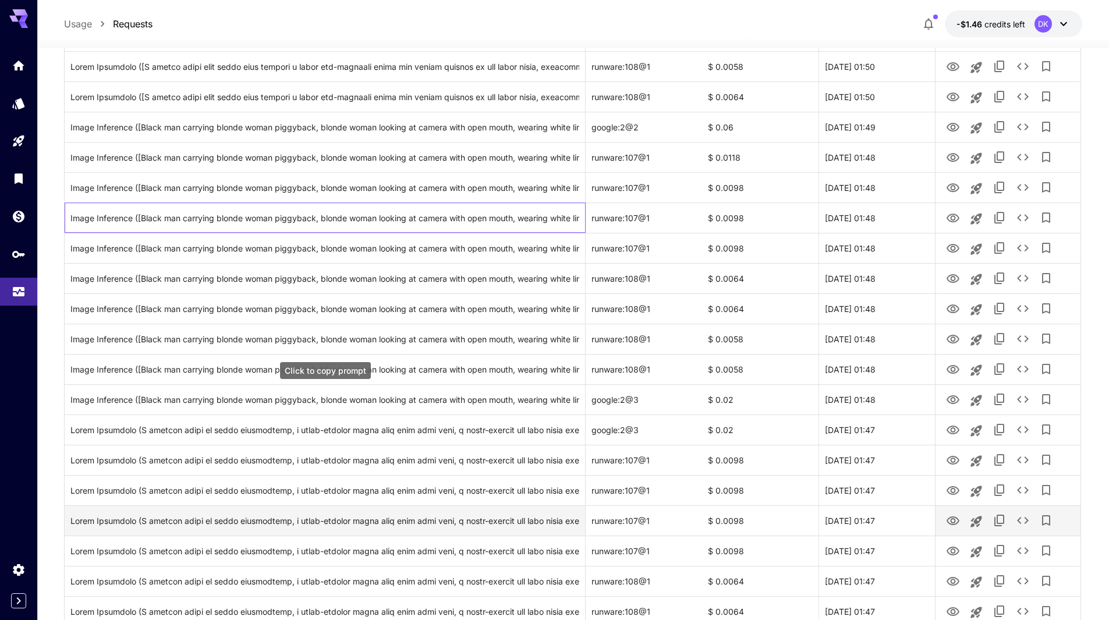
scroll to position [466, 0]
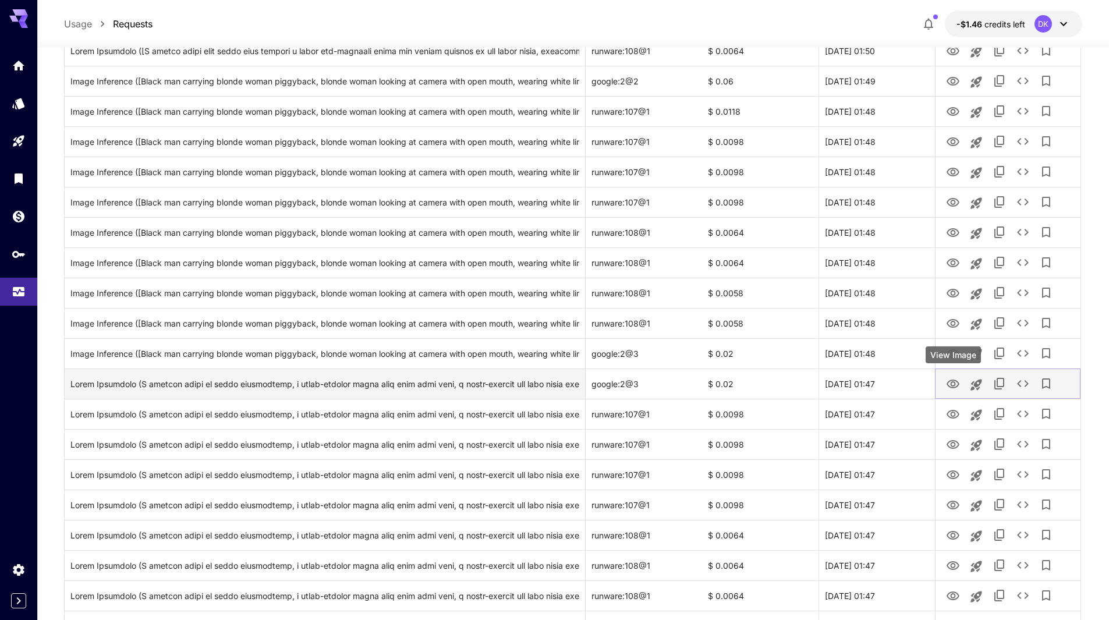
click at [953, 386] on icon "View Image" at bounding box center [953, 384] width 13 height 9
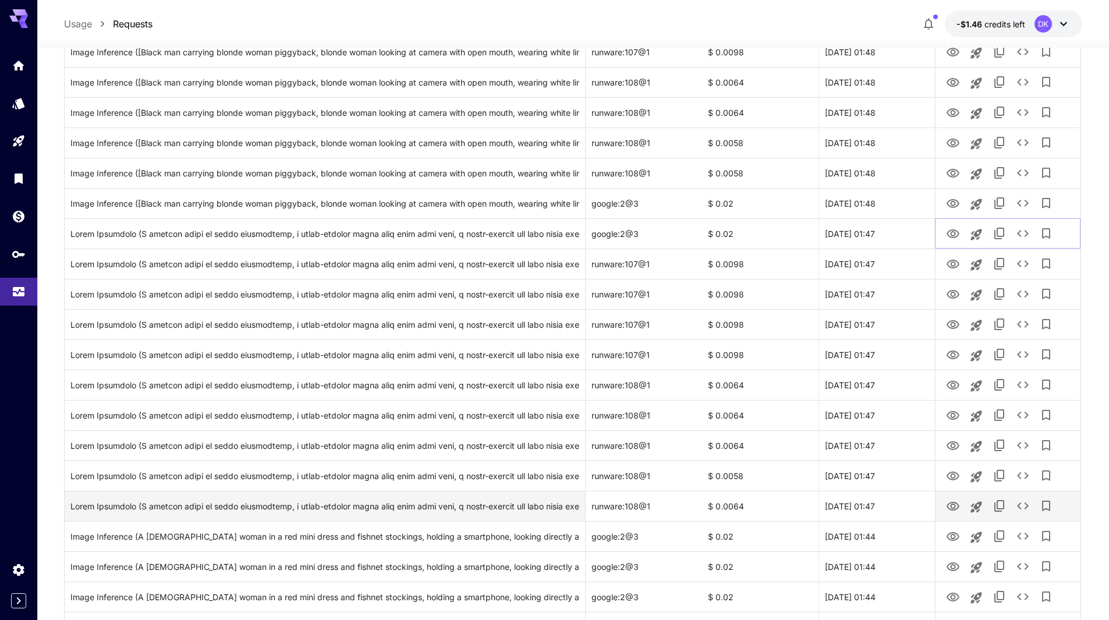
scroll to position [641, 0]
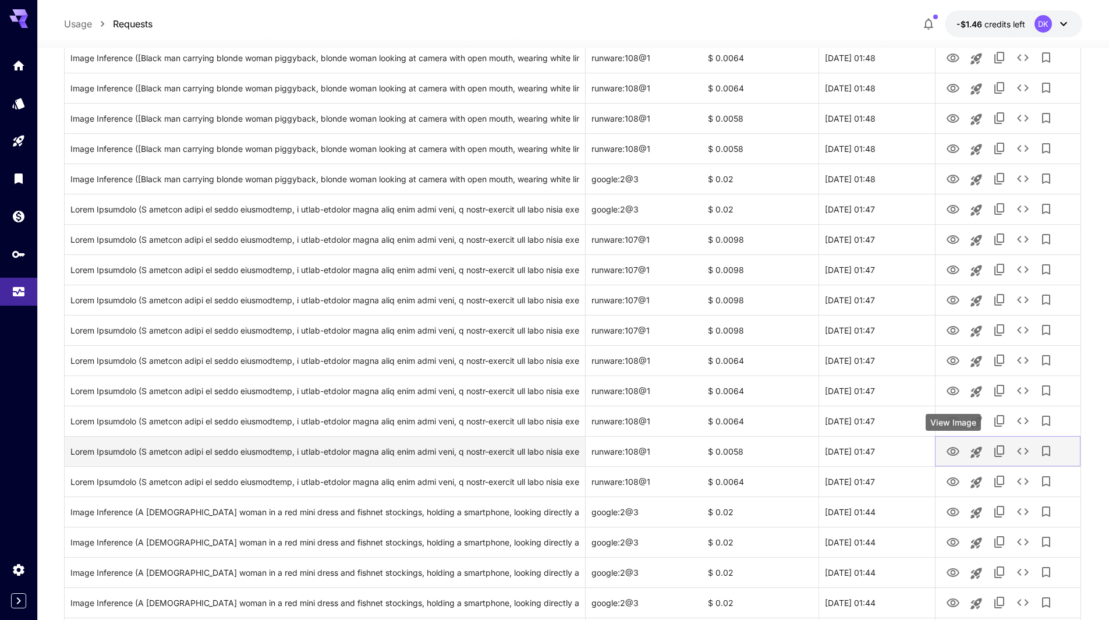
click at [952, 450] on icon "View Image" at bounding box center [953, 451] width 13 height 9
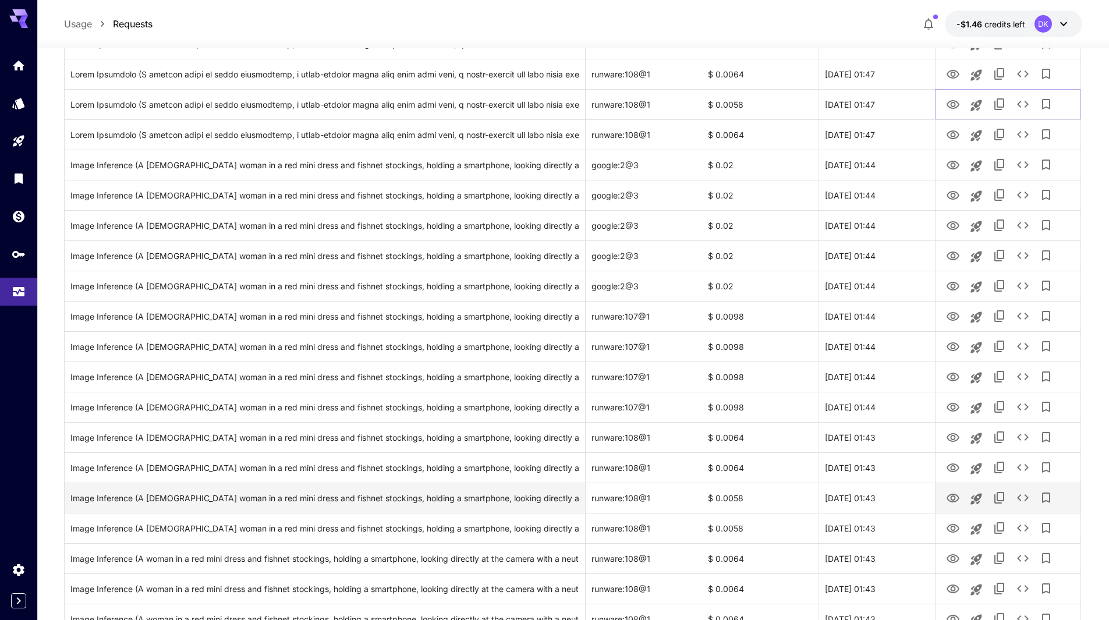
scroll to position [990, 0]
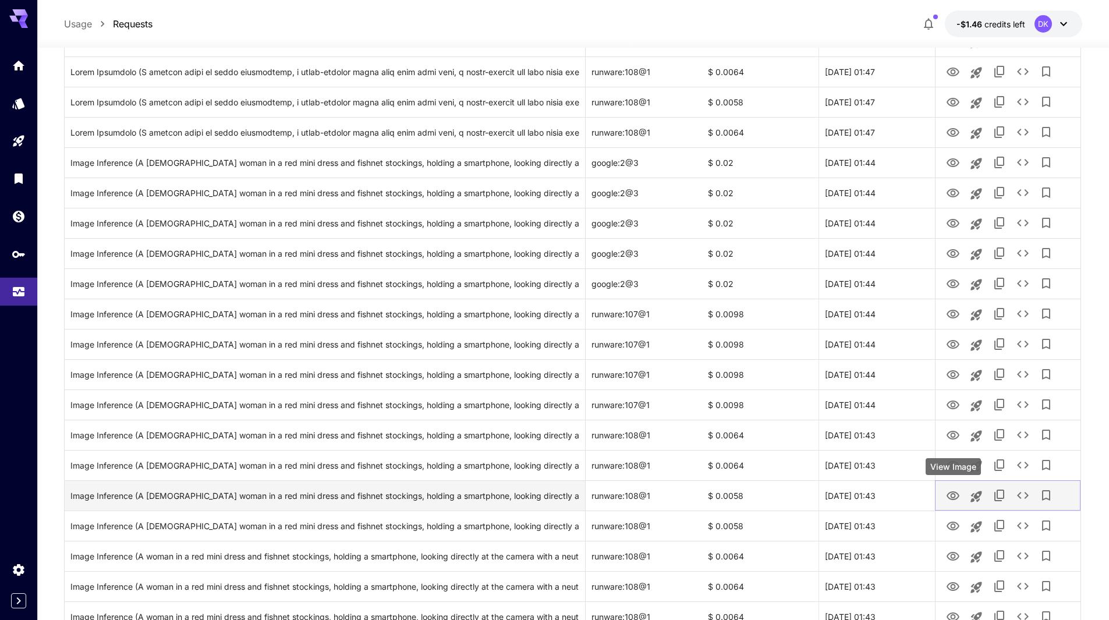
click at [956, 495] on icon "View Image" at bounding box center [953, 496] width 13 height 9
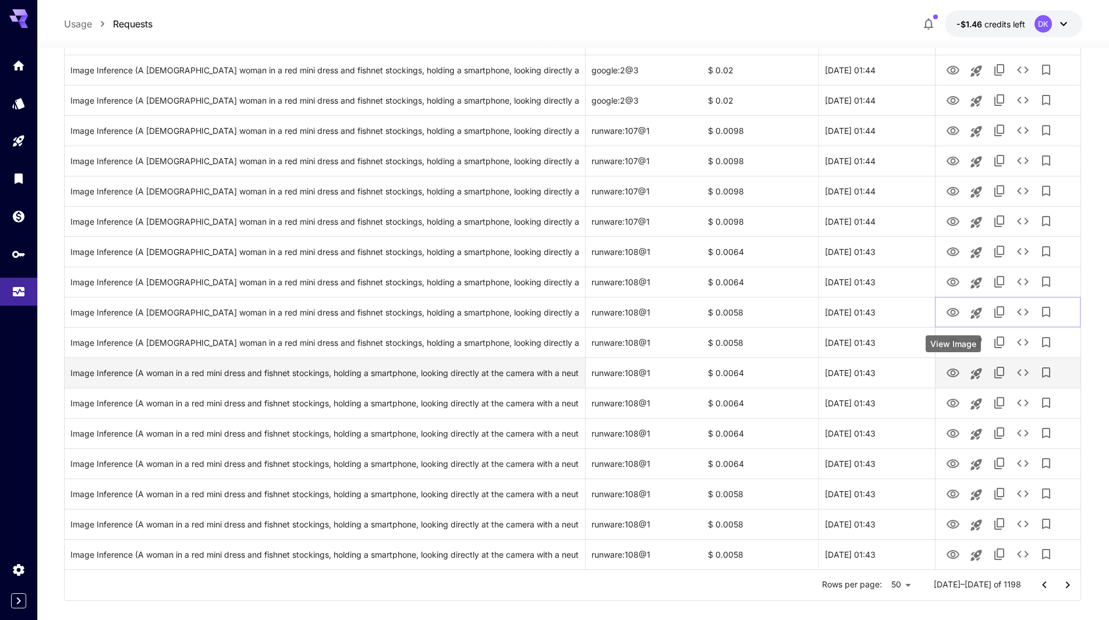
scroll to position [1189, 0]
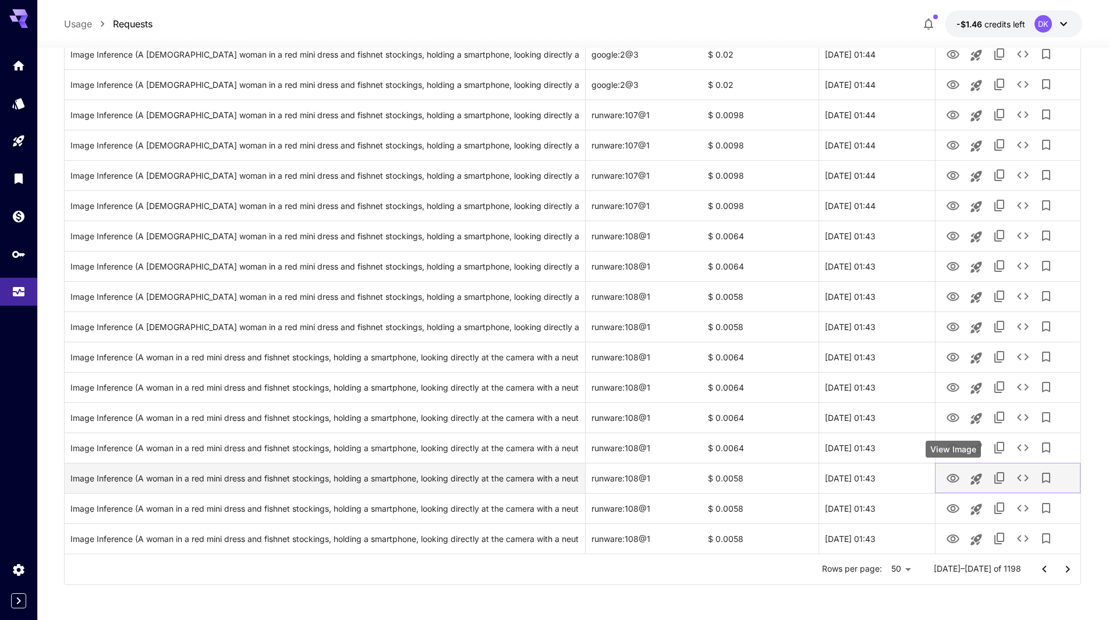
click at [958, 479] on icon "View Image" at bounding box center [953, 479] width 14 height 14
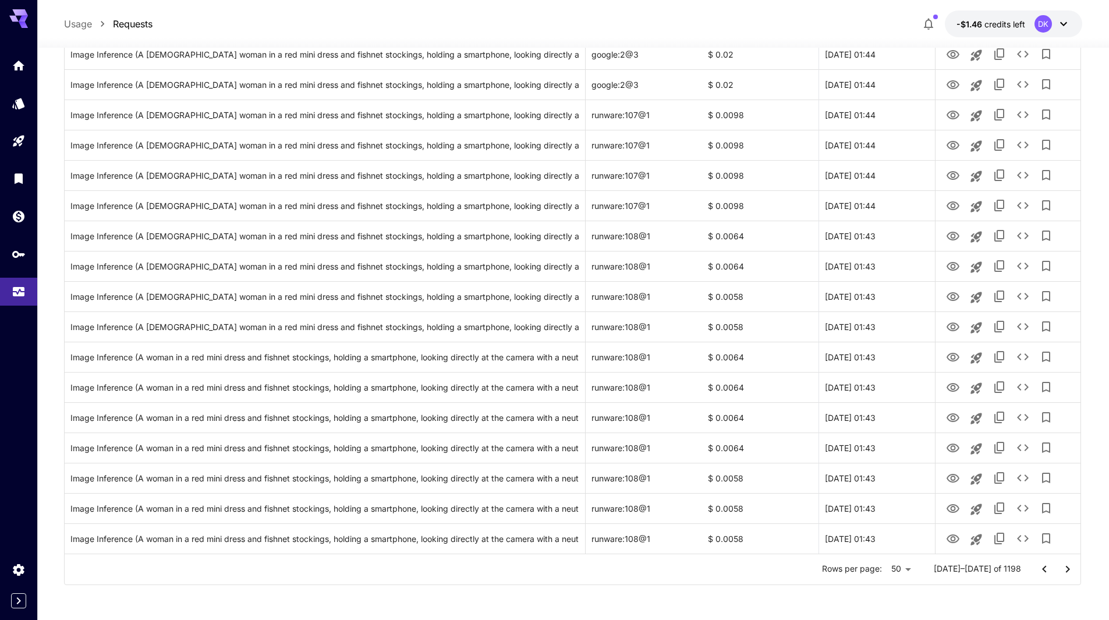
click at [1068, 570] on icon "Go to next page" at bounding box center [1068, 570] width 14 height 14
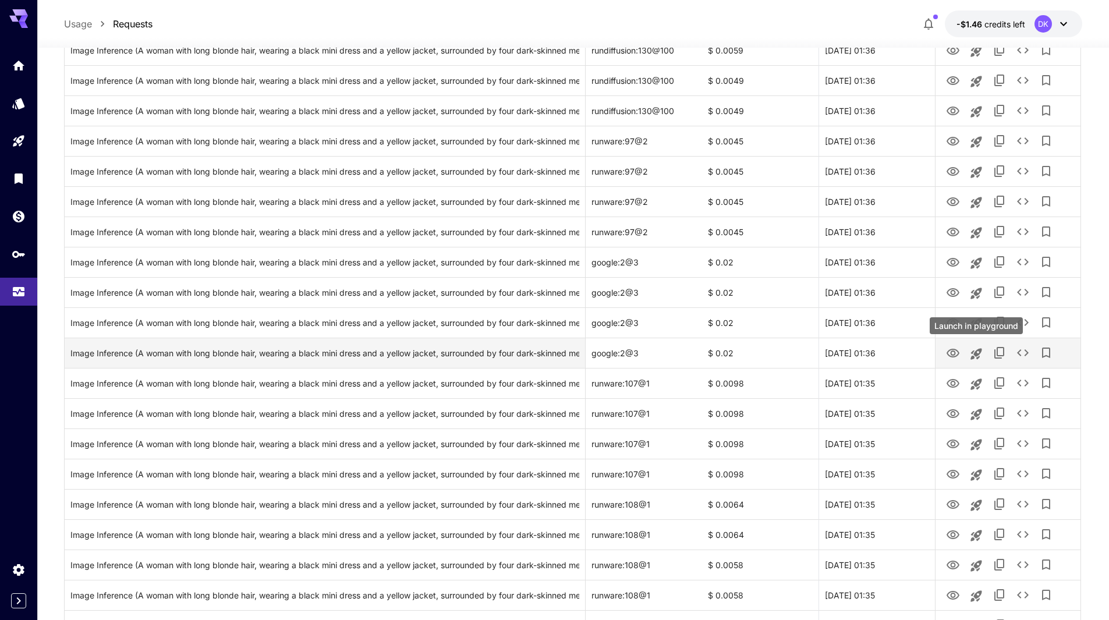
scroll to position [956, 0]
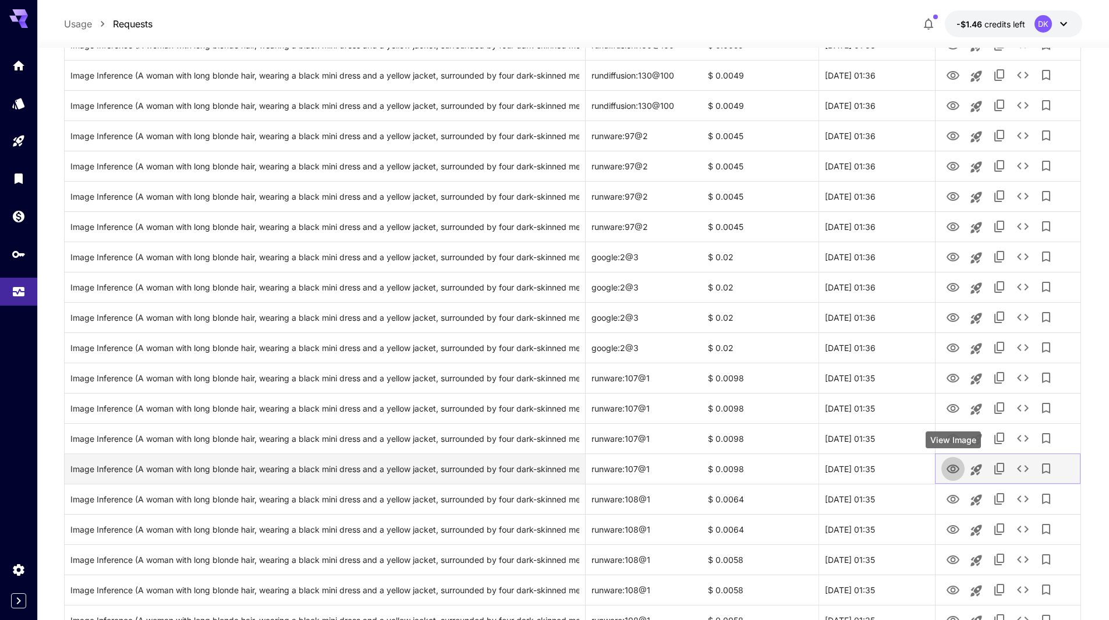
click at [955, 467] on icon "View Image" at bounding box center [953, 469] width 14 height 14
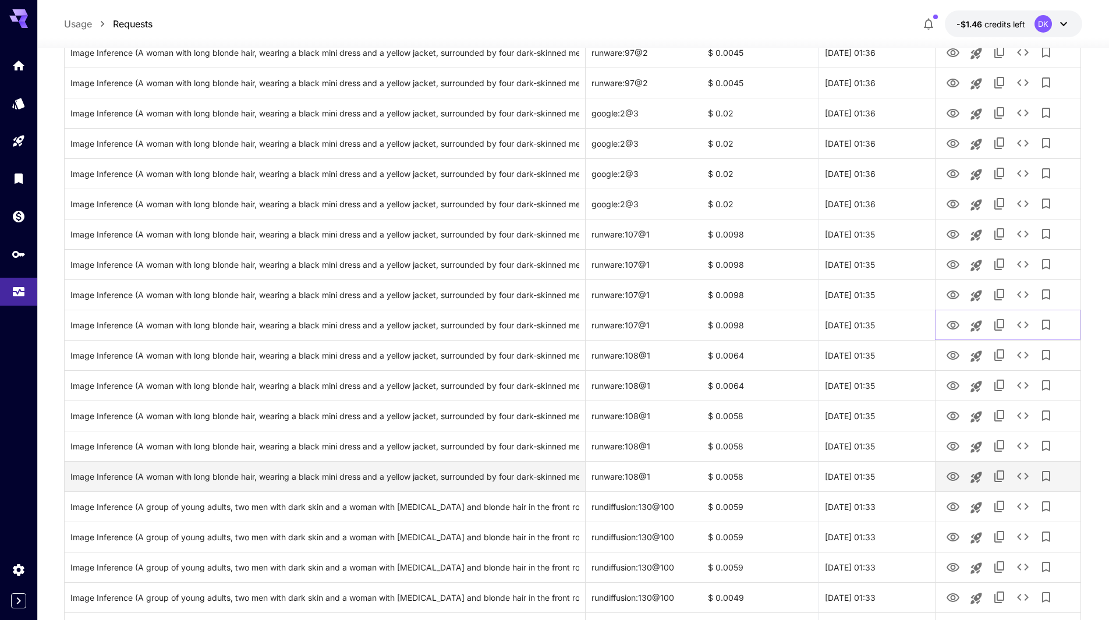
scroll to position [1189, 0]
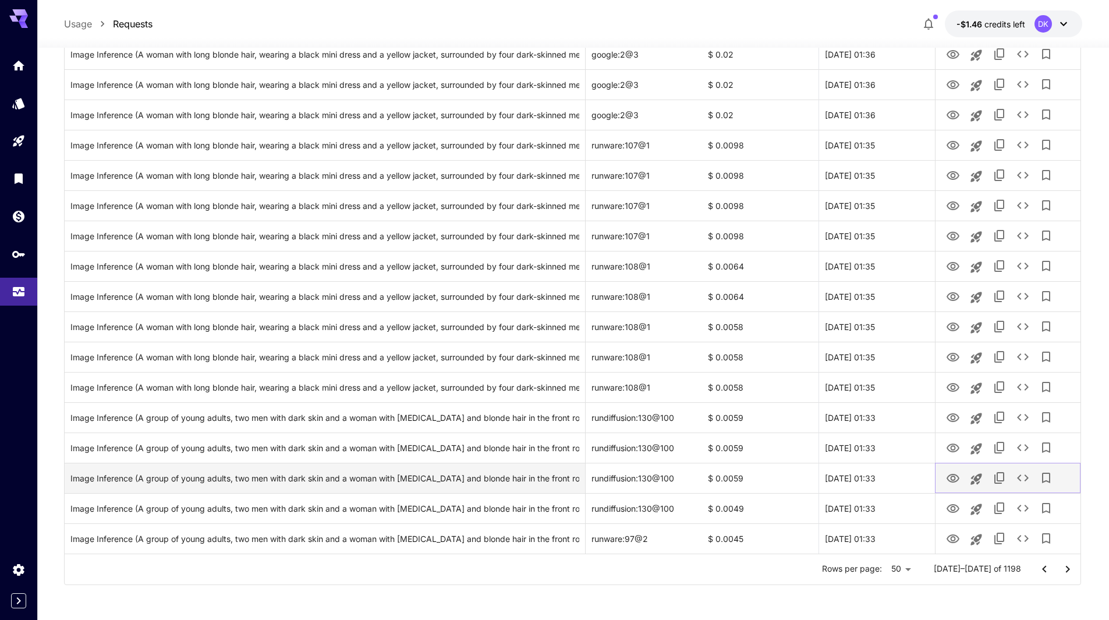
click at [956, 478] on icon "View Image" at bounding box center [953, 479] width 14 height 14
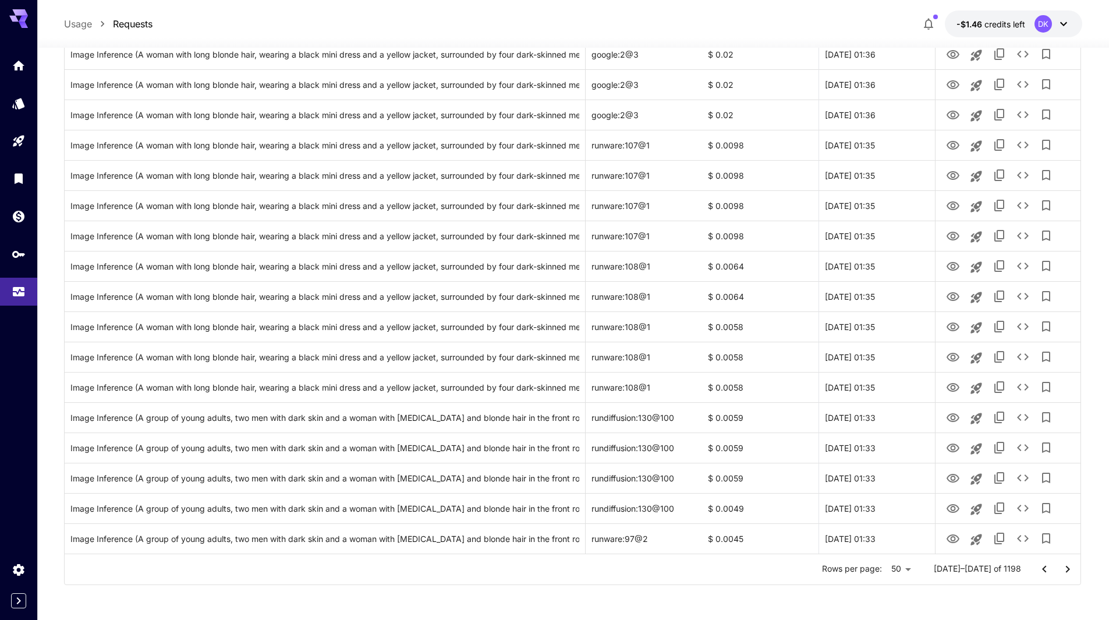
click at [1066, 568] on icon "Go to next page" at bounding box center [1068, 570] width 14 height 14
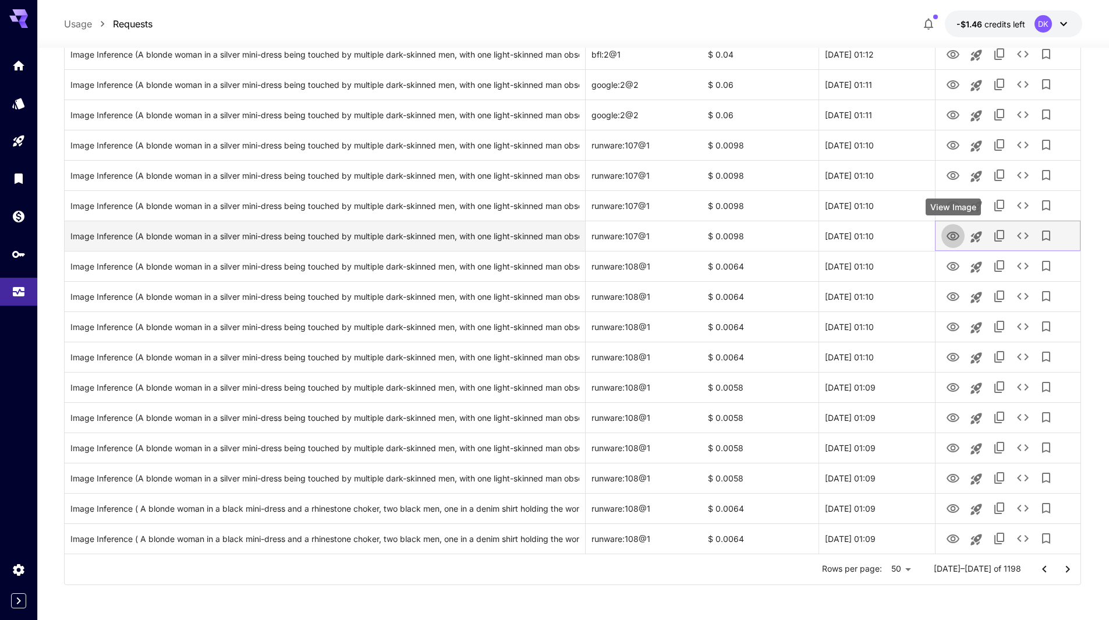
click at [960, 232] on button "View Image" at bounding box center [953, 236] width 23 height 24
click at [953, 235] on icon "View Image" at bounding box center [953, 236] width 14 height 14
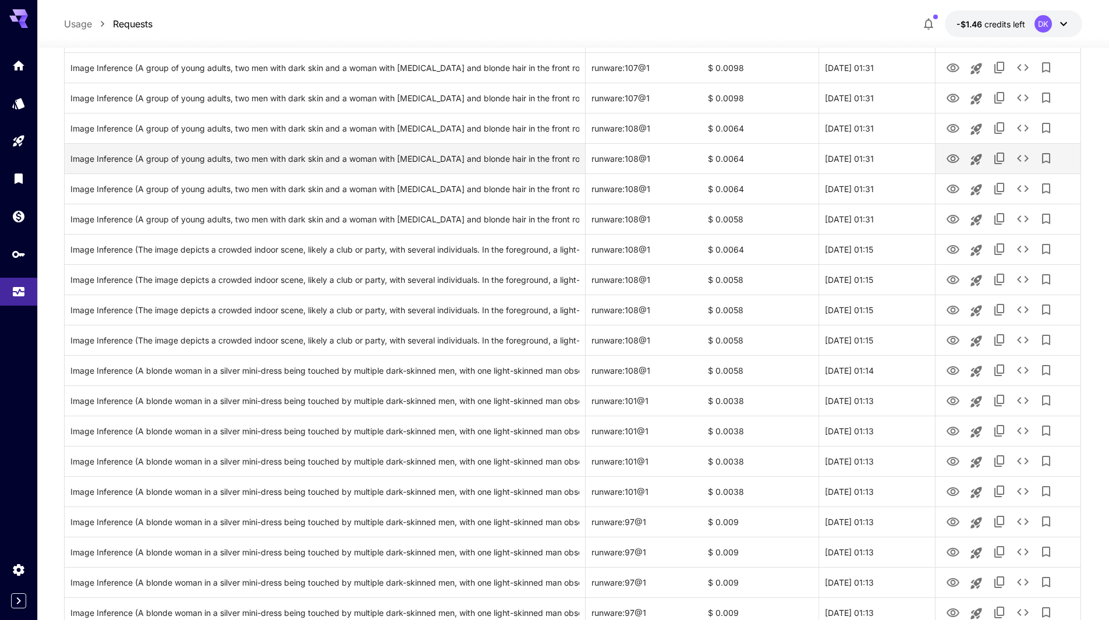
scroll to position [432, 0]
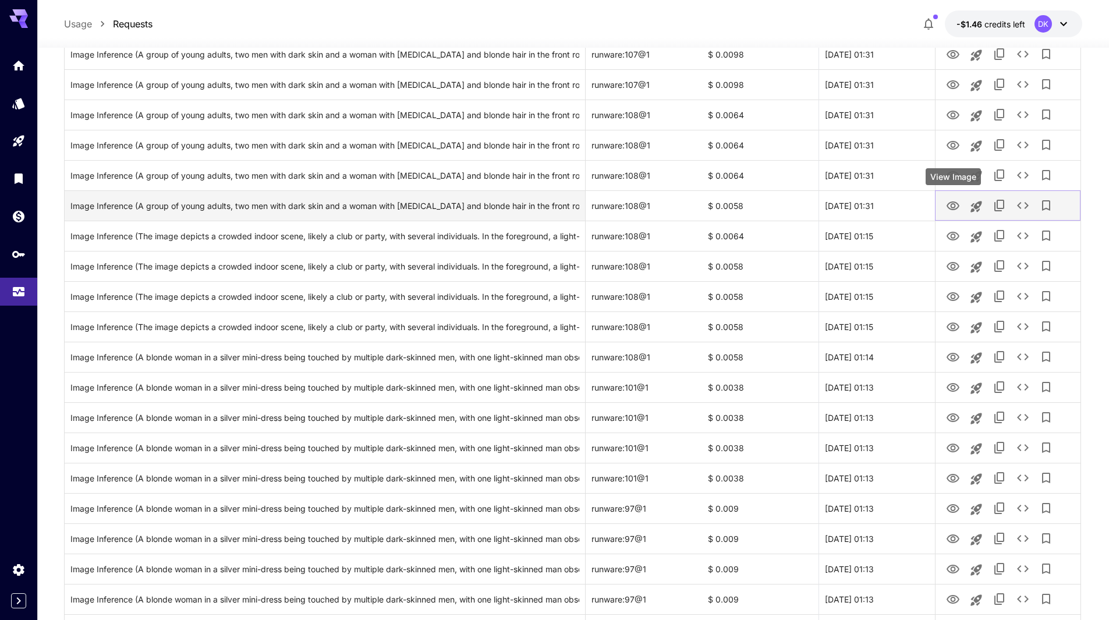
click at [954, 206] on icon "View Image" at bounding box center [953, 206] width 14 height 14
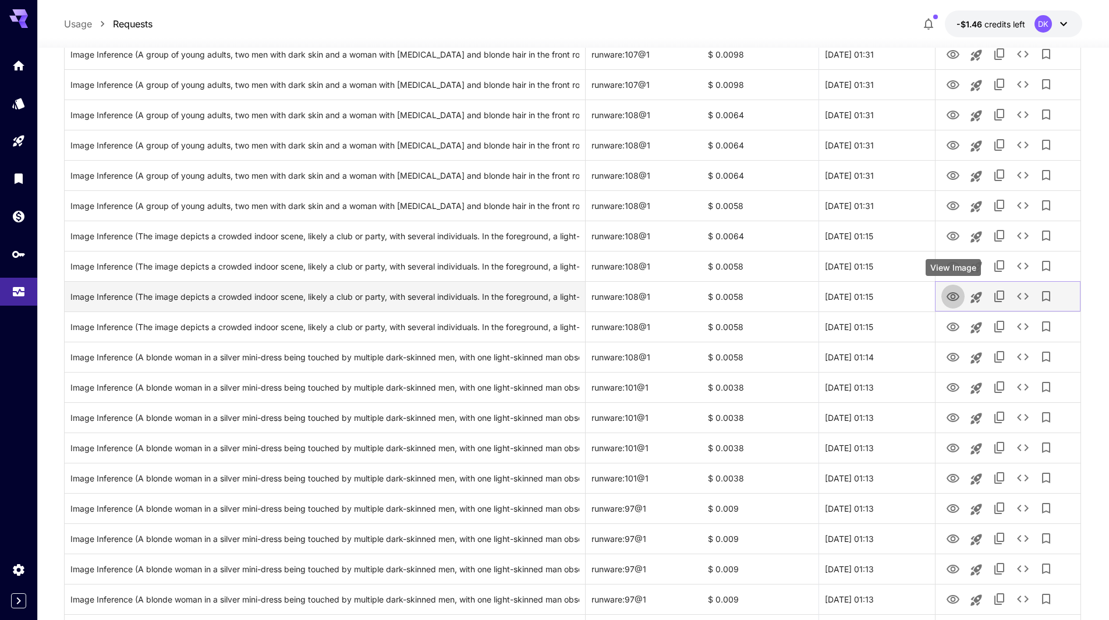
click at [956, 292] on icon "View Image" at bounding box center [953, 297] width 14 height 14
click at [308, 295] on div "Image Inference (The image depicts a crowded indoor scene, likely a club or par…" at bounding box center [324, 297] width 509 height 30
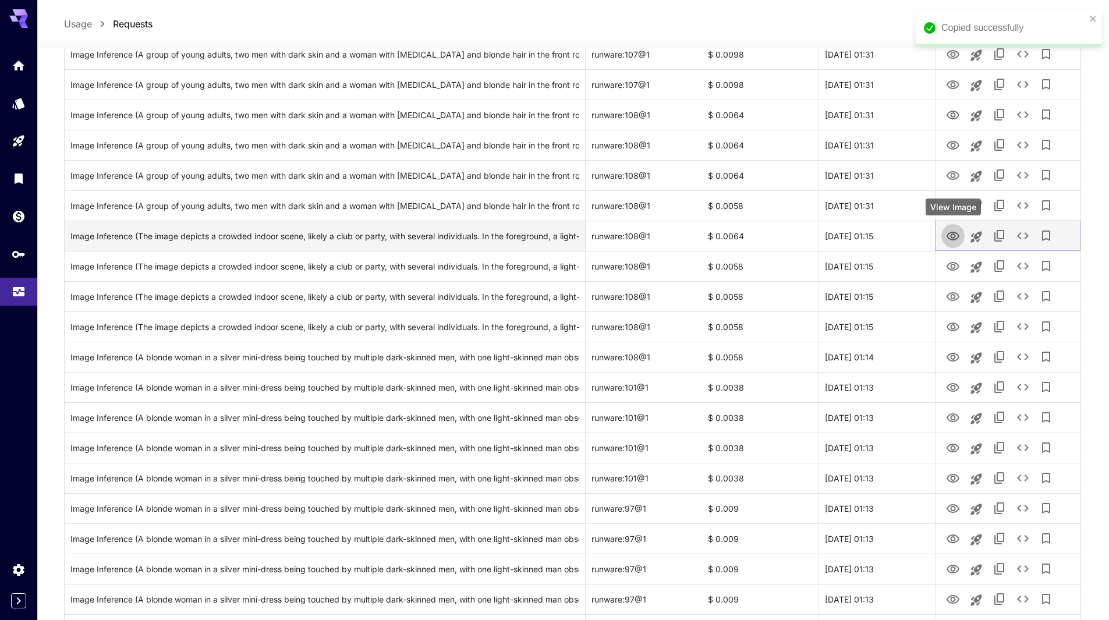
click at [955, 234] on icon "View Image" at bounding box center [953, 236] width 14 height 14
click at [950, 236] on icon "View Image" at bounding box center [953, 236] width 14 height 14
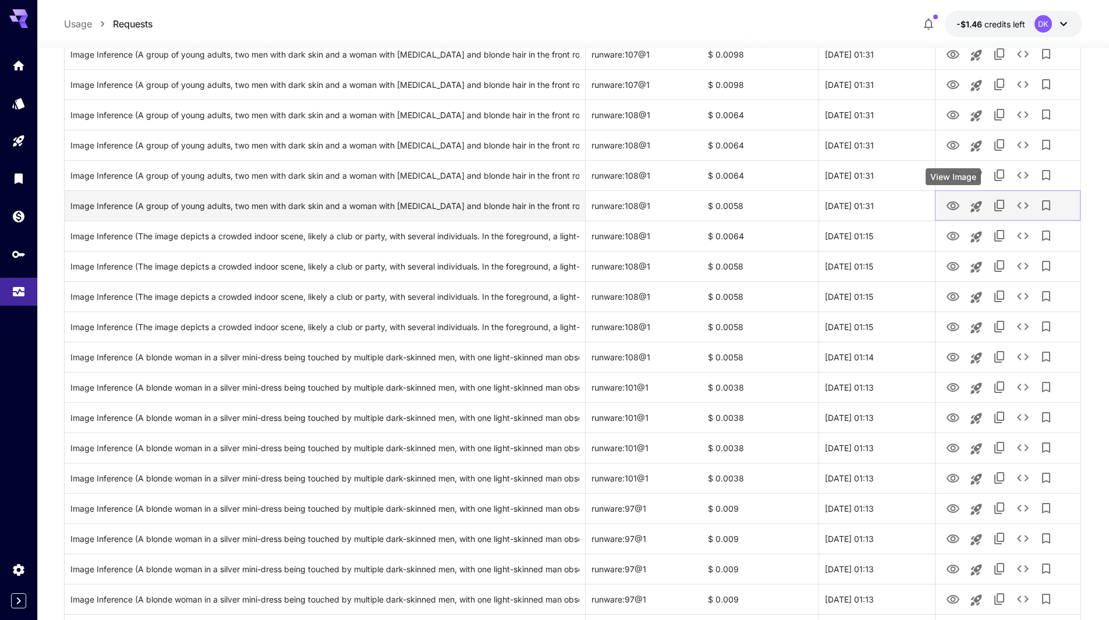
click at [954, 206] on icon "View Image" at bounding box center [953, 206] width 14 height 14
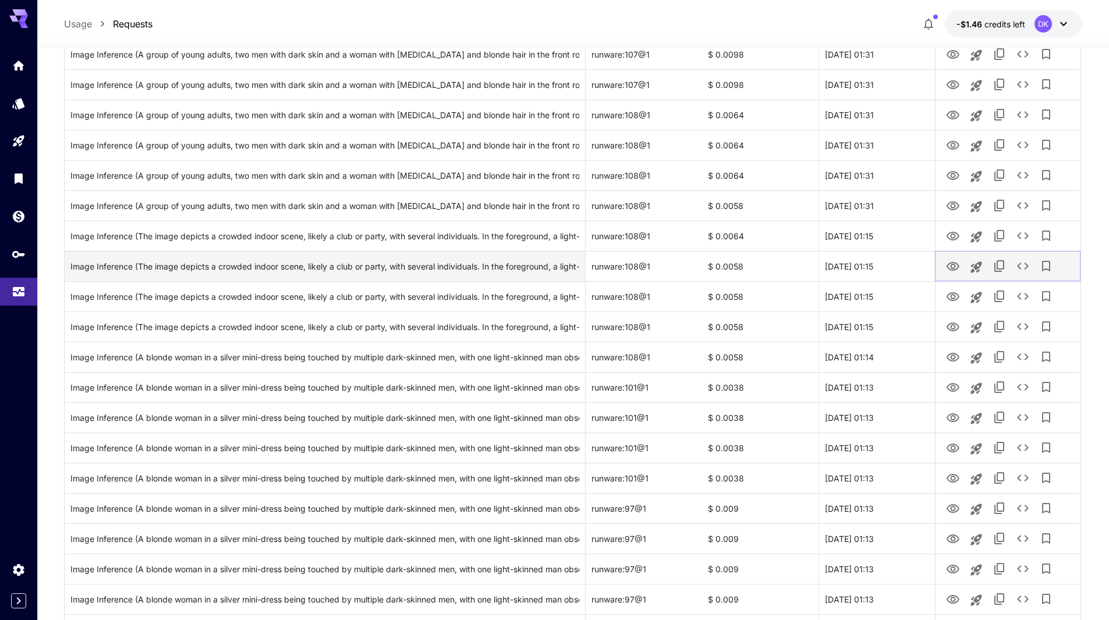
click at [955, 266] on icon "View Image" at bounding box center [953, 266] width 13 height 9
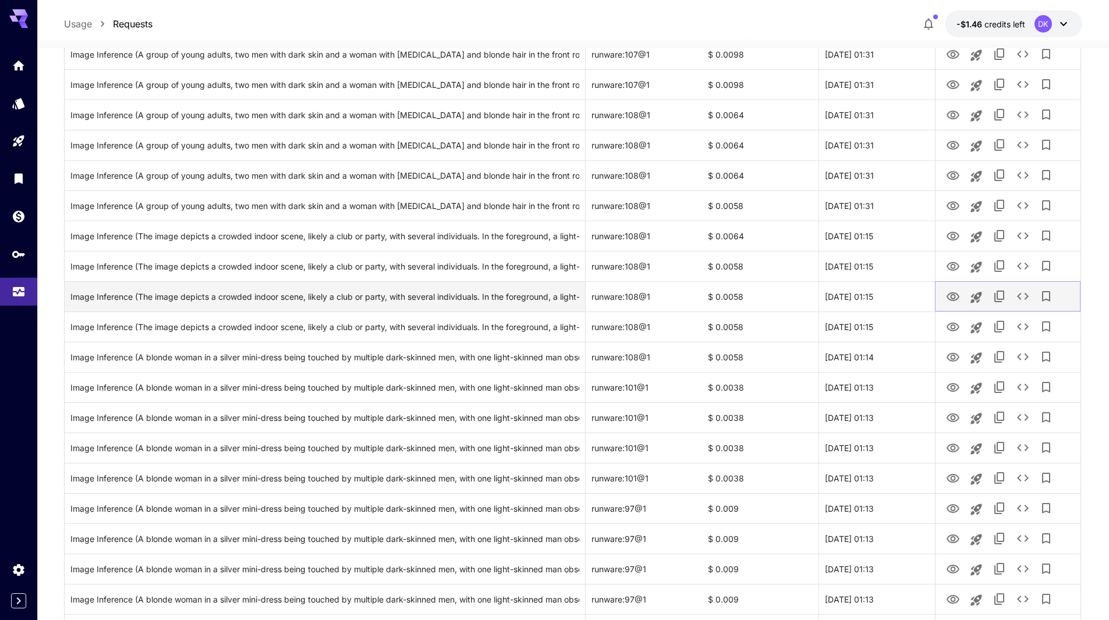
click at [955, 296] on icon "View Image" at bounding box center [953, 297] width 14 height 14
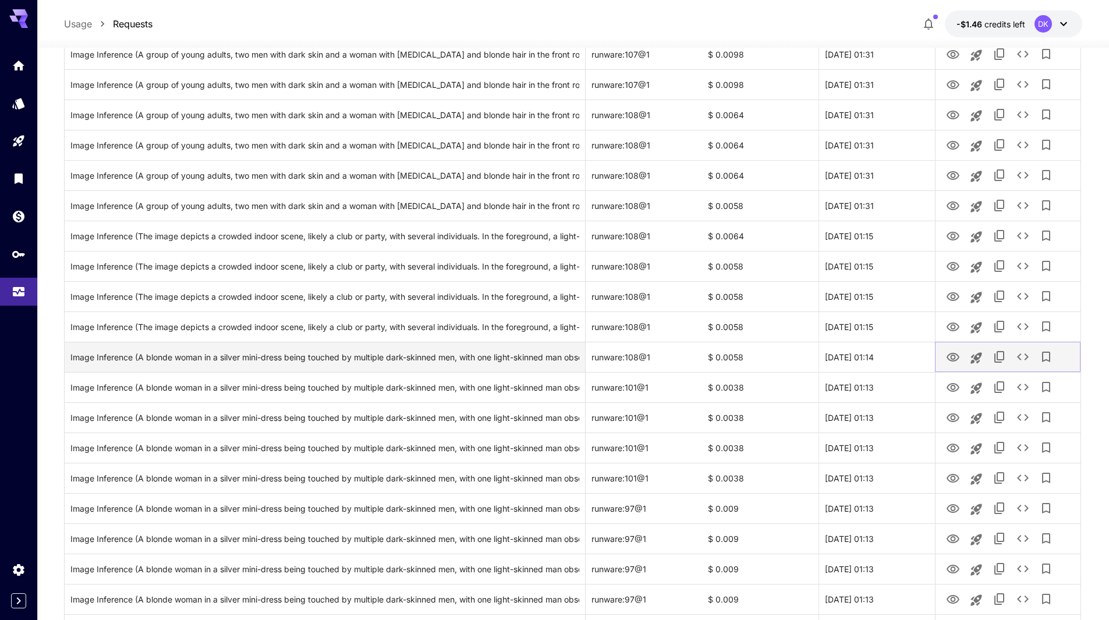
click at [955, 355] on icon "View Image" at bounding box center [953, 357] width 13 height 9
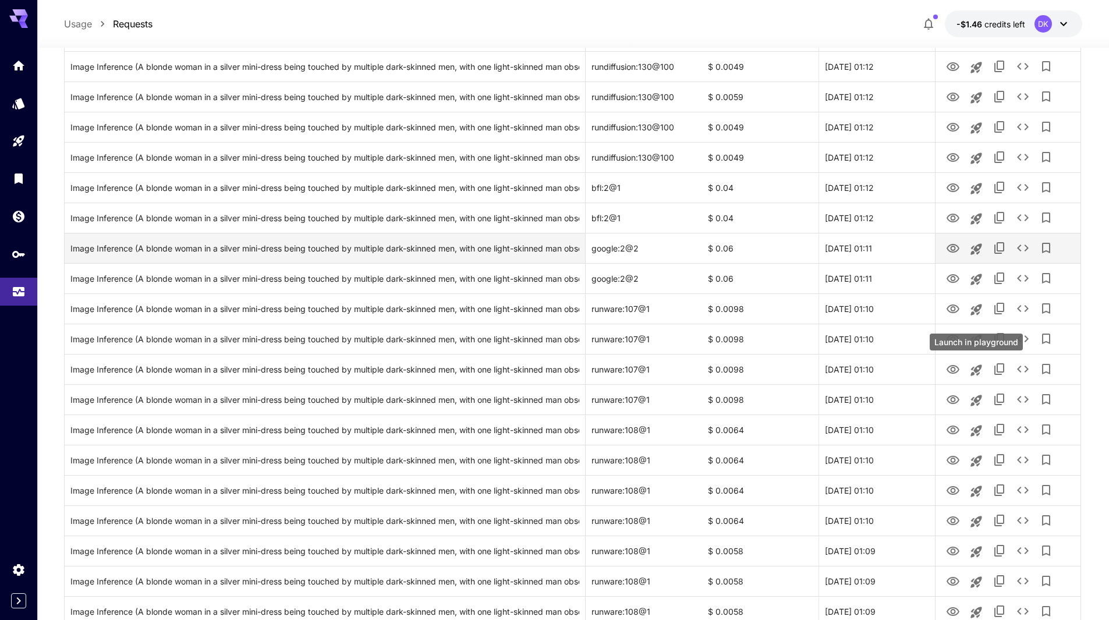
scroll to position [1073, 0]
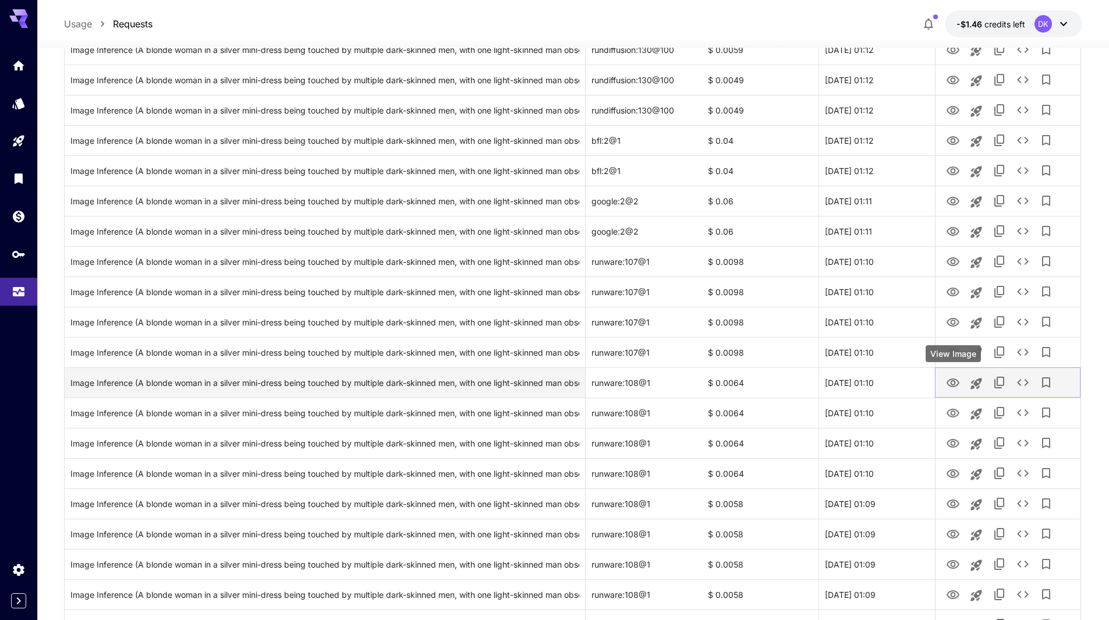
click at [955, 383] on icon "View Image" at bounding box center [953, 383] width 13 height 9
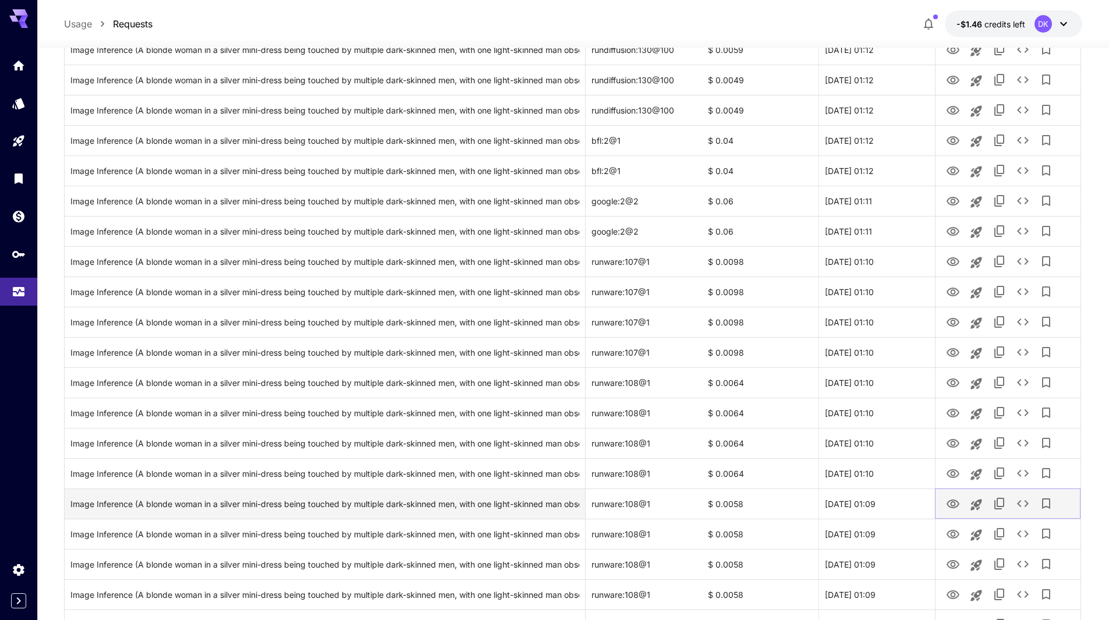
click at [953, 506] on icon "View Image" at bounding box center [953, 504] width 14 height 14
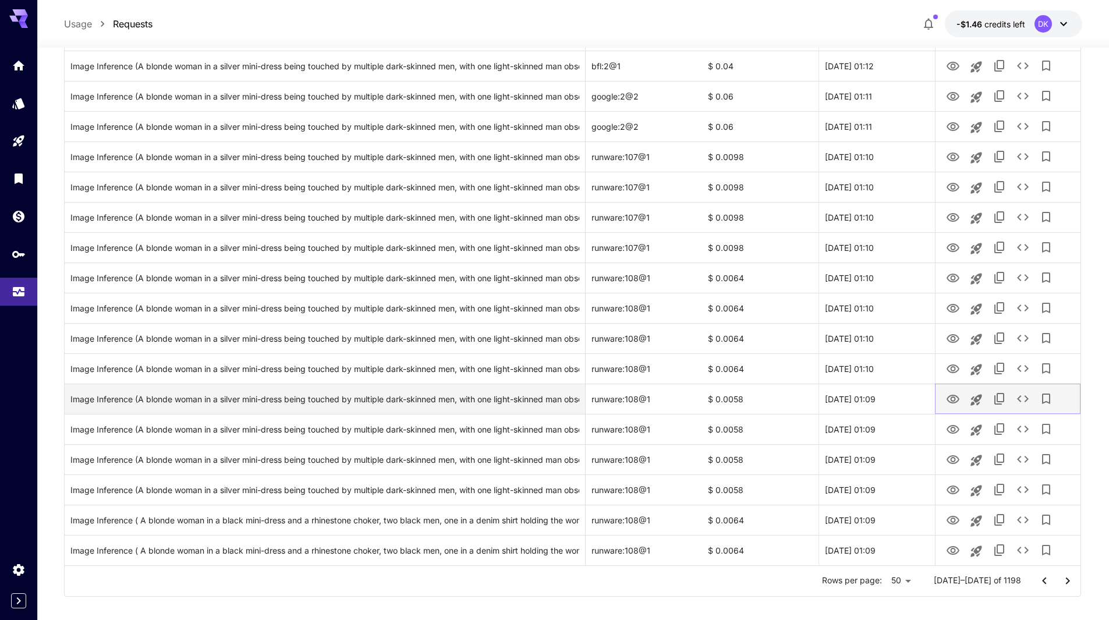
scroll to position [1189, 0]
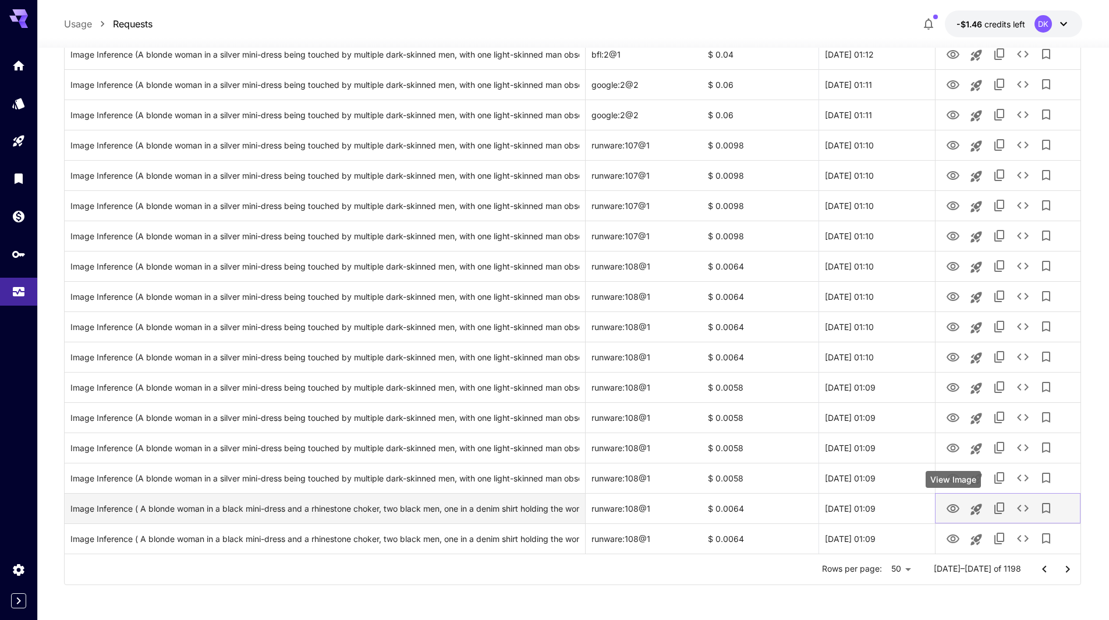
click at [955, 505] on icon "View Image" at bounding box center [953, 508] width 13 height 9
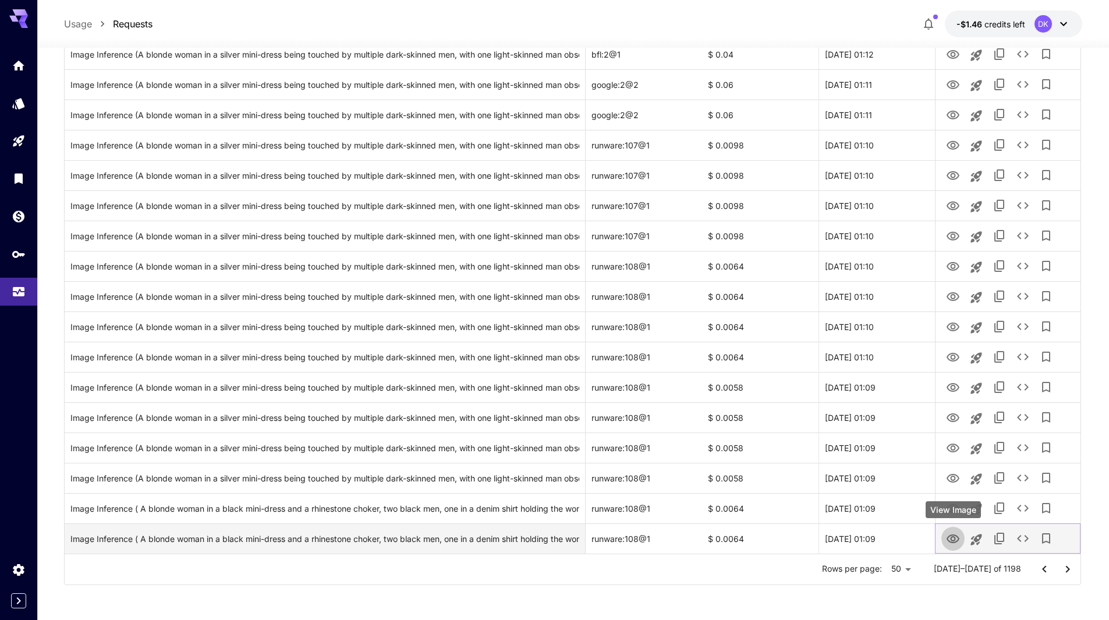
click at [953, 542] on icon "View Image" at bounding box center [953, 539] width 13 height 9
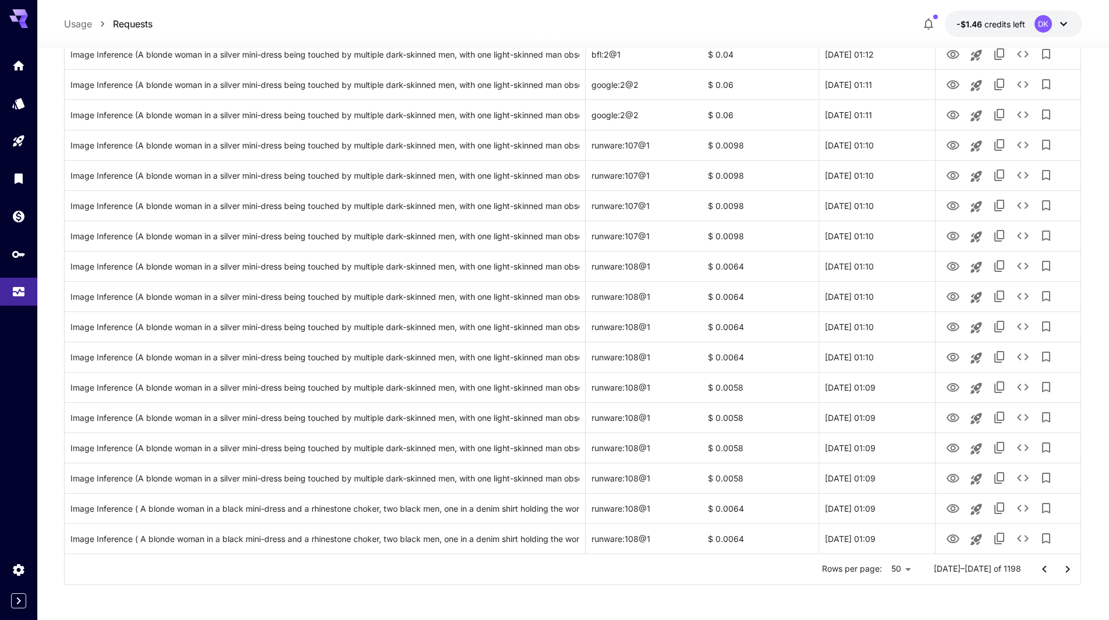
click at [1070, 571] on icon "Go to next page" at bounding box center [1068, 570] width 14 height 14
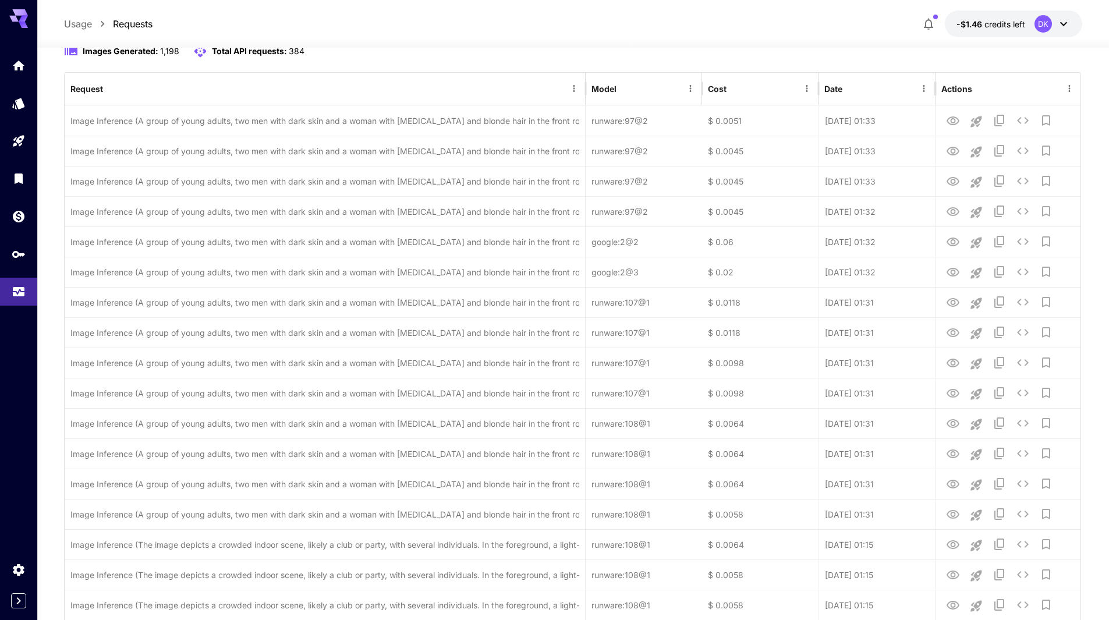
scroll to position [83, 0]
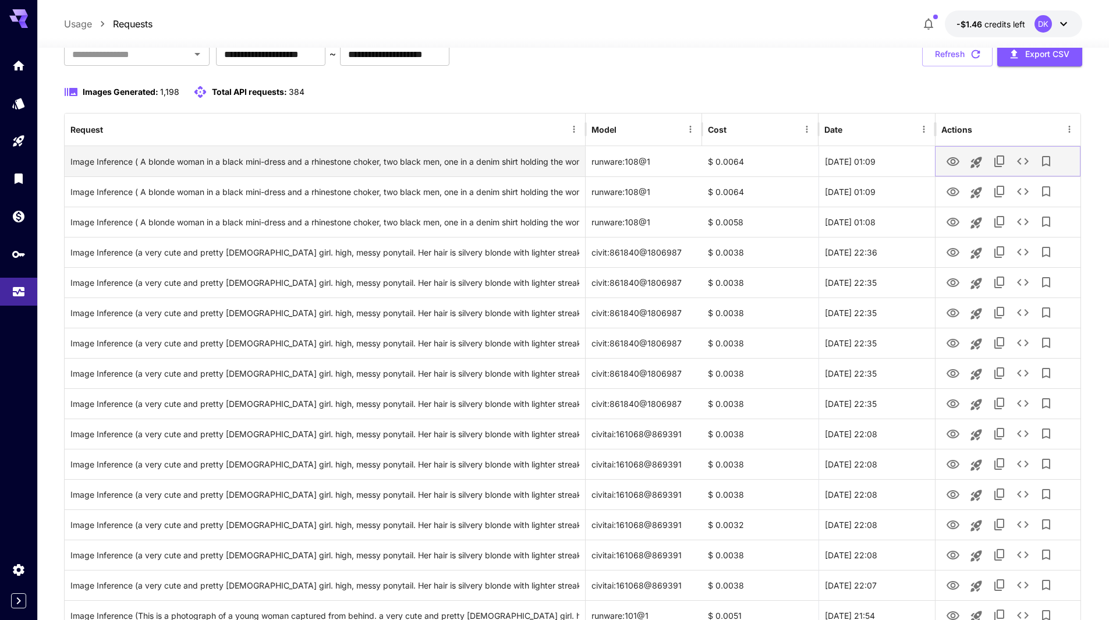
click at [952, 160] on icon "View Image" at bounding box center [953, 161] width 13 height 9
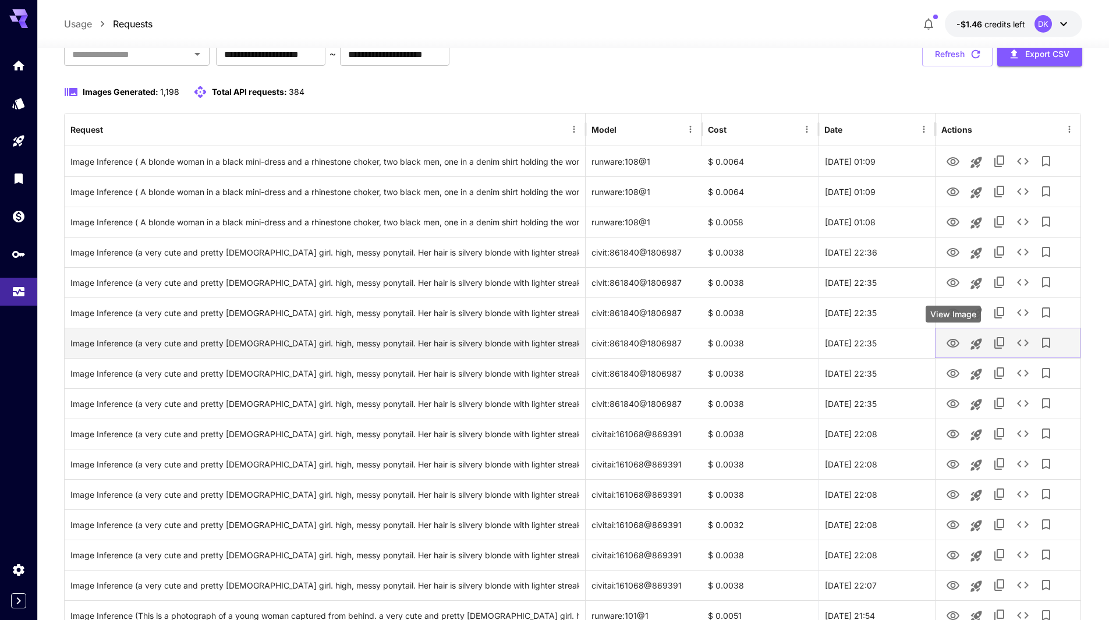
click at [954, 341] on icon "View Image" at bounding box center [953, 343] width 13 height 9
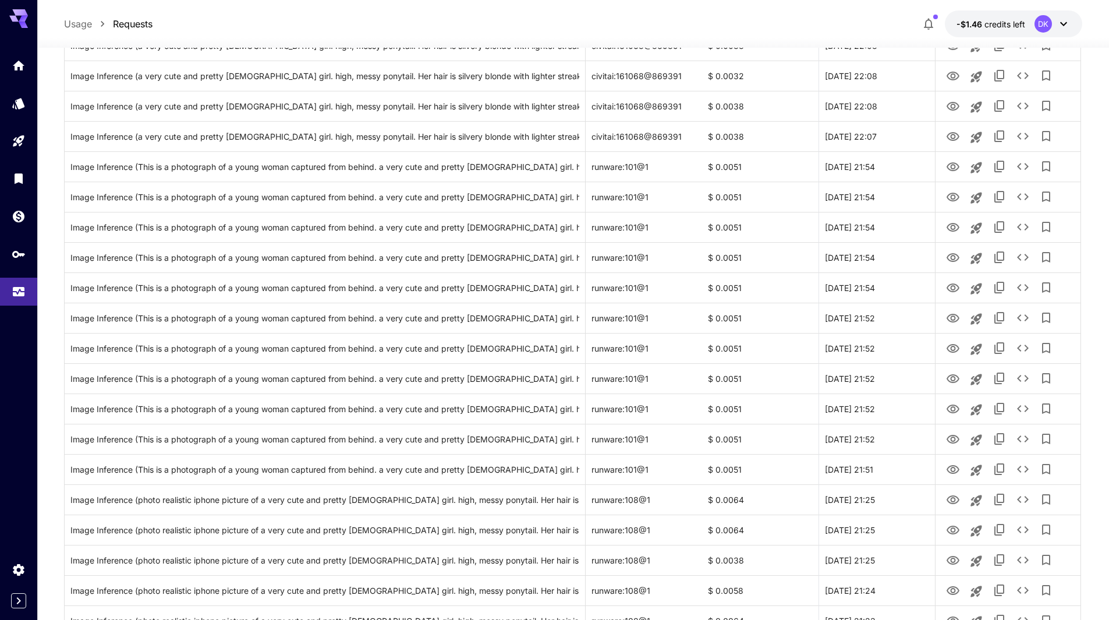
scroll to position [782, 0]
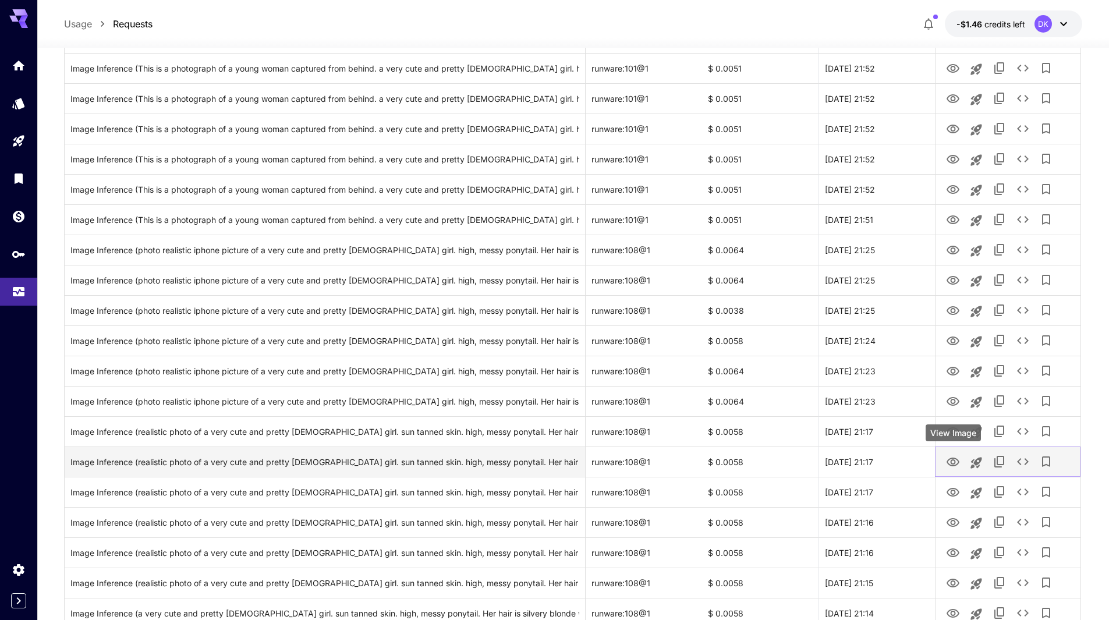
click at [953, 461] on icon "View Image" at bounding box center [953, 462] width 14 height 14
click at [293, 462] on div "Image Inference (realistic photo of a very cute and pretty [DEMOGRAPHIC_DATA] g…" at bounding box center [324, 462] width 509 height 30
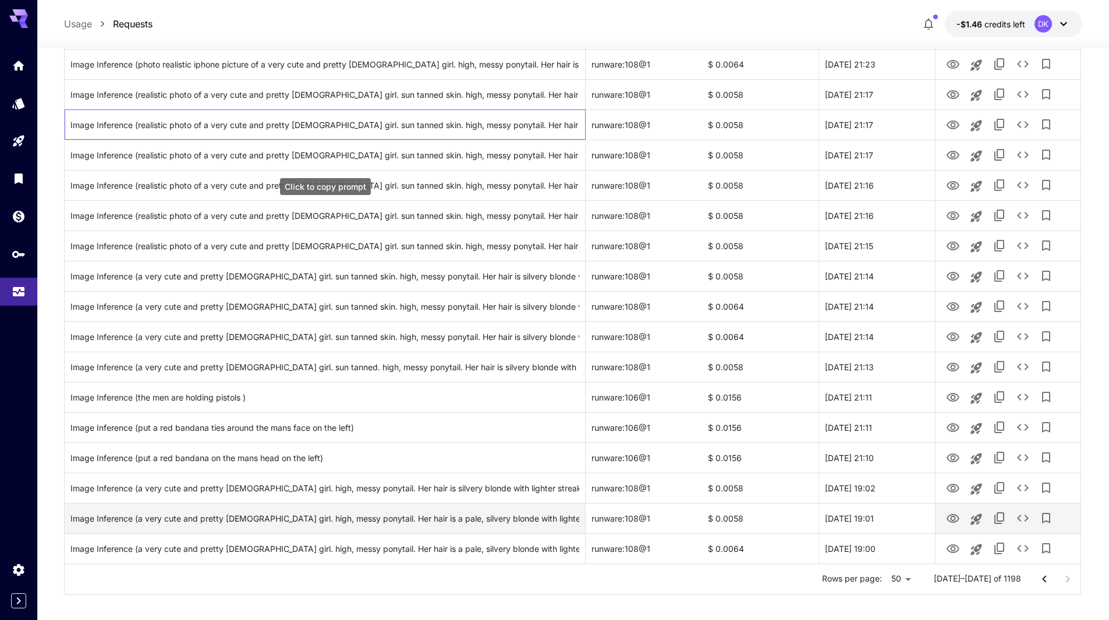
scroll to position [1129, 0]
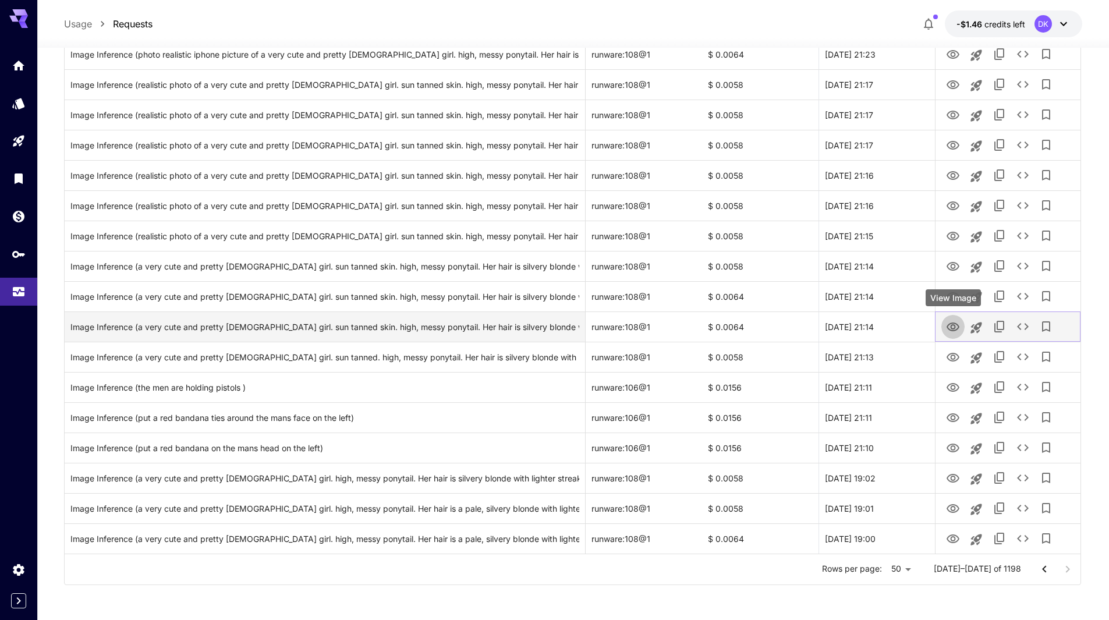
click at [954, 326] on icon "View Image" at bounding box center [953, 327] width 14 height 14
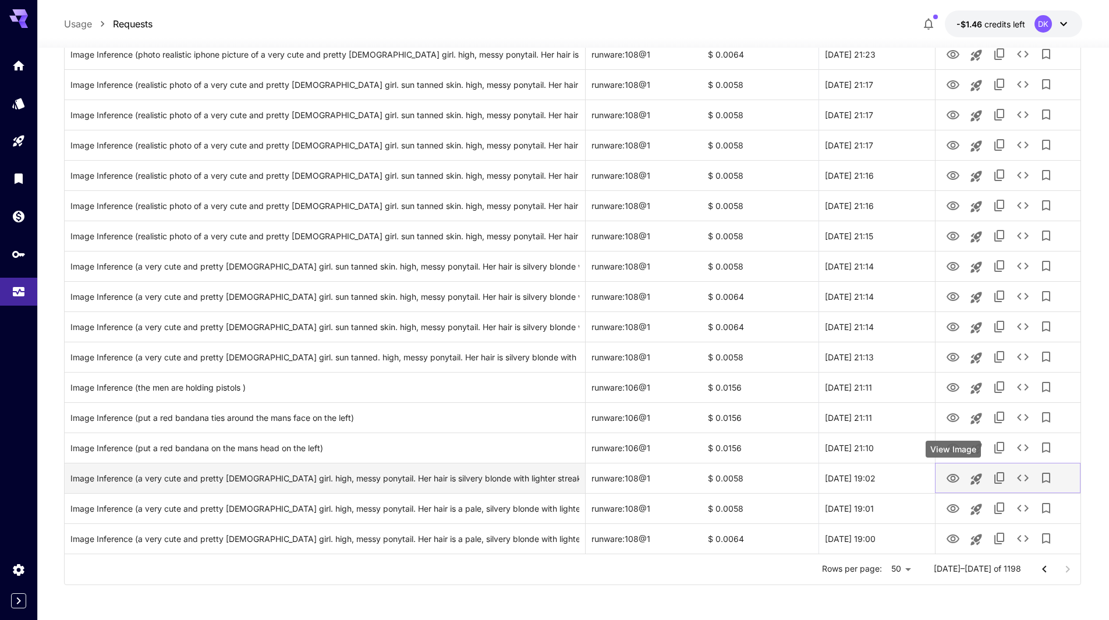
click at [949, 479] on icon "View Image" at bounding box center [953, 478] width 13 height 9
click at [443, 478] on div "Image Inference (a very cute and pretty [DEMOGRAPHIC_DATA] girl. high, messy po…" at bounding box center [324, 479] width 509 height 30
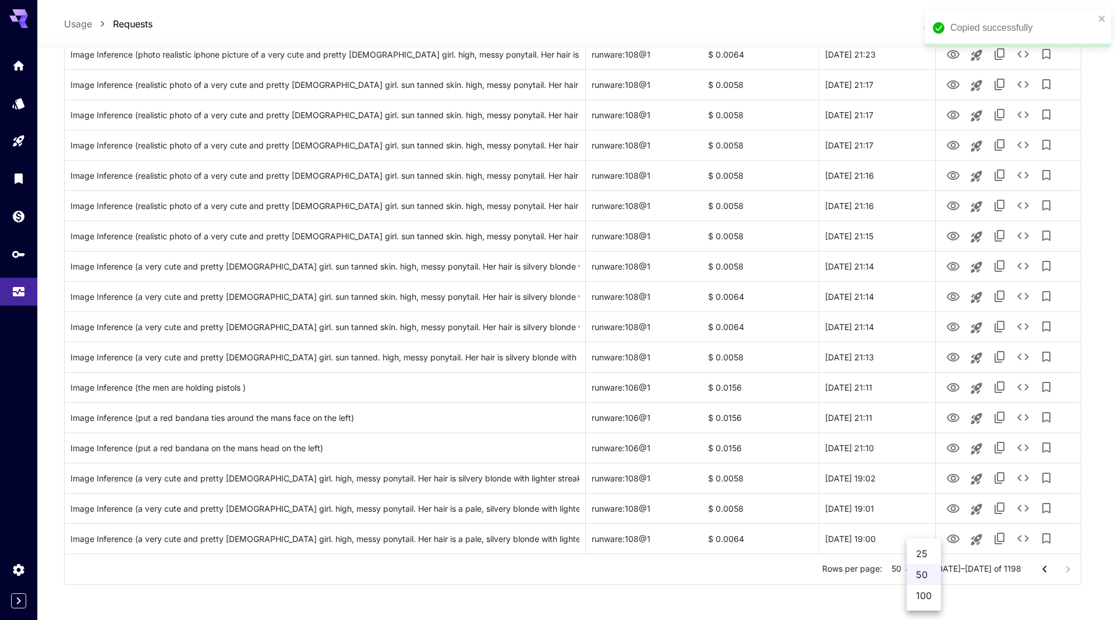
click at [933, 592] on li "100" at bounding box center [924, 595] width 34 height 21
type input "***"
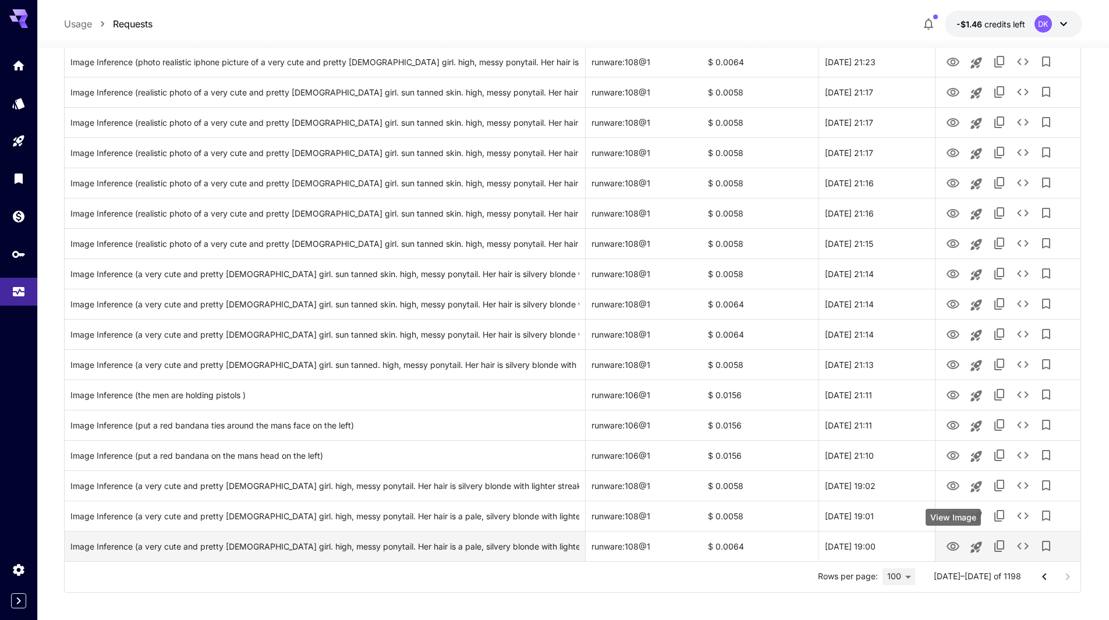
scroll to position [2643, 0]
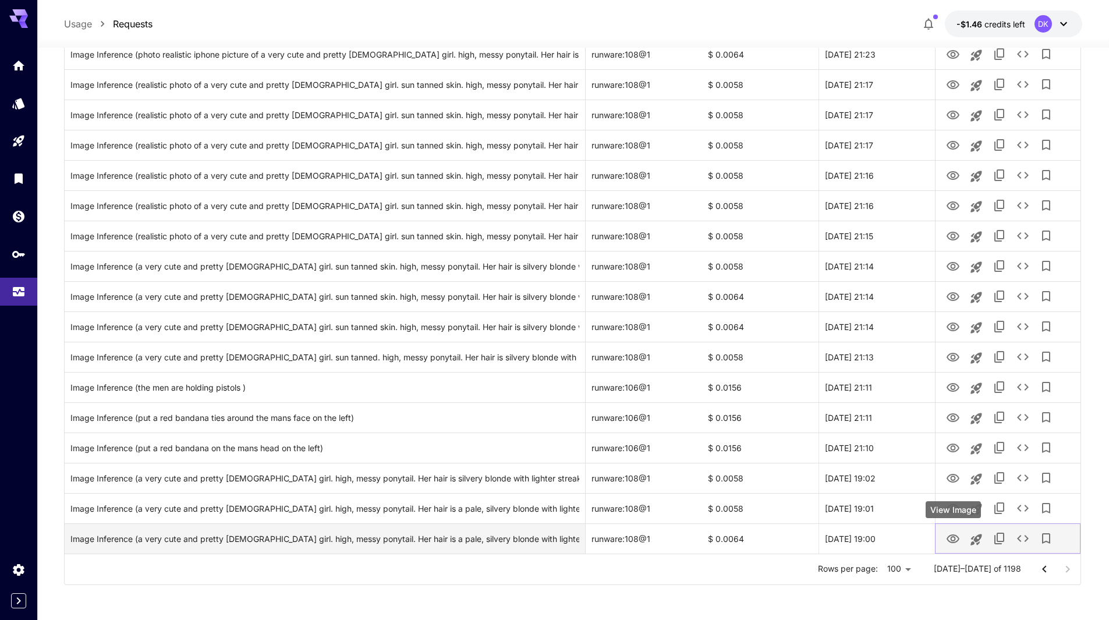
click at [956, 535] on icon "View Image" at bounding box center [953, 539] width 14 height 14
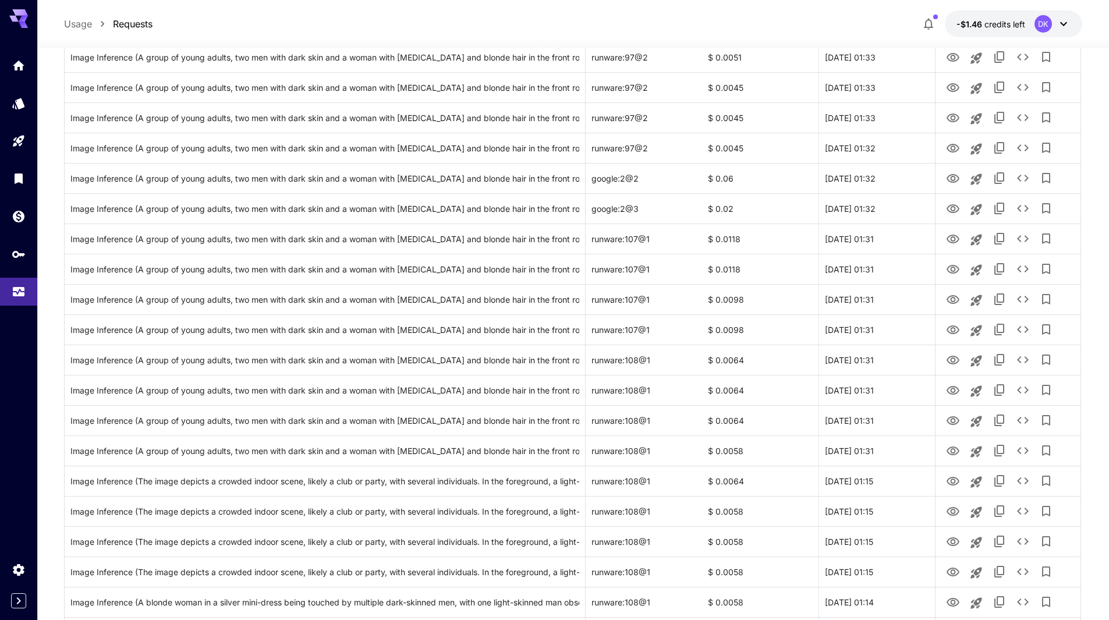
scroll to position [0, 0]
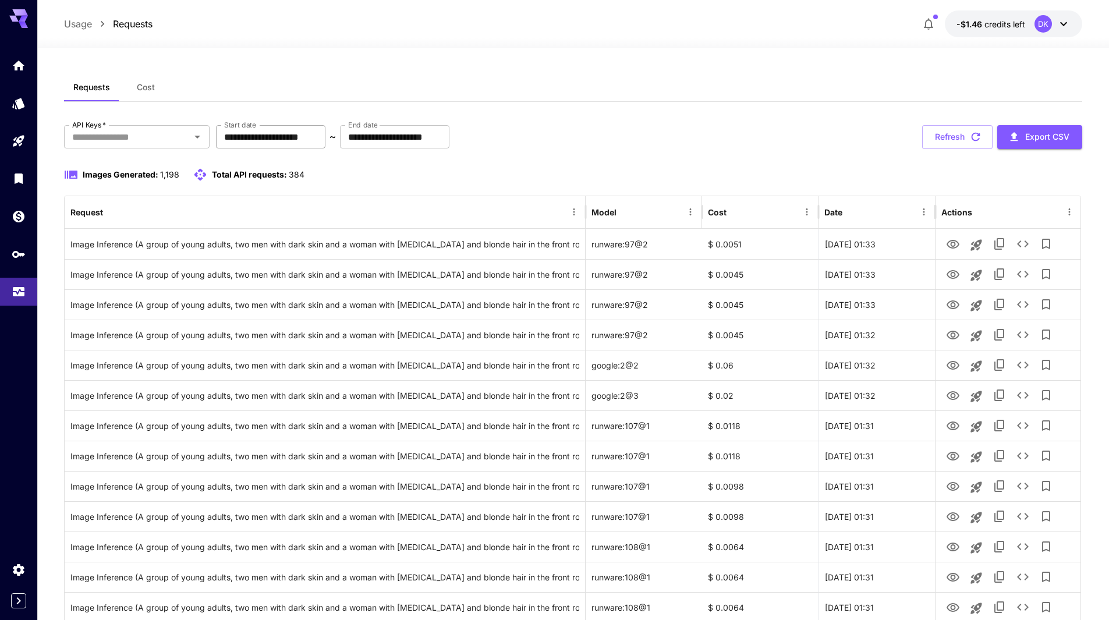
click at [240, 135] on input "**********" at bounding box center [270, 136] width 109 height 23
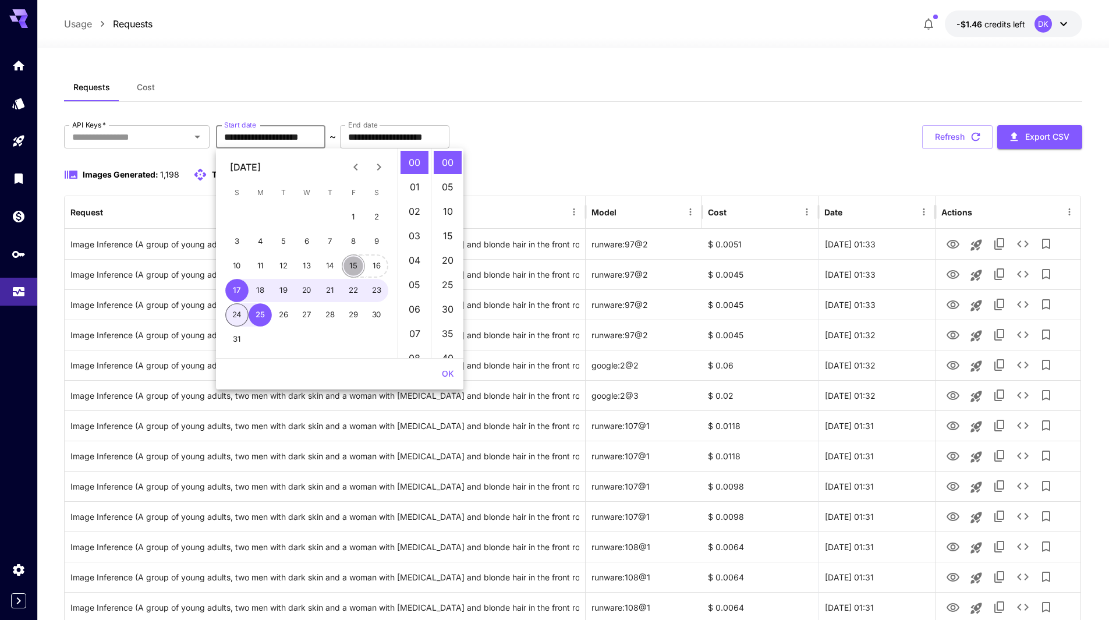
click at [354, 267] on button "15" at bounding box center [353, 266] width 23 height 23
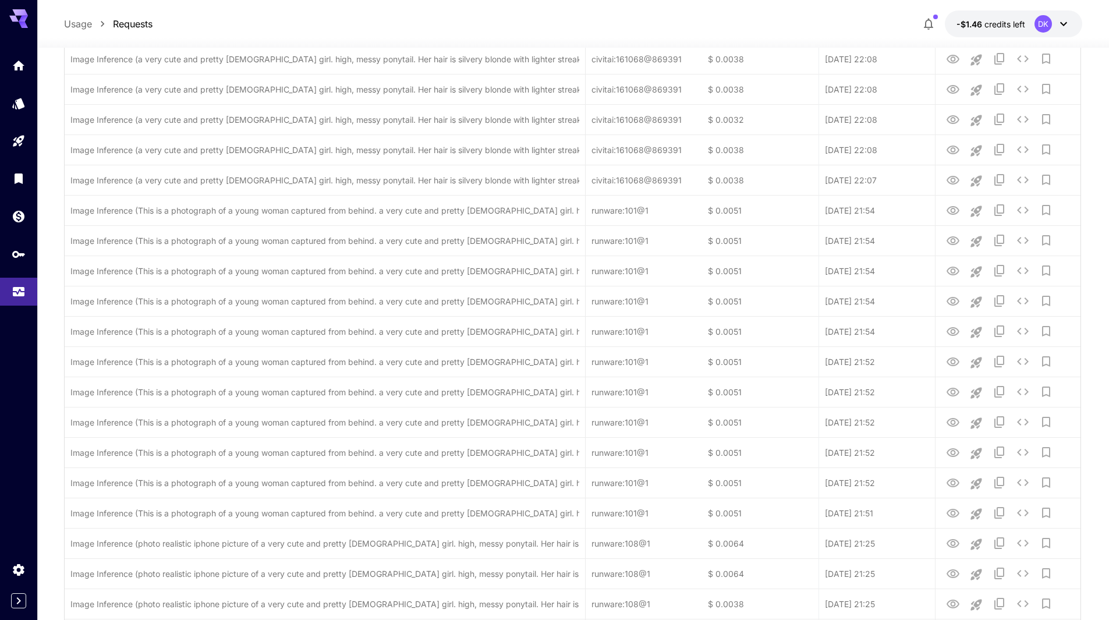
scroll to position [2643, 0]
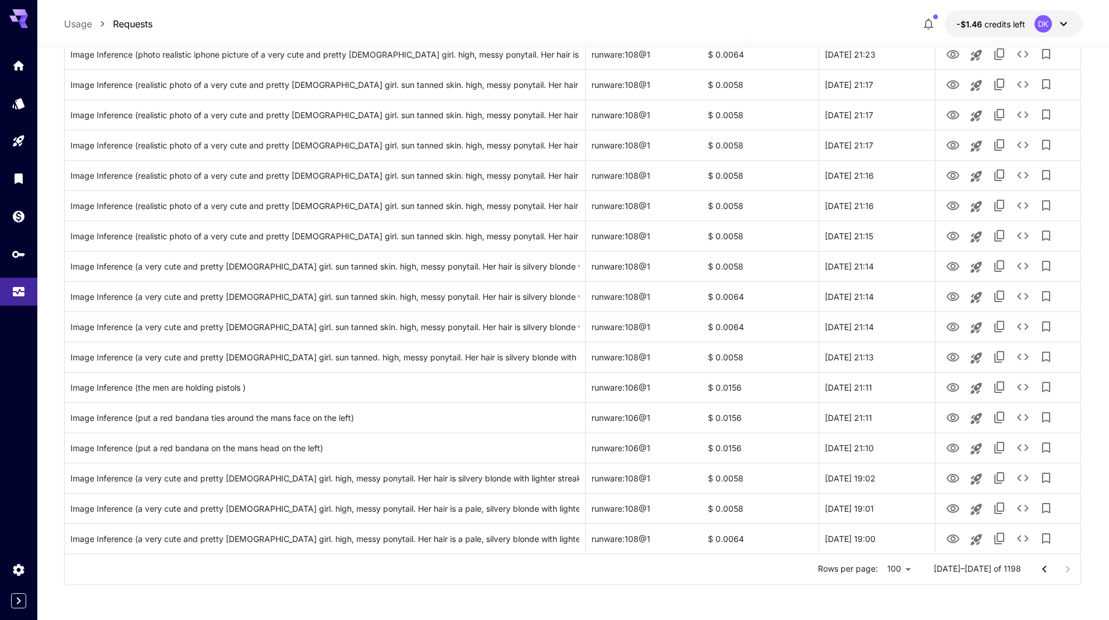
click at [1067, 571] on div at bounding box center [1056, 569] width 47 height 23
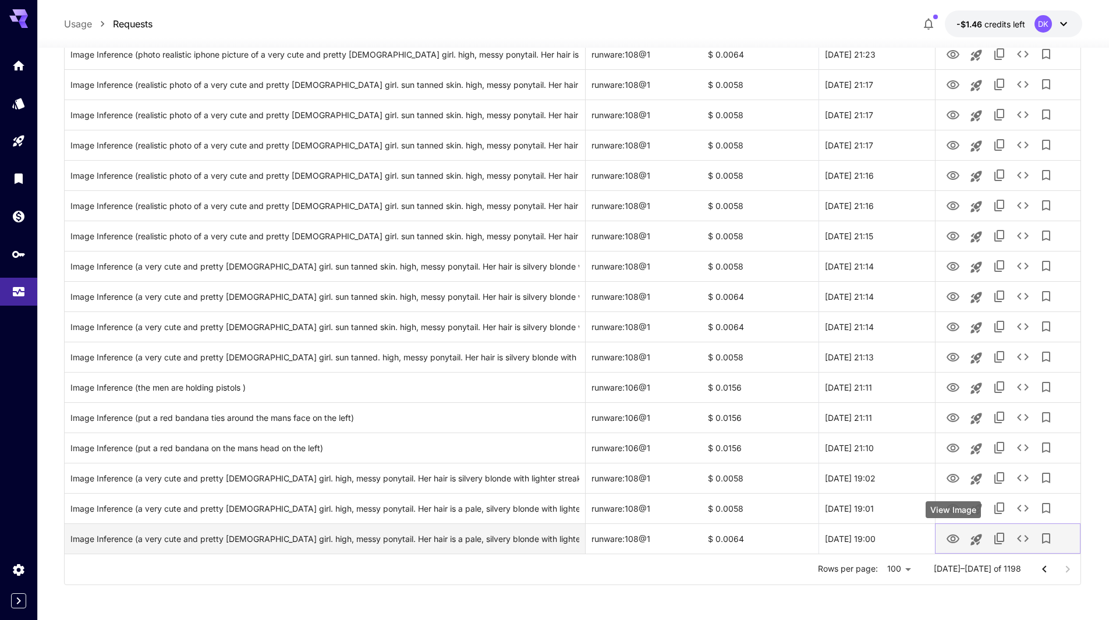
click at [956, 537] on icon "View Image" at bounding box center [953, 539] width 14 height 14
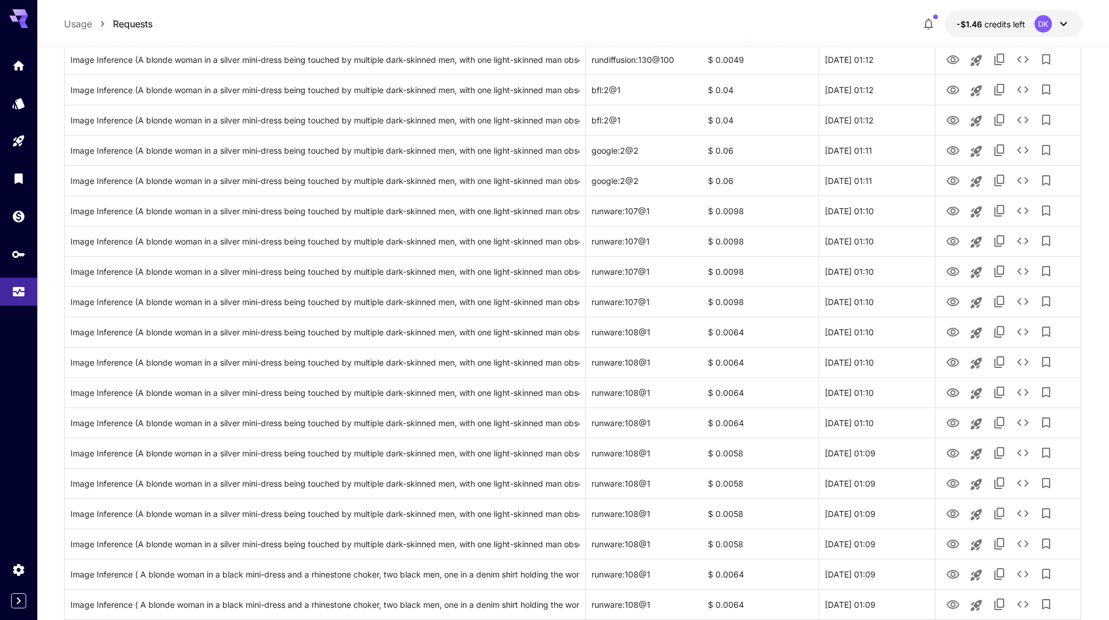
scroll to position [0, 0]
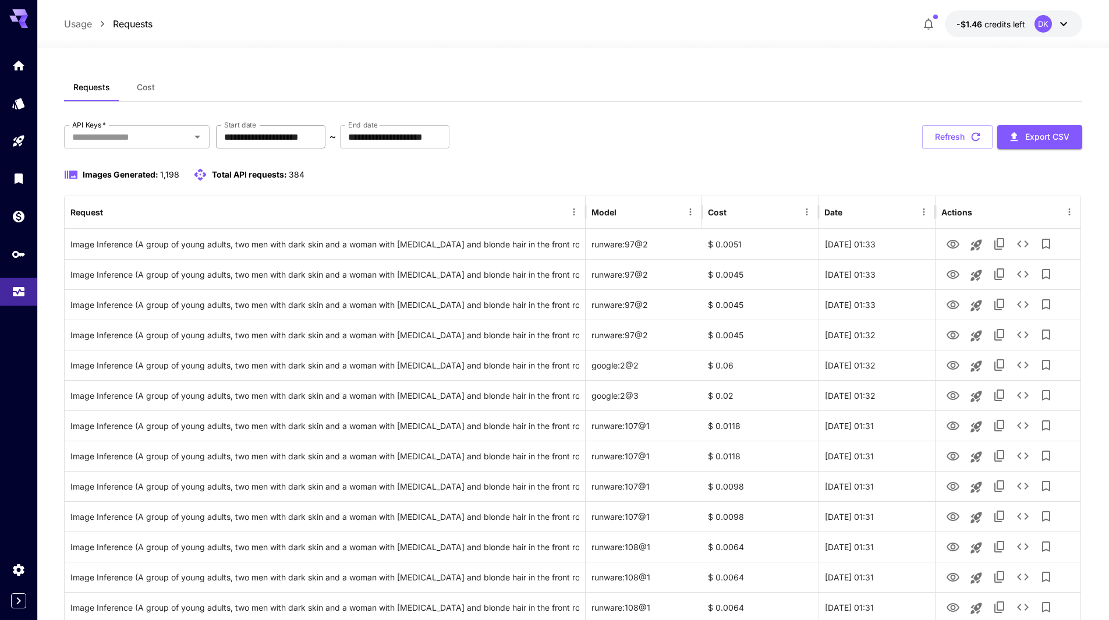
click at [299, 140] on input "**********" at bounding box center [270, 136] width 109 height 23
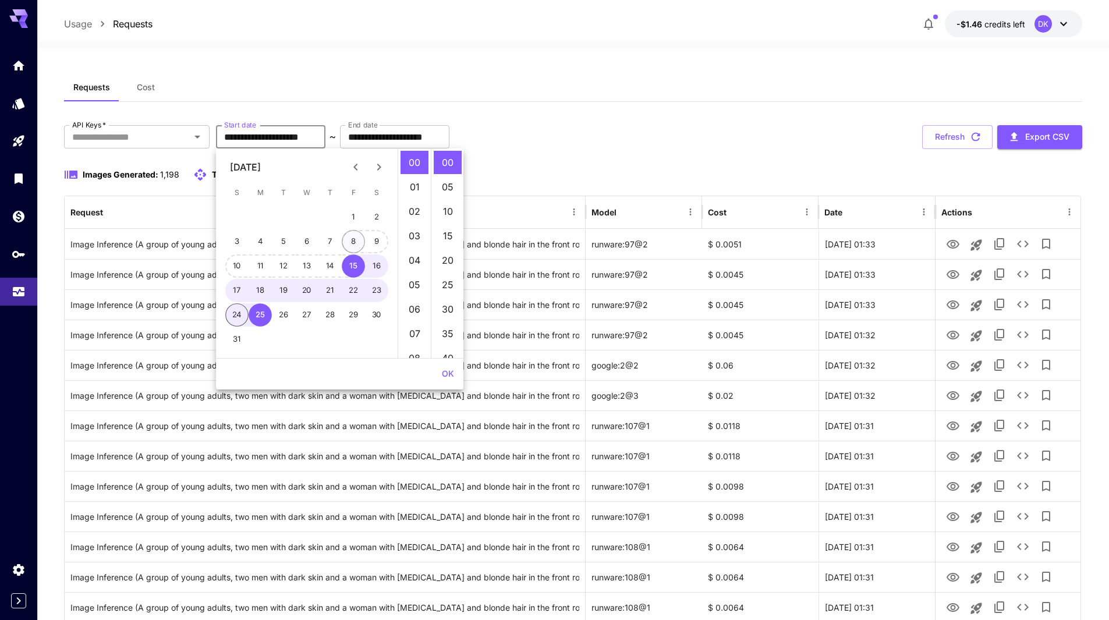
click at [354, 238] on button "8" at bounding box center [353, 241] width 23 height 23
type input "**********"
click at [650, 136] on div "**********" at bounding box center [573, 137] width 1019 height 24
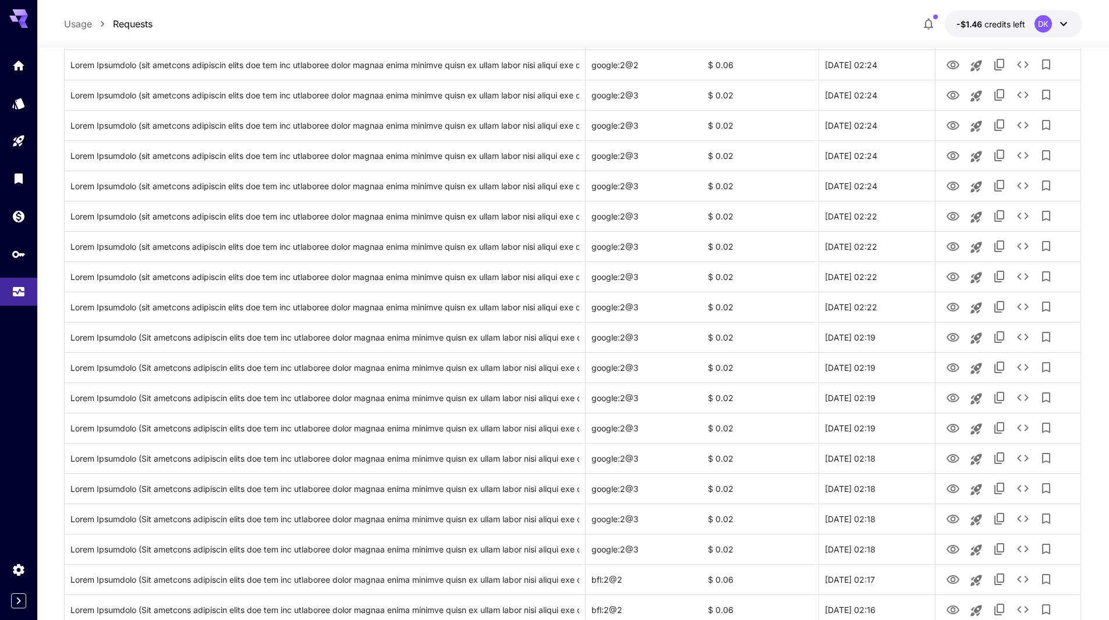
scroll to position [2704, 0]
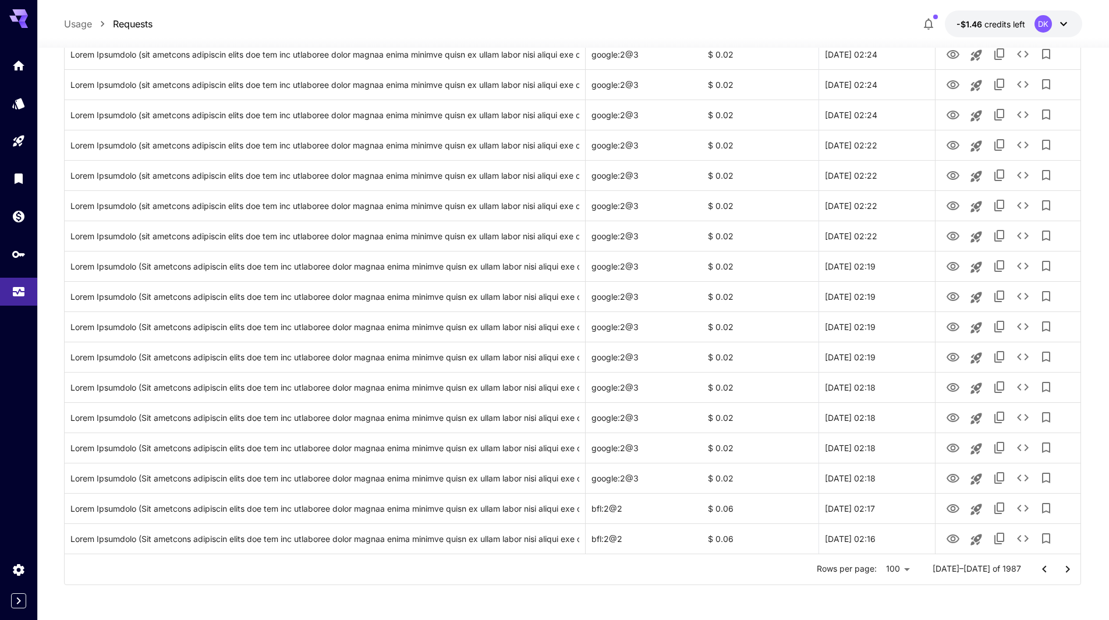
click at [1069, 570] on icon "Go to next page" at bounding box center [1068, 569] width 4 height 7
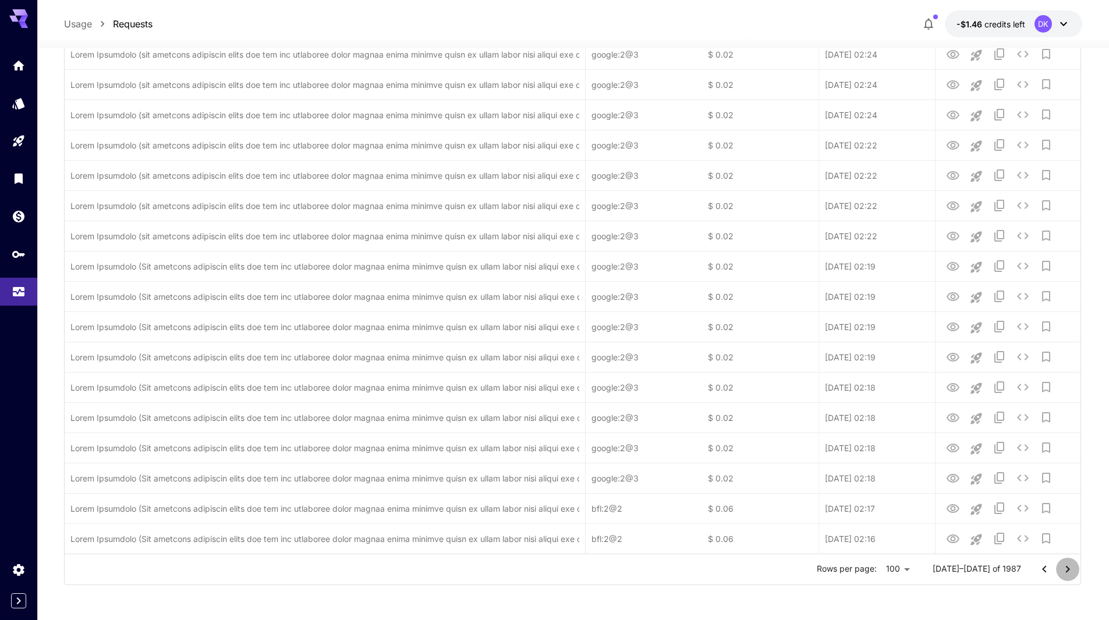
click at [1069, 571] on icon "Go to next page" at bounding box center [1068, 570] width 14 height 14
click at [1070, 571] on icon "Go to next page" at bounding box center [1068, 570] width 14 height 14
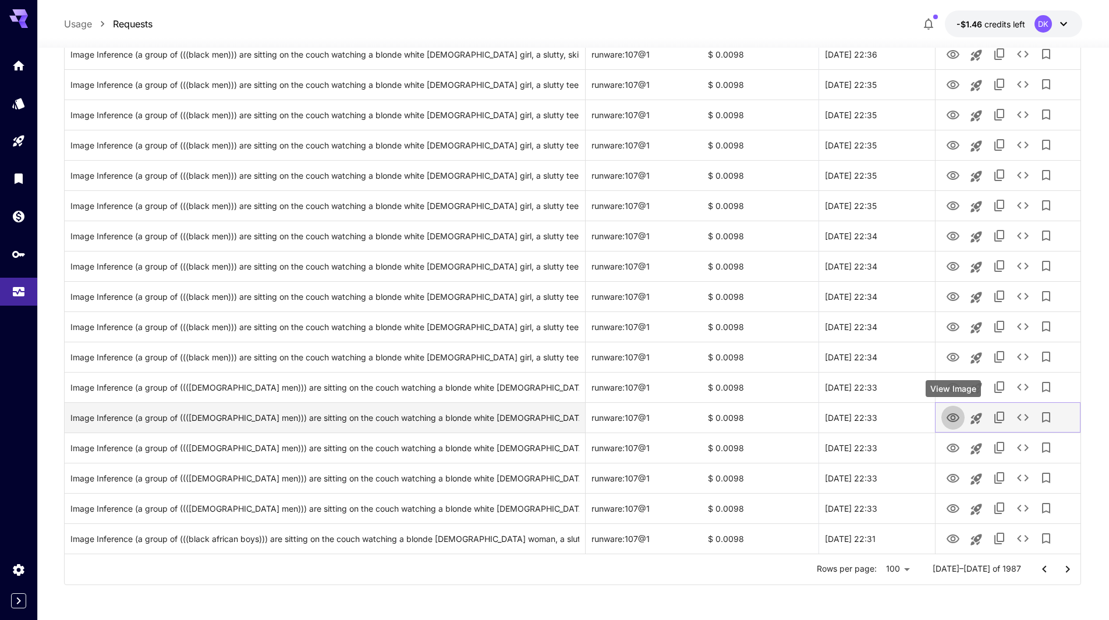
click at [954, 416] on icon "View Image" at bounding box center [953, 418] width 14 height 14
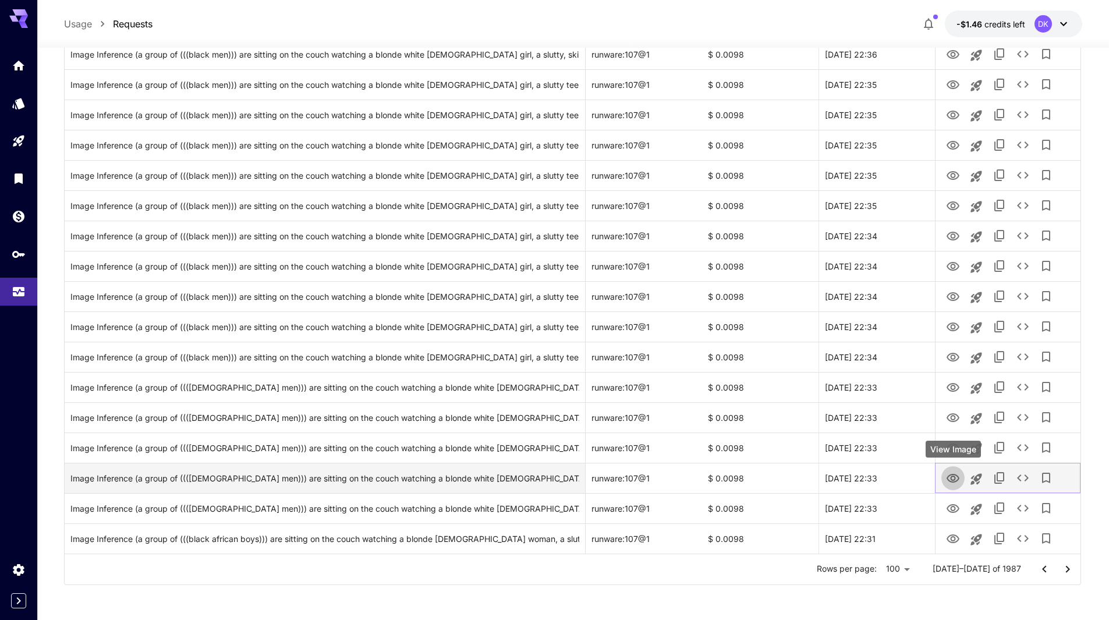
click at [952, 479] on icon "View Image" at bounding box center [953, 478] width 13 height 9
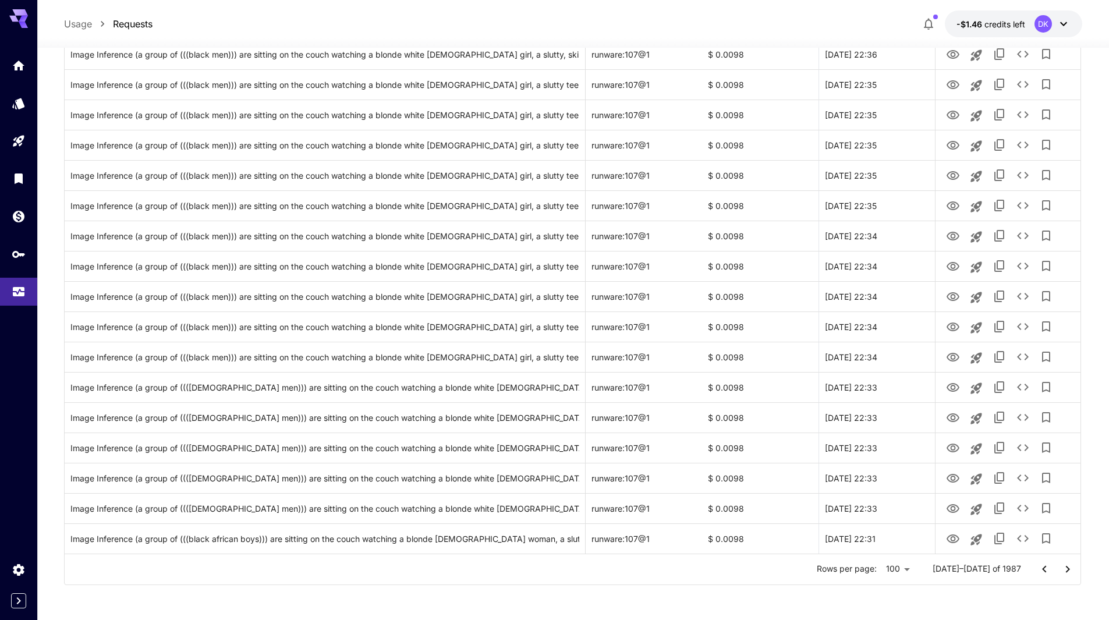
click at [1069, 572] on icon "Go to next page" at bounding box center [1068, 570] width 14 height 14
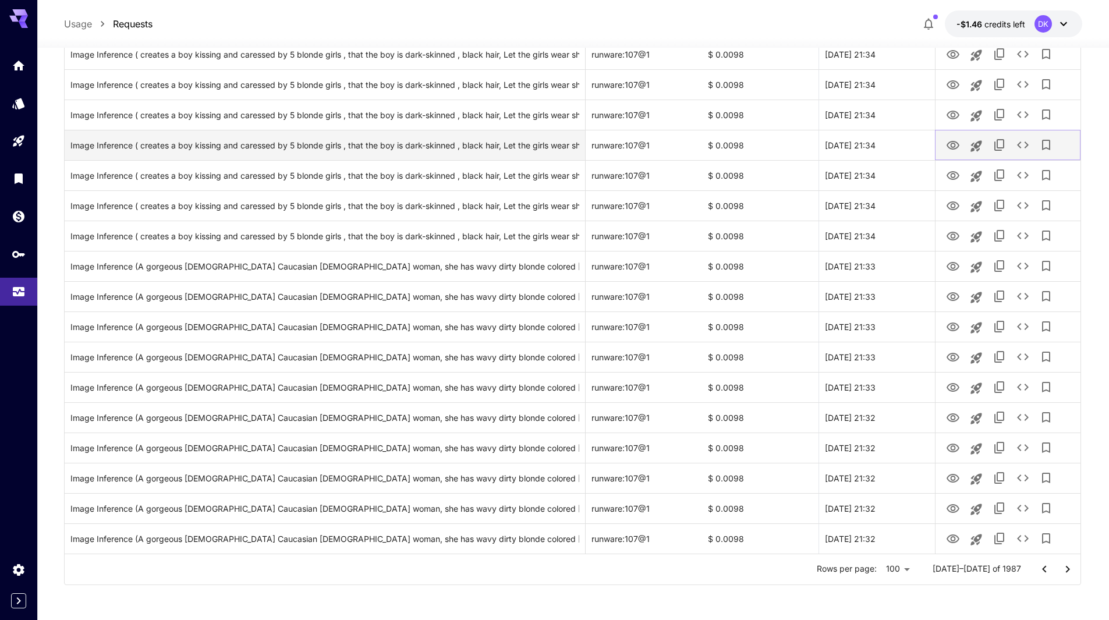
scroll to position [2704, 0]
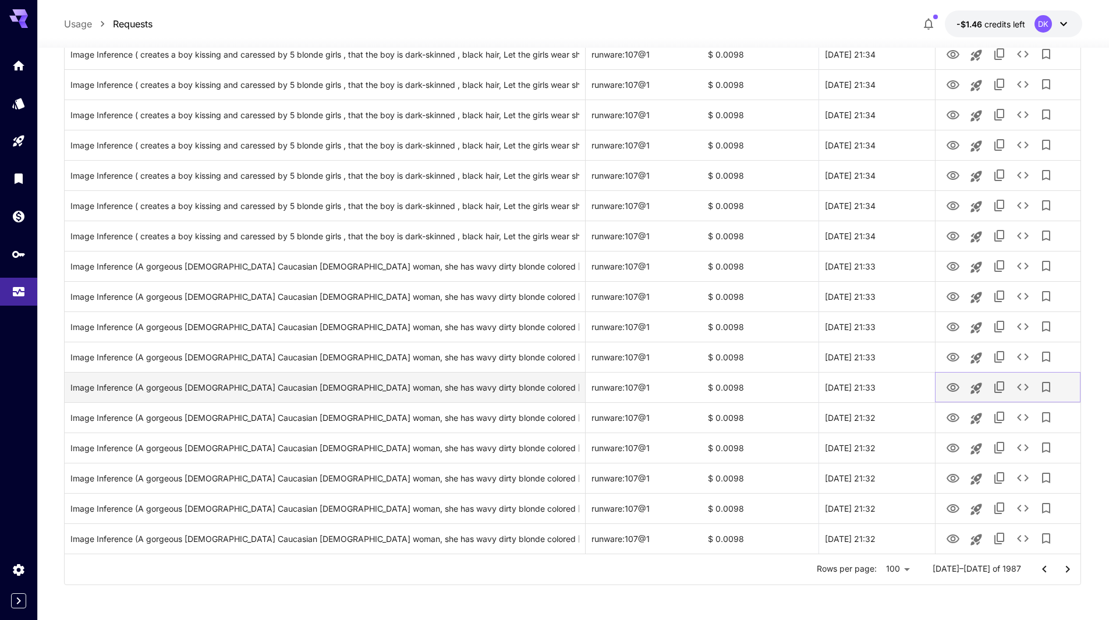
click at [952, 389] on icon "View Image" at bounding box center [953, 387] width 13 height 9
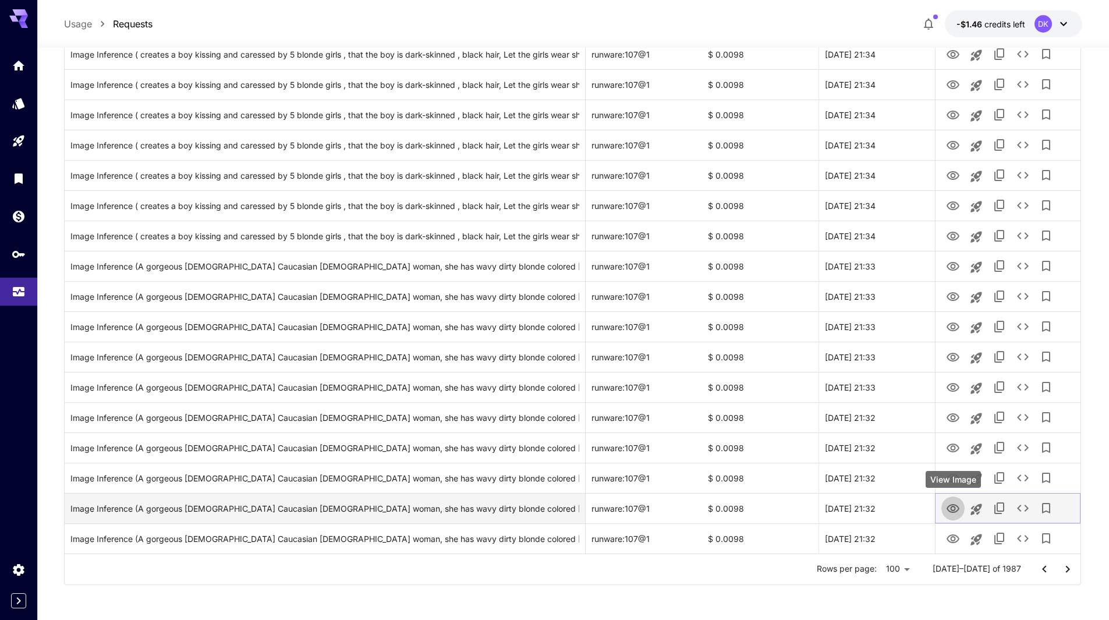
click at [955, 510] on icon "View Image" at bounding box center [953, 508] width 13 height 9
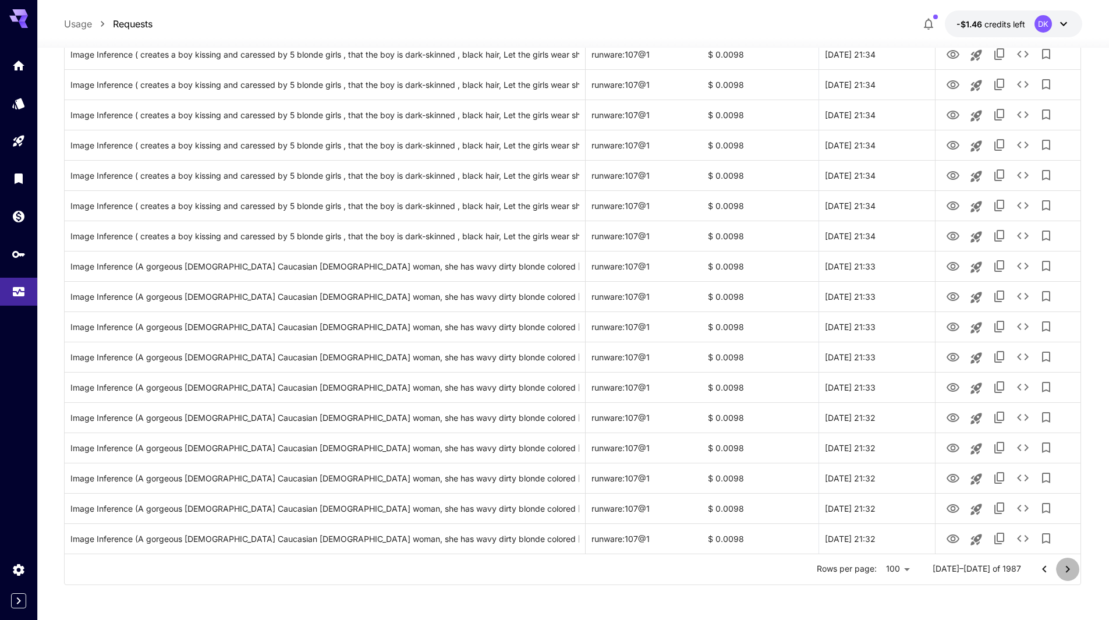
click at [1067, 571] on icon "Go to next page" at bounding box center [1068, 569] width 4 height 7
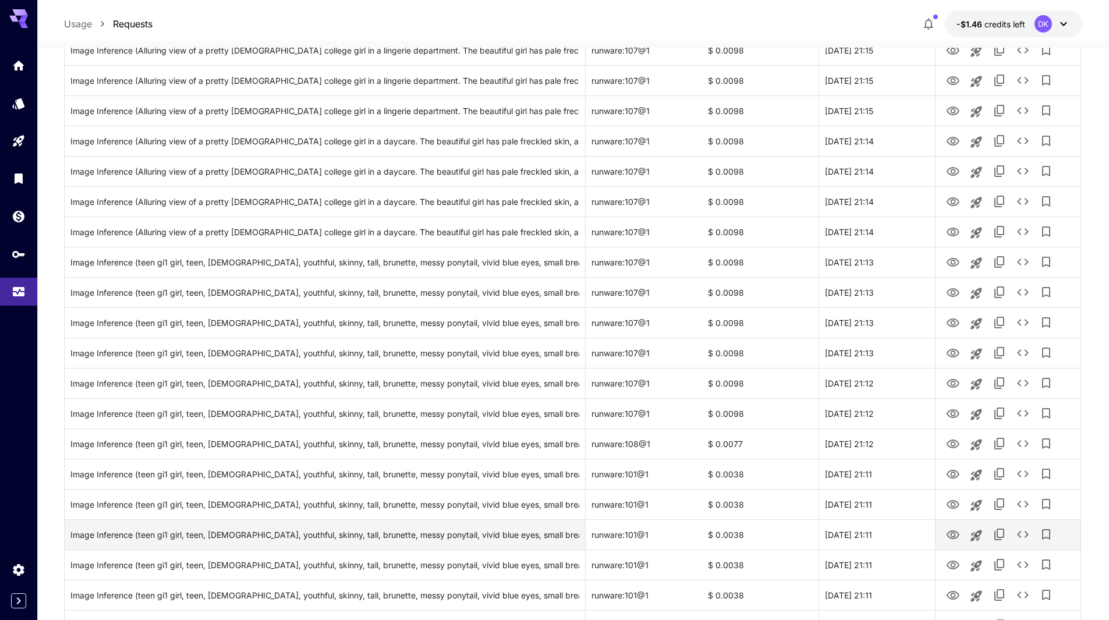
scroll to position [1029, 0]
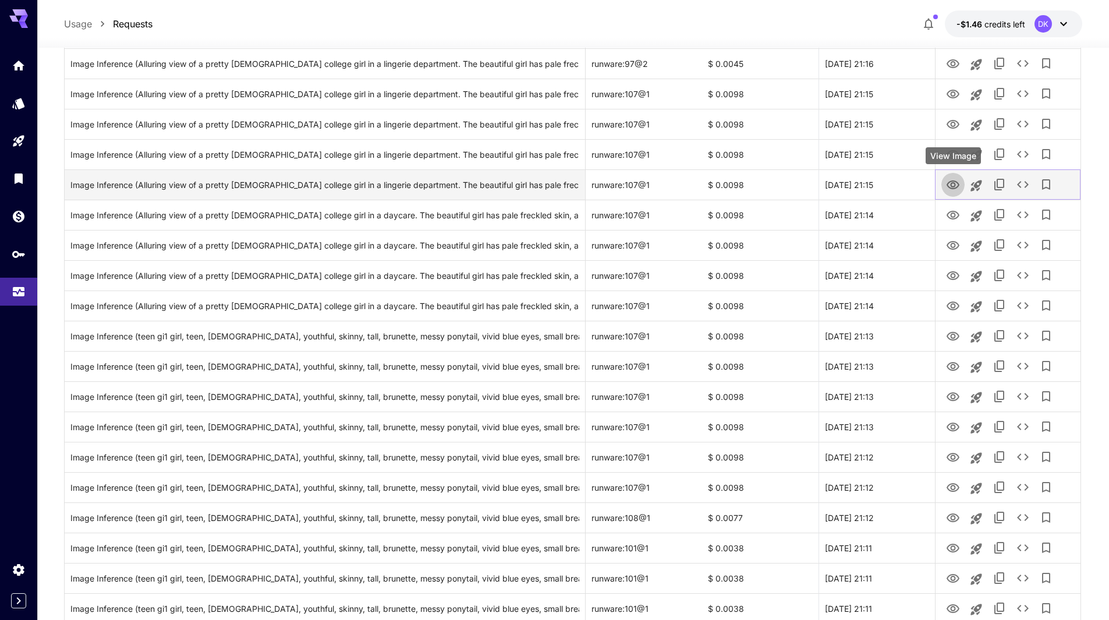
click at [953, 185] on icon "View Image" at bounding box center [953, 185] width 14 height 14
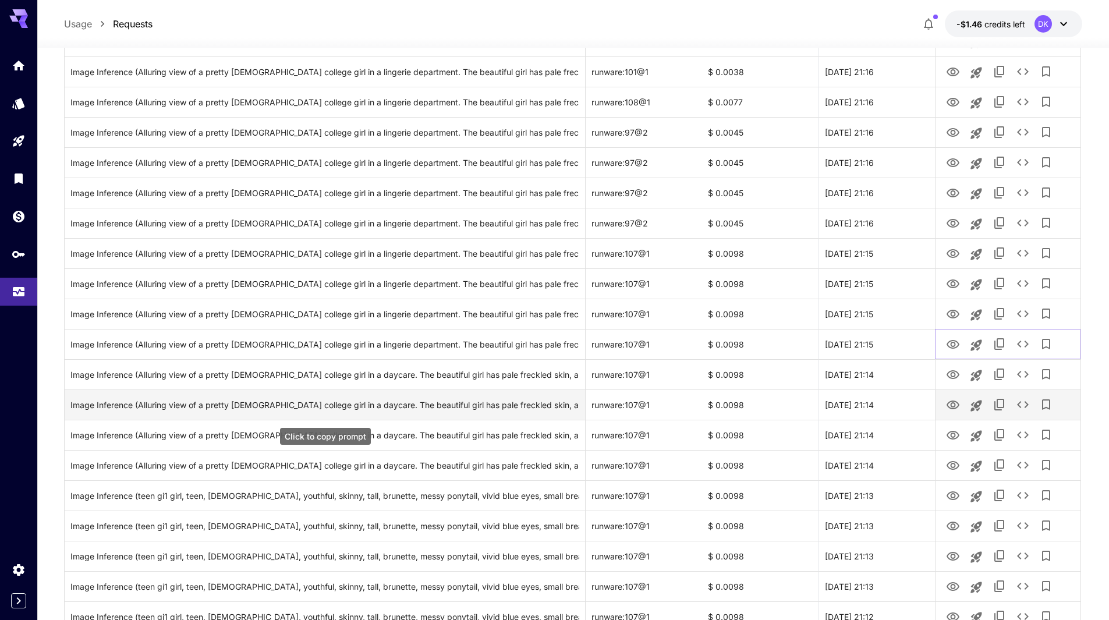
scroll to position [854, 0]
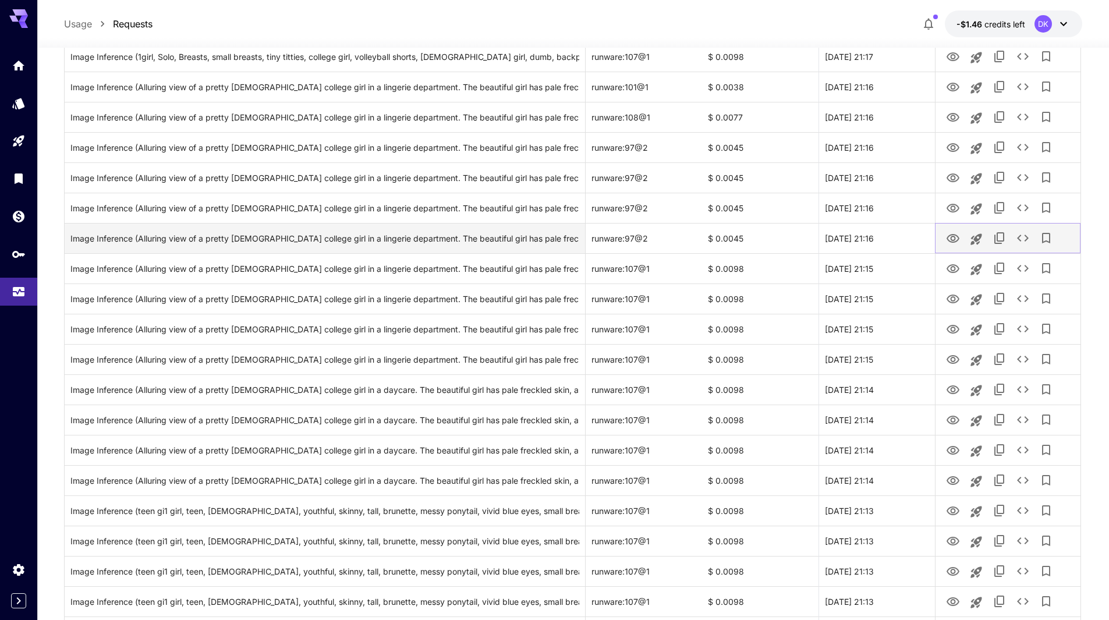
click at [949, 236] on icon "View Image" at bounding box center [953, 239] width 14 height 14
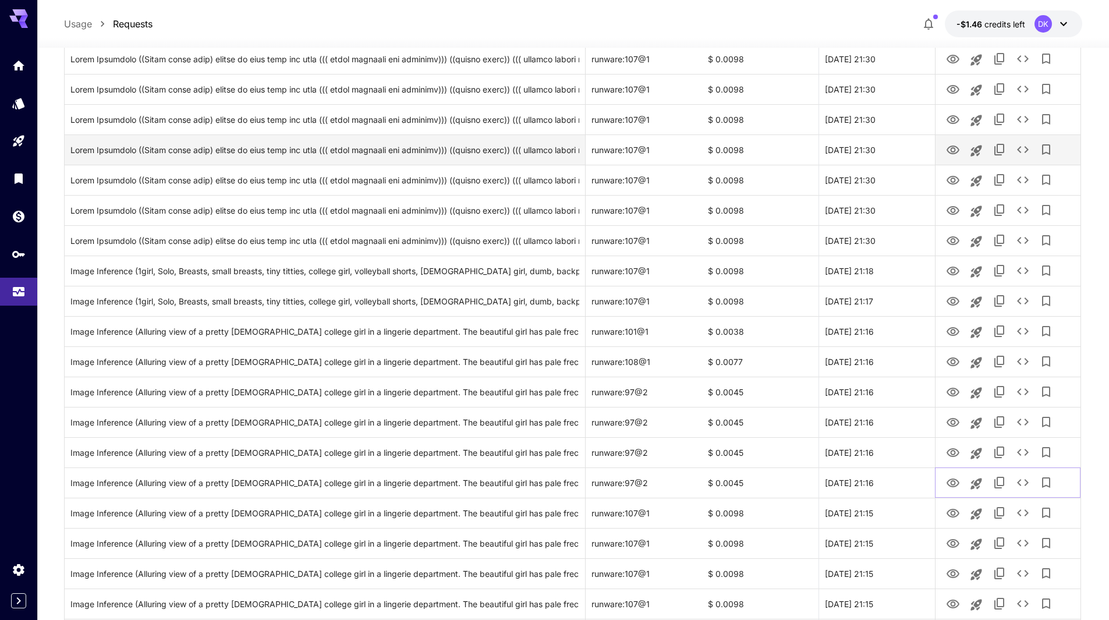
scroll to position [563, 0]
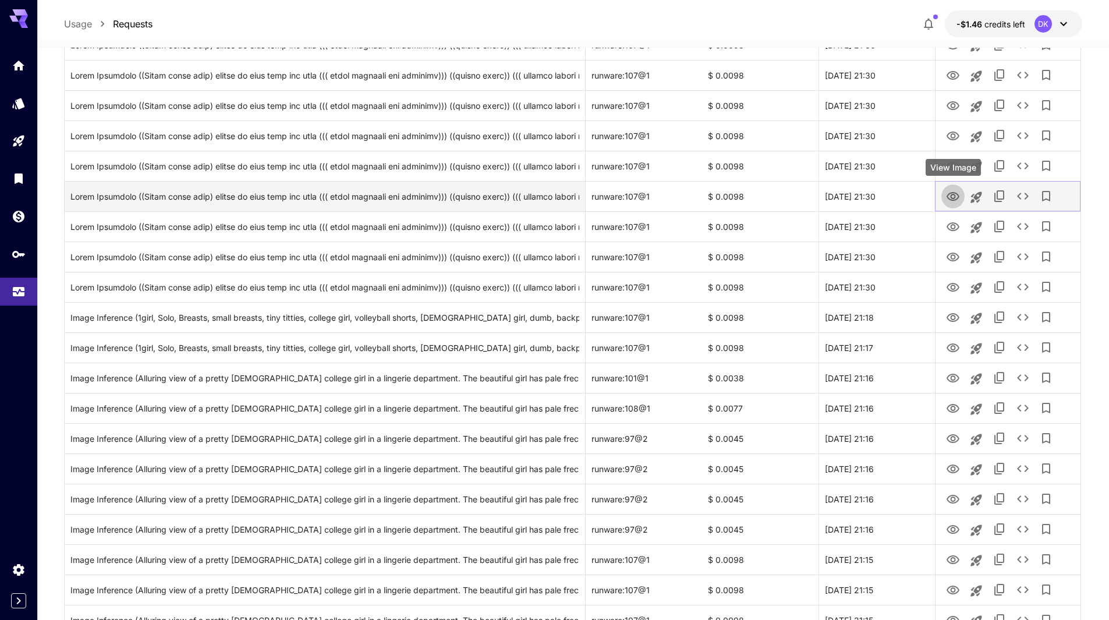
click at [956, 193] on icon "View Image" at bounding box center [953, 196] width 13 height 9
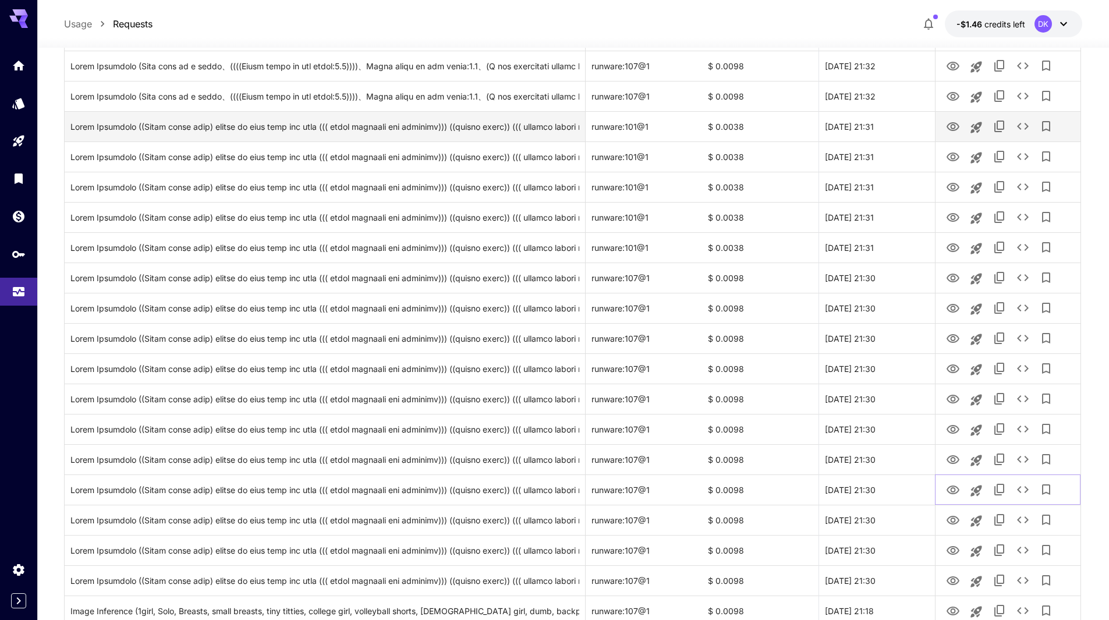
scroll to position [213, 0]
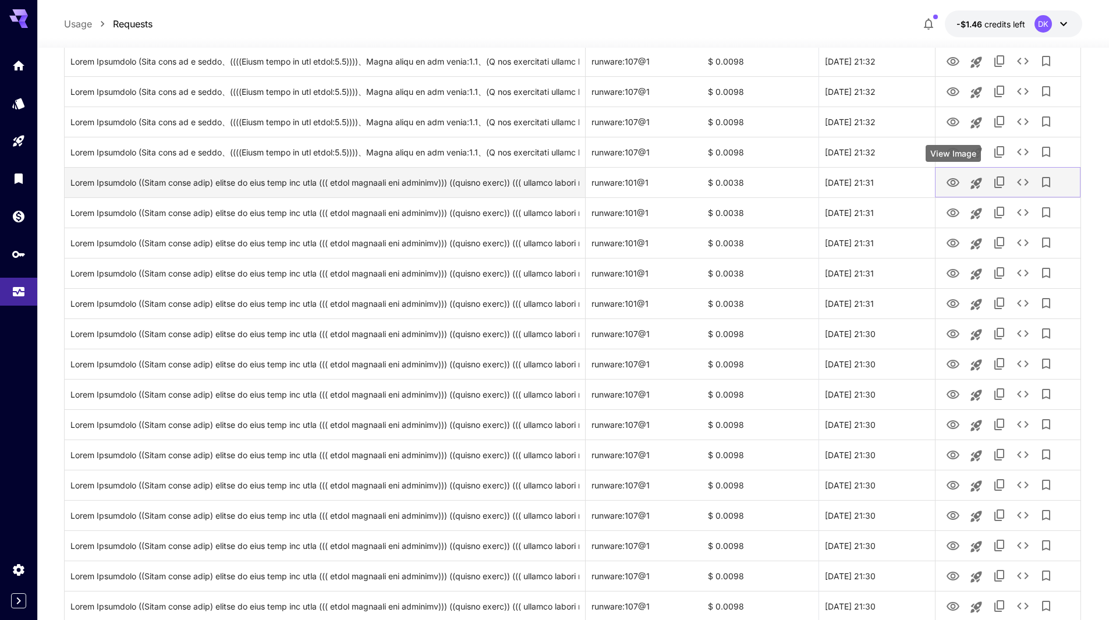
click at [955, 182] on icon "View Image" at bounding box center [953, 183] width 14 height 14
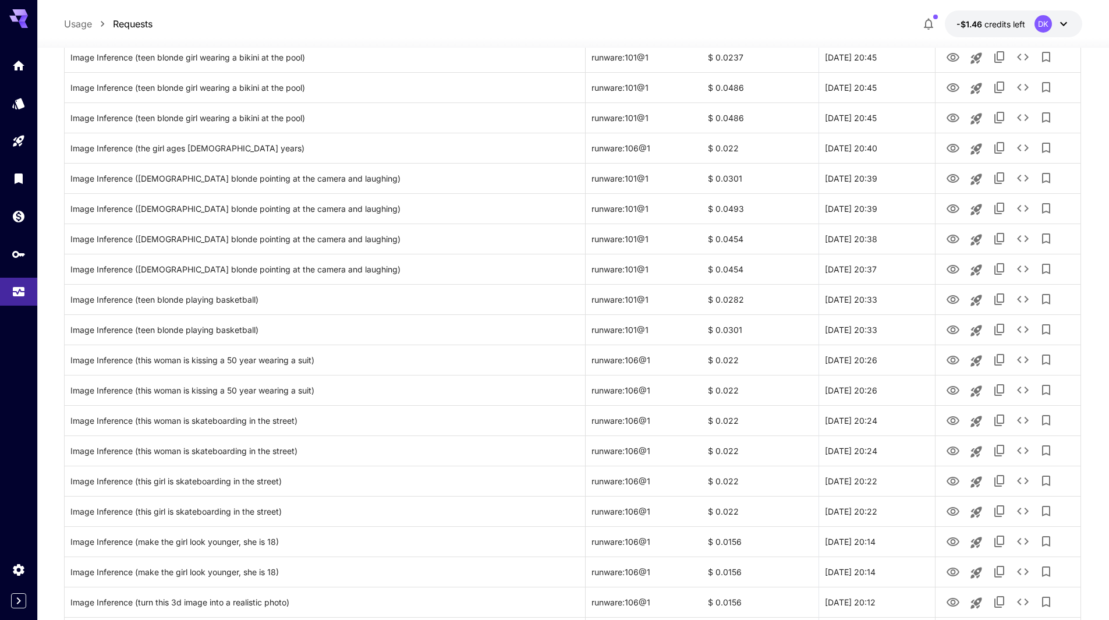
scroll to position [2310, 0]
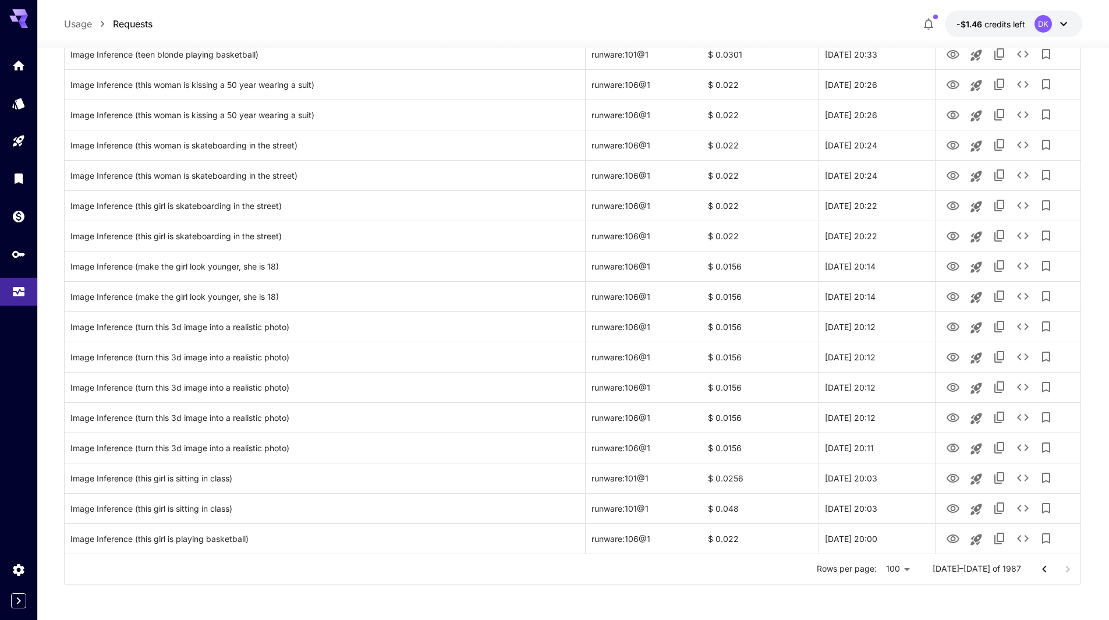
click at [1041, 571] on icon "Go to previous page" at bounding box center [1045, 570] width 14 height 14
click at [1041, 570] on icon "Go to previous page" at bounding box center [1045, 570] width 14 height 14
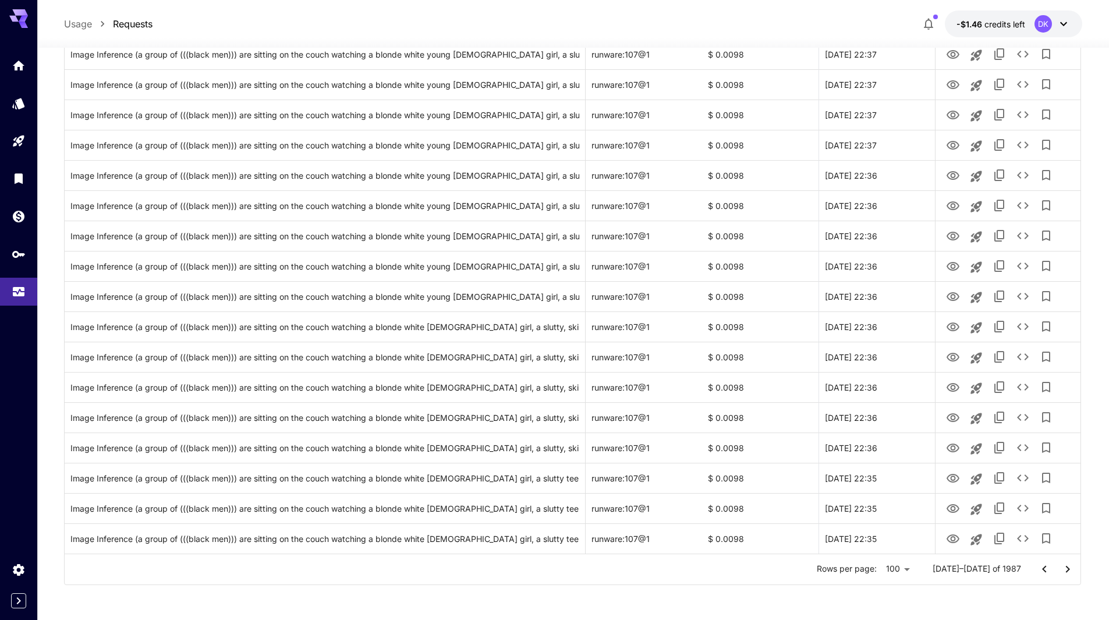
click at [1041, 570] on icon "Go to previous page" at bounding box center [1045, 570] width 14 height 14
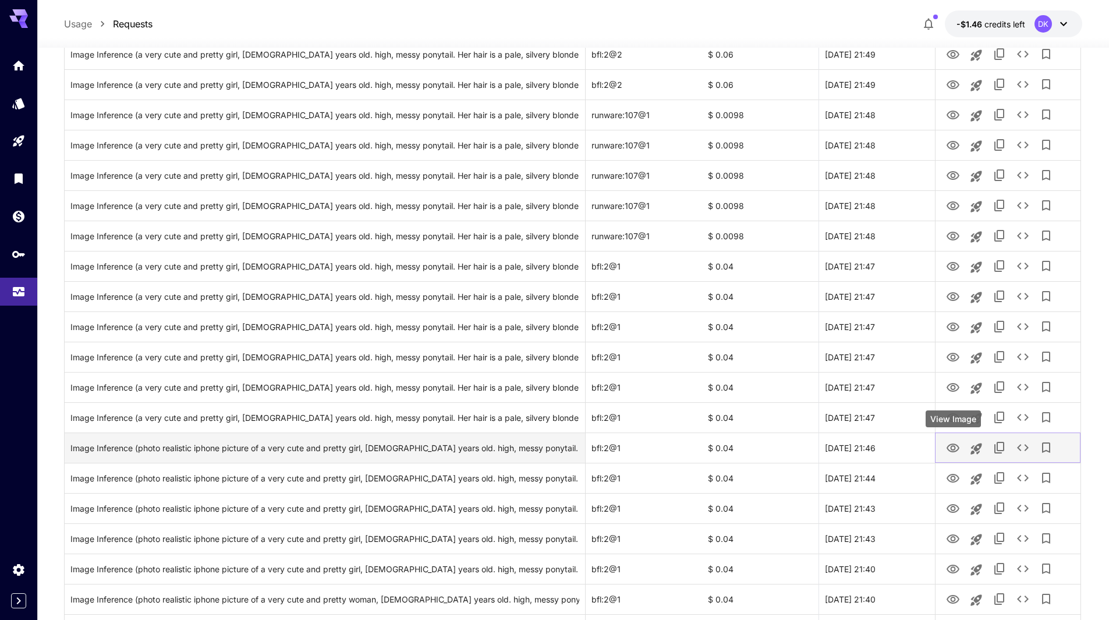
click at [955, 447] on icon "View Image" at bounding box center [953, 448] width 14 height 14
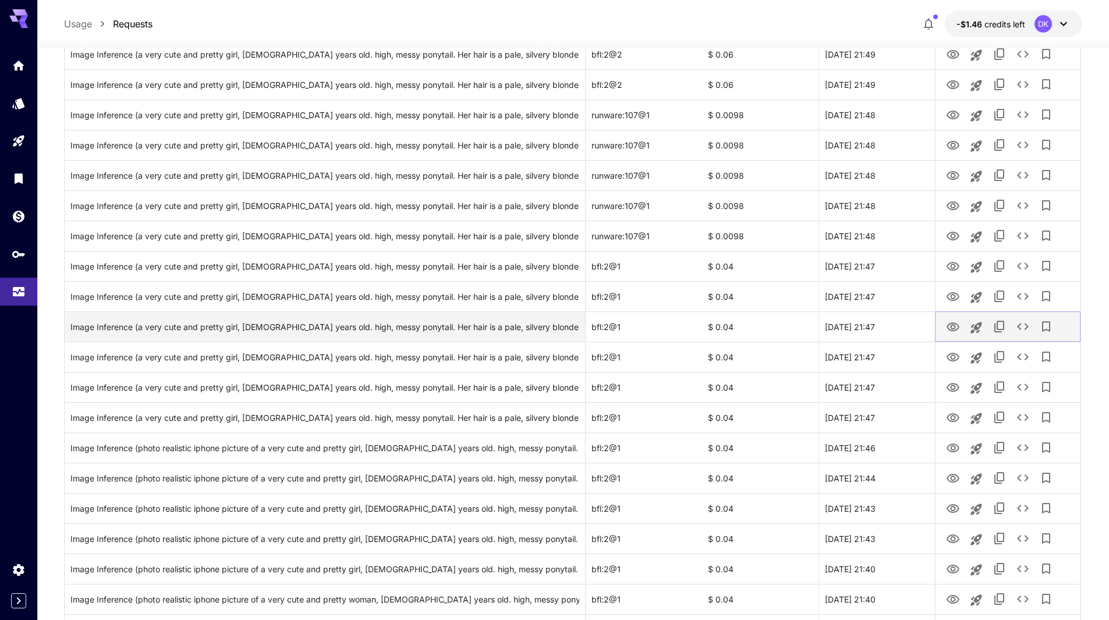
click at [959, 327] on icon "View Image" at bounding box center [953, 327] width 13 height 9
click at [473, 326] on div "Image Inference (a very cute and pretty girl, 18 years old. high, messy ponytai…" at bounding box center [324, 327] width 509 height 30
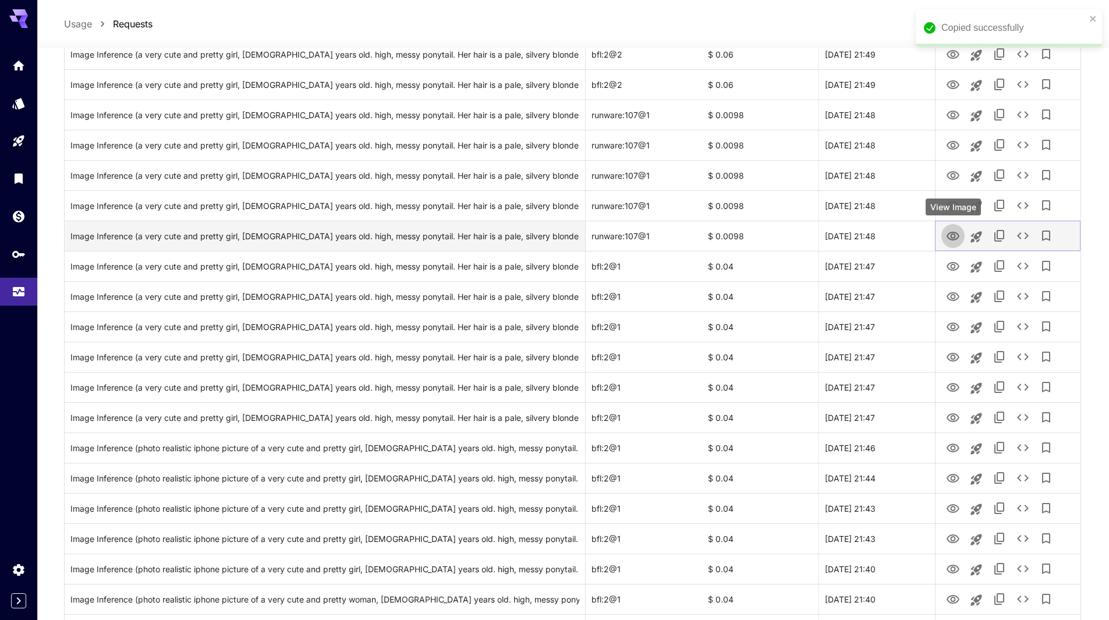
click at [957, 237] on icon "View Image" at bounding box center [953, 236] width 14 height 14
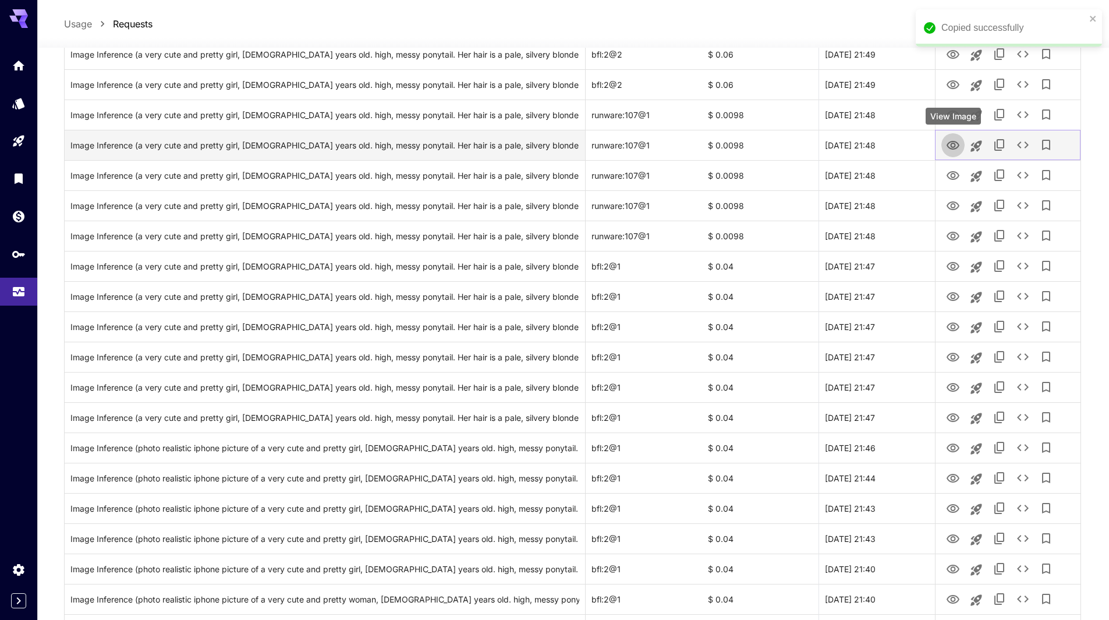
click at [954, 146] on icon "View Image" at bounding box center [953, 146] width 14 height 14
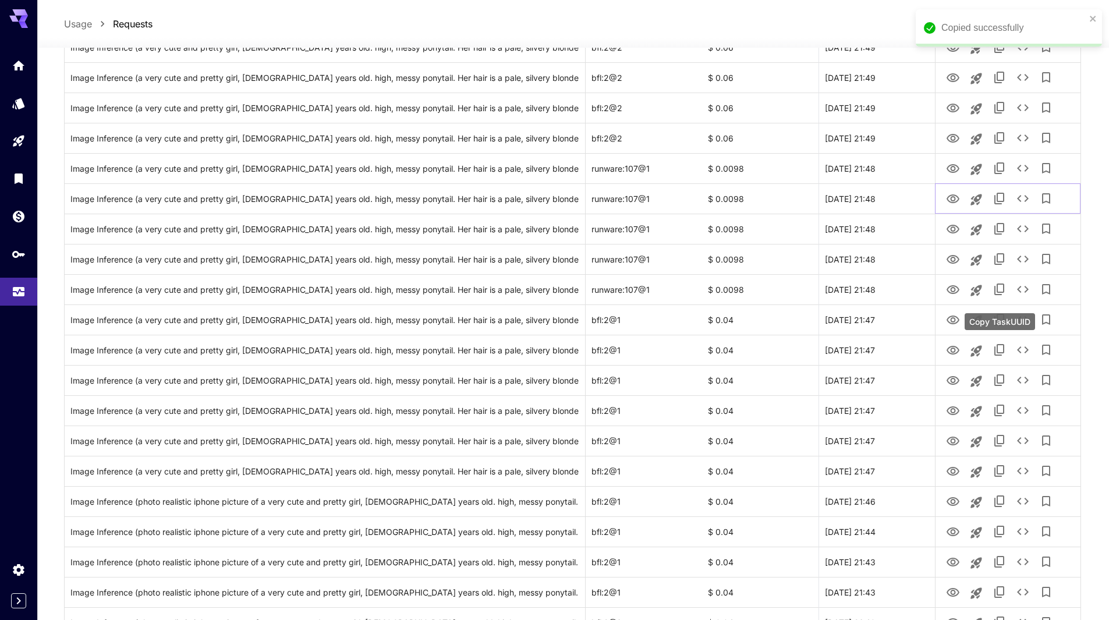
scroll to position [2019, 0]
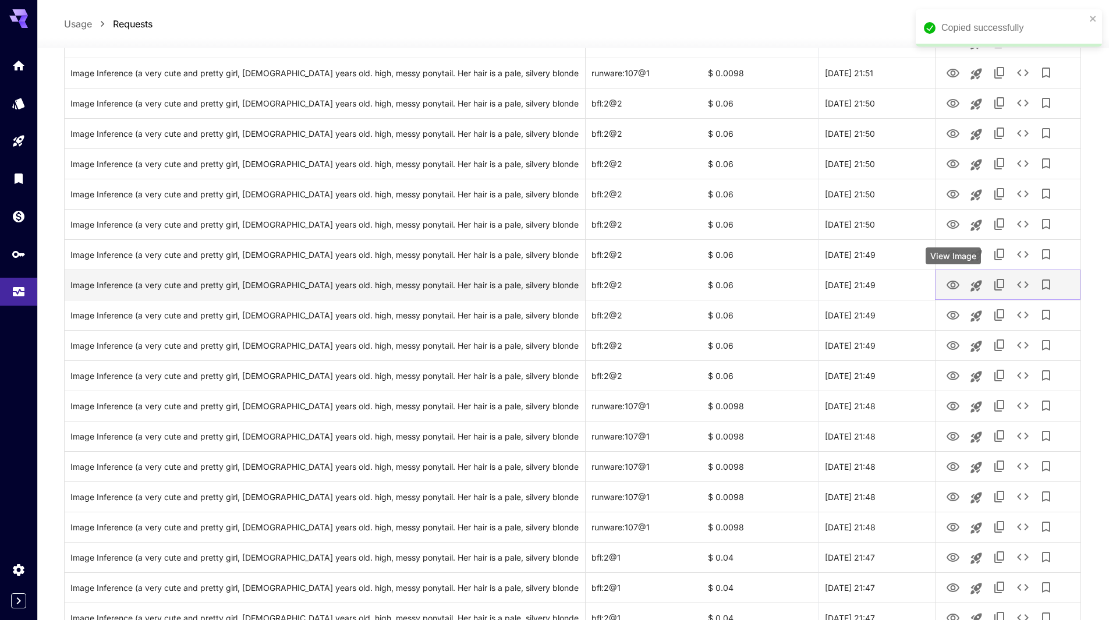
click at [955, 283] on icon "View Image" at bounding box center [953, 285] width 13 height 9
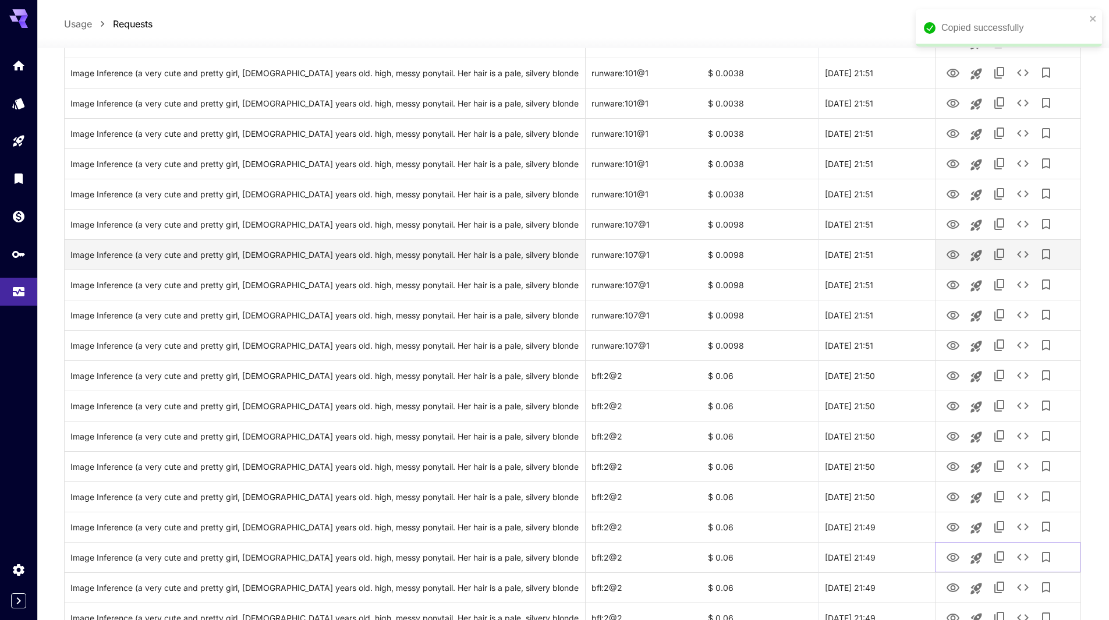
scroll to position [1727, 0]
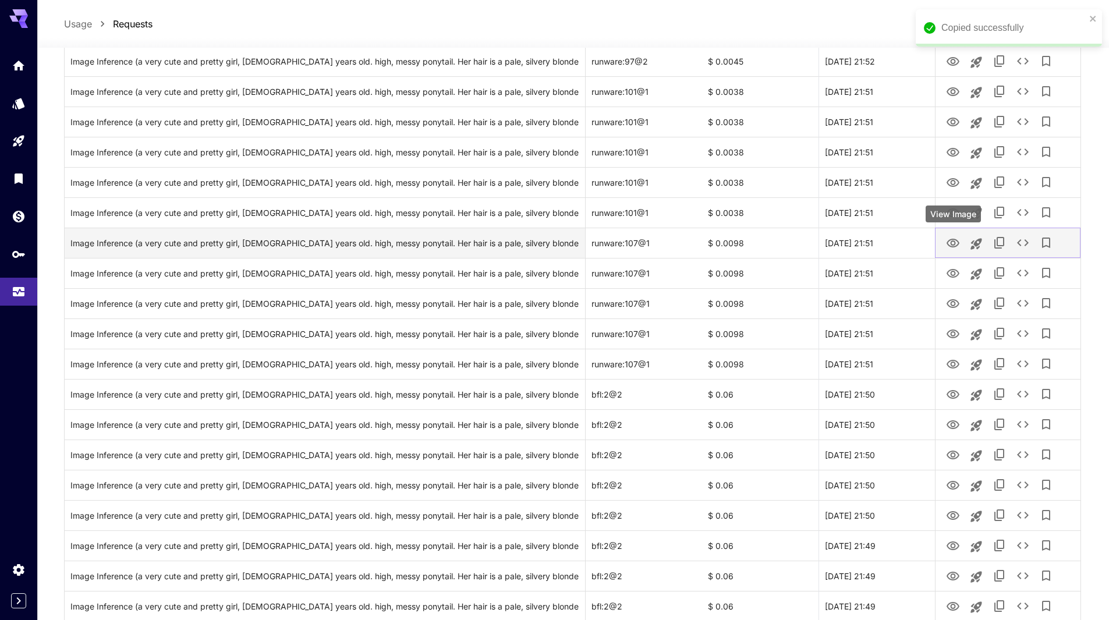
click at [955, 242] on icon "View Image" at bounding box center [953, 243] width 14 height 14
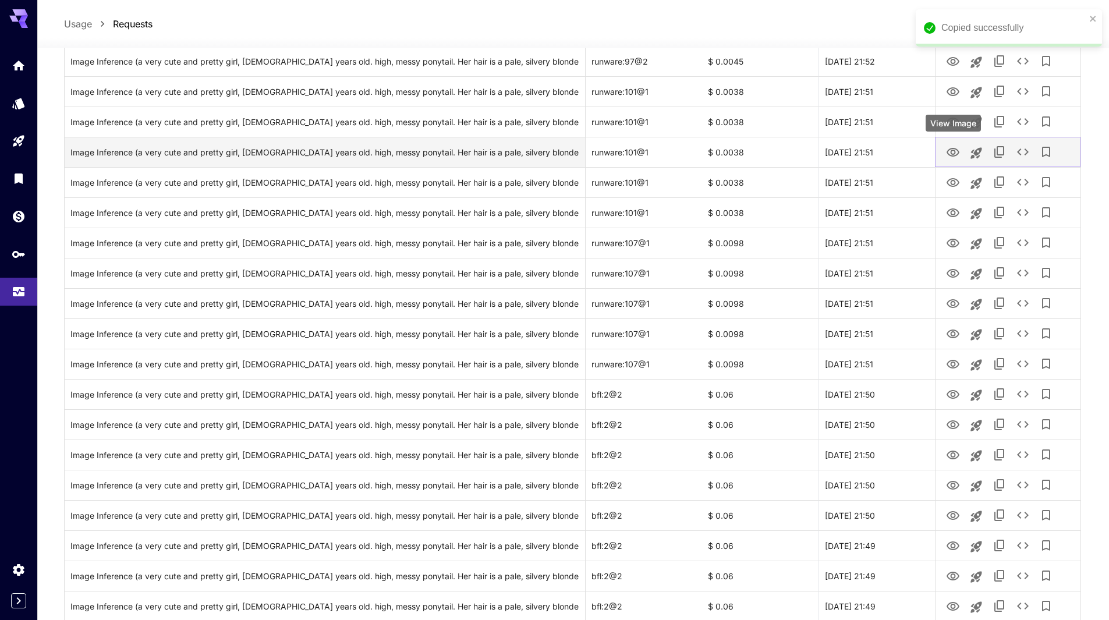
click at [955, 147] on icon "View Image" at bounding box center [953, 153] width 14 height 14
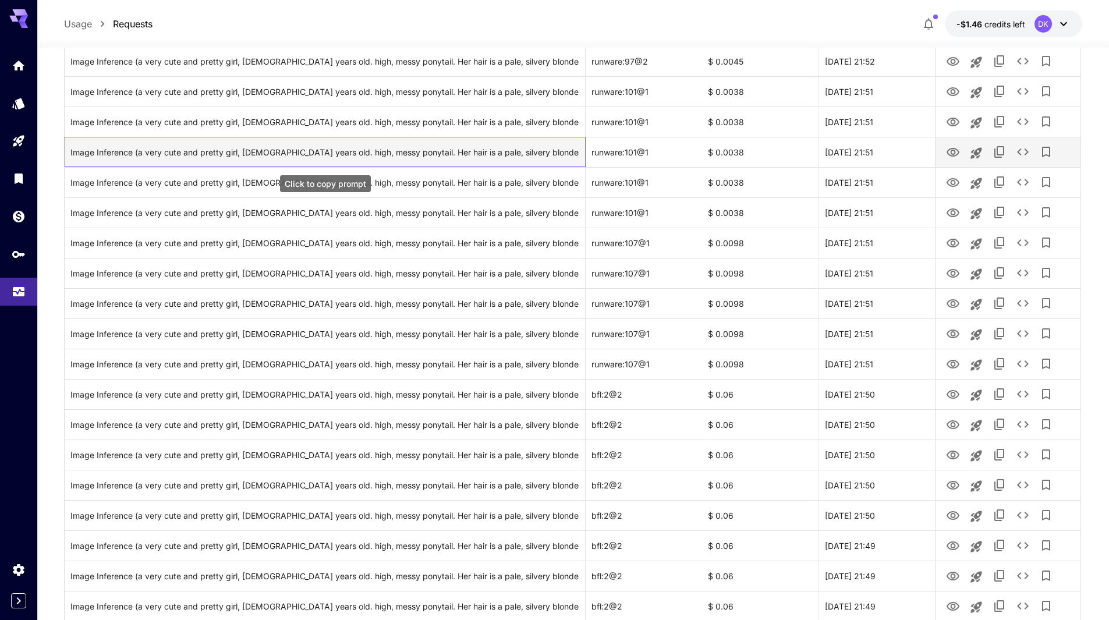
click at [244, 151] on div "Image Inference (a very cute and pretty girl, 18 years old. high, messy ponytai…" at bounding box center [324, 152] width 509 height 30
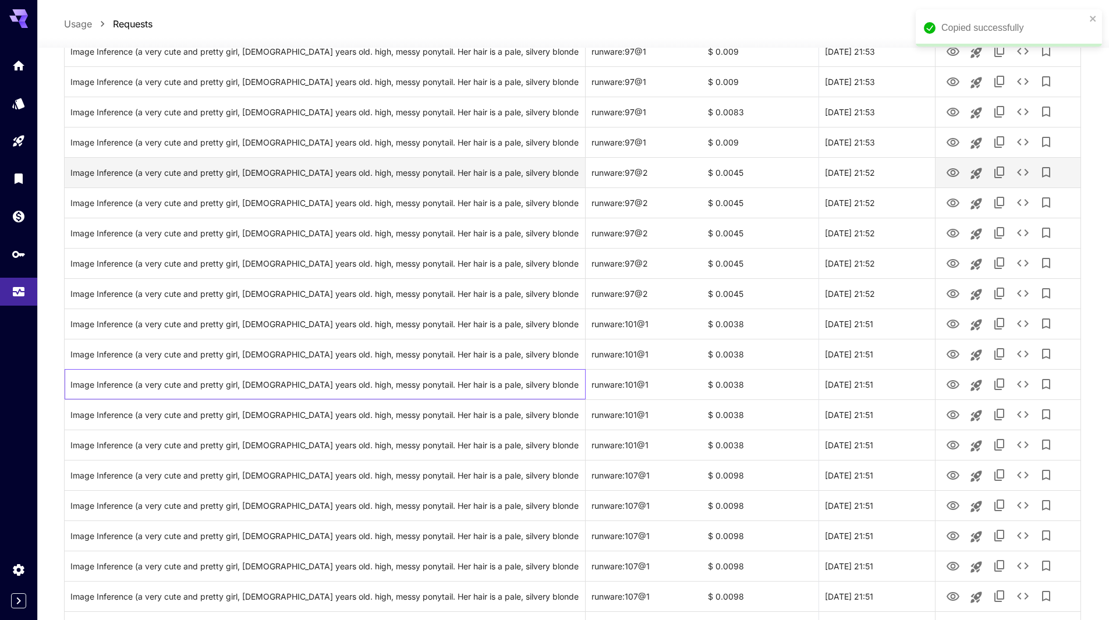
scroll to position [1494, 0]
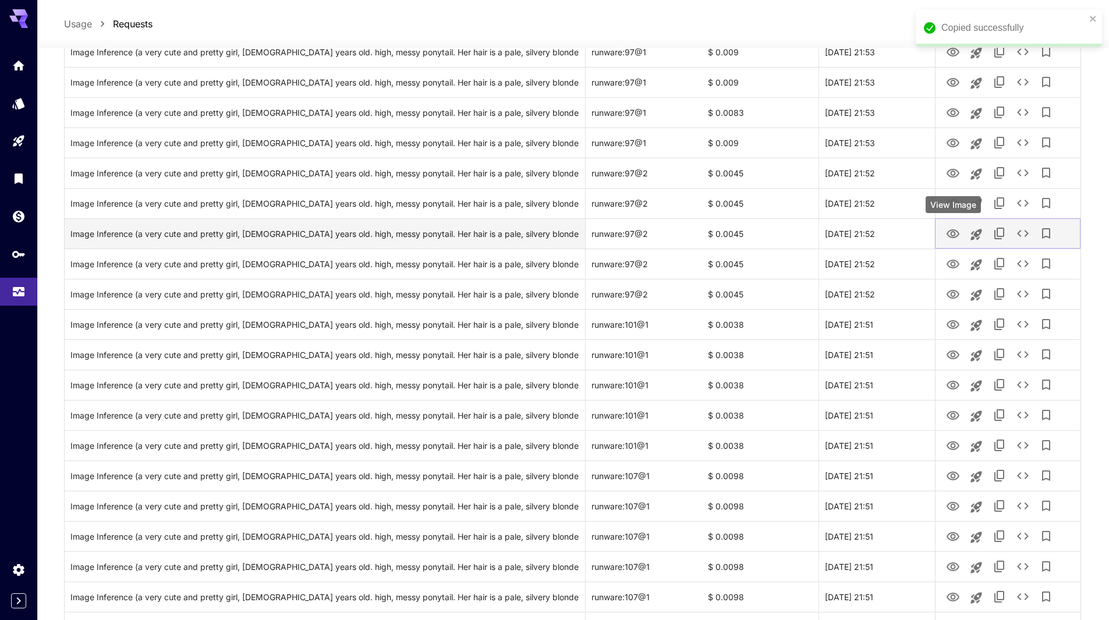
click at [954, 231] on icon "View Image" at bounding box center [953, 234] width 14 height 14
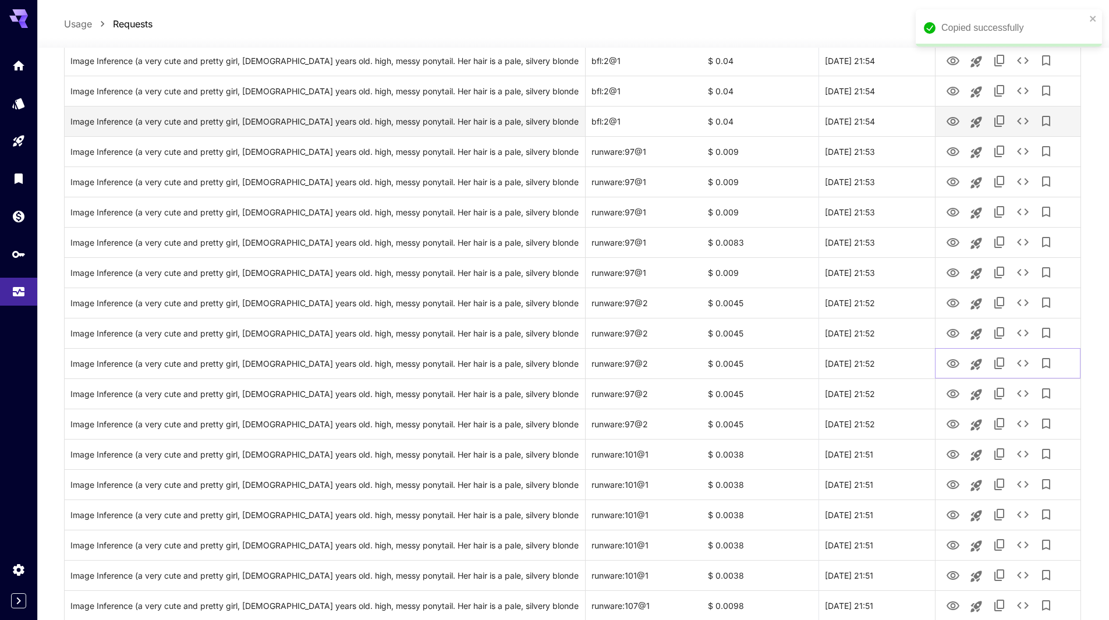
scroll to position [1261, 0]
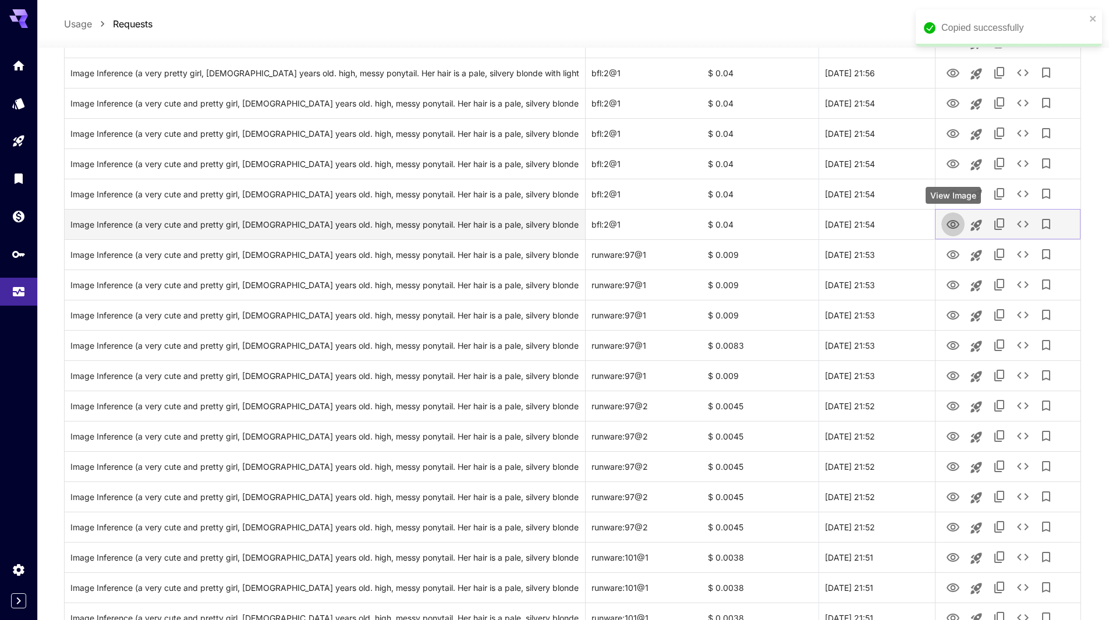
click at [955, 224] on icon "View Image" at bounding box center [953, 225] width 14 height 14
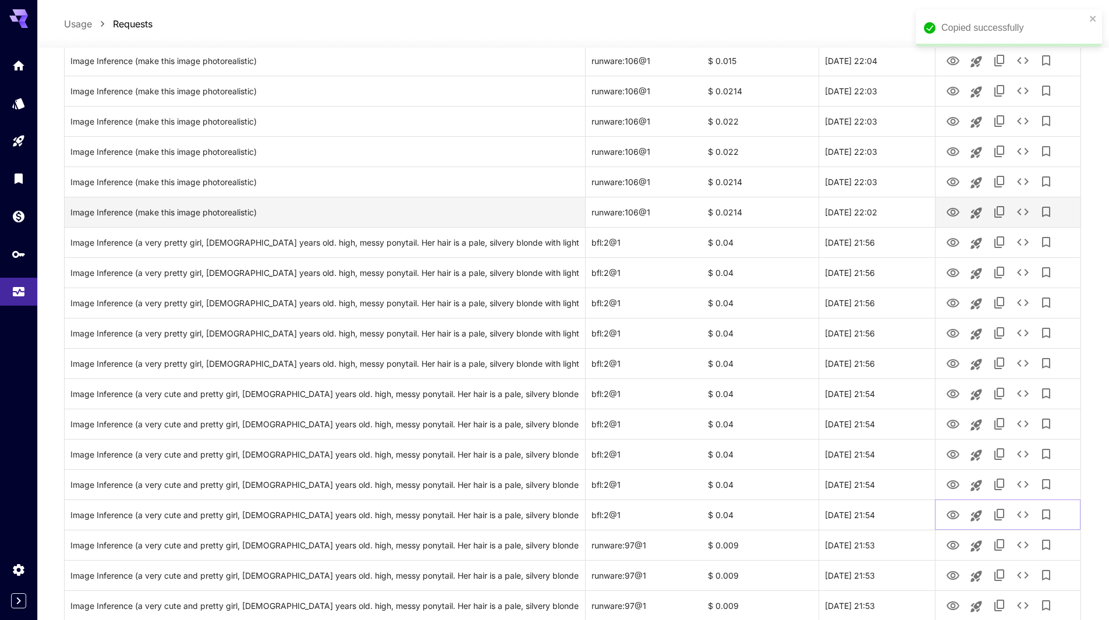
scroll to position [970, 0]
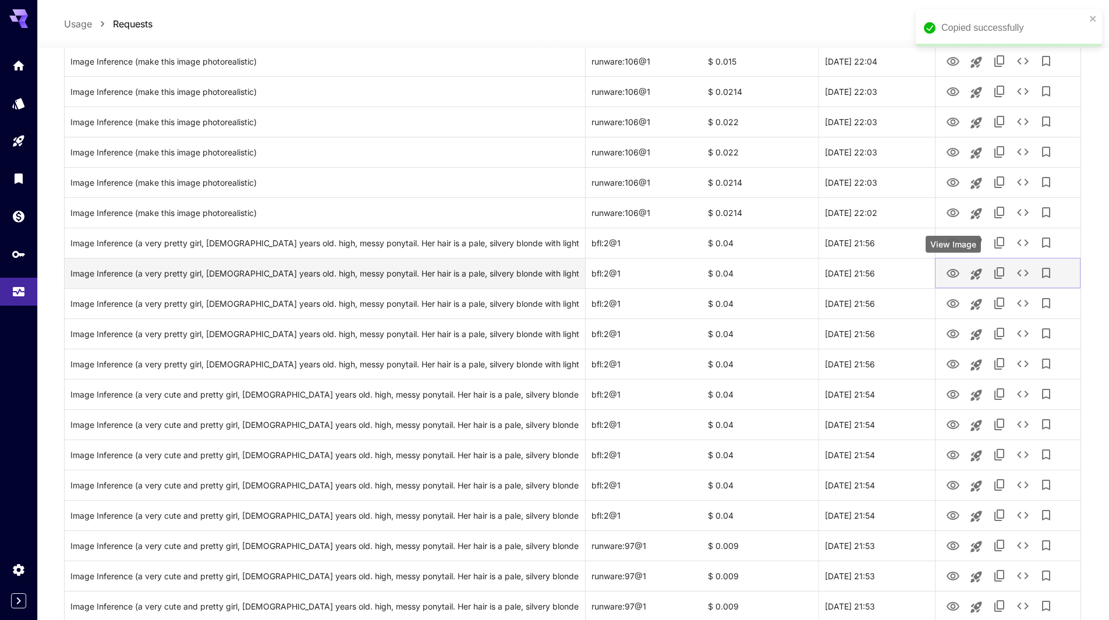
click at [951, 279] on icon "View Image" at bounding box center [953, 274] width 14 height 14
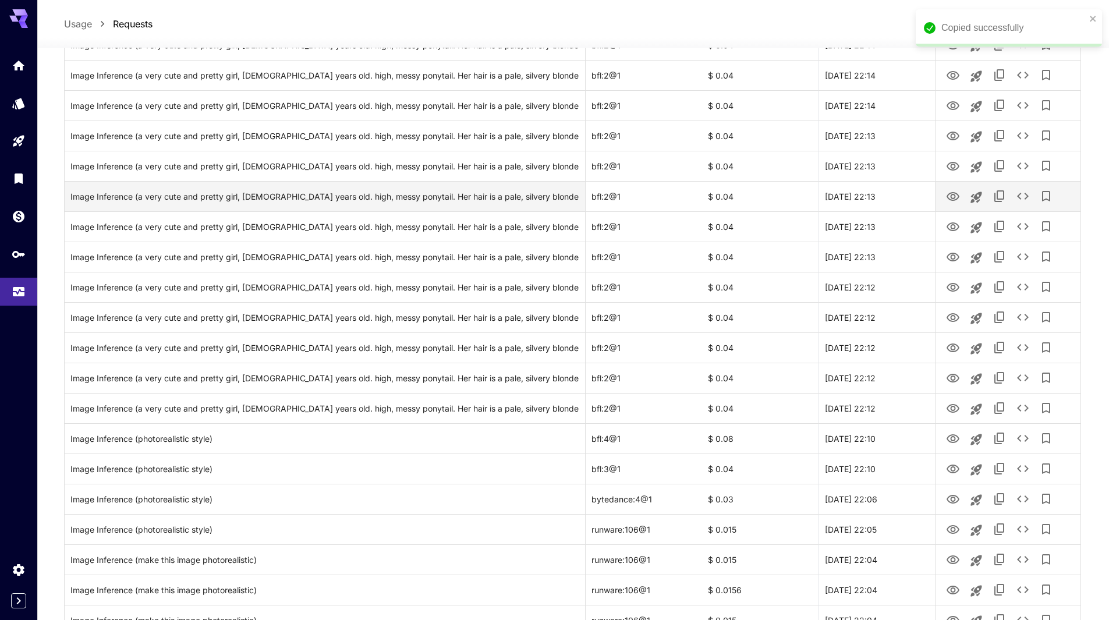
scroll to position [330, 0]
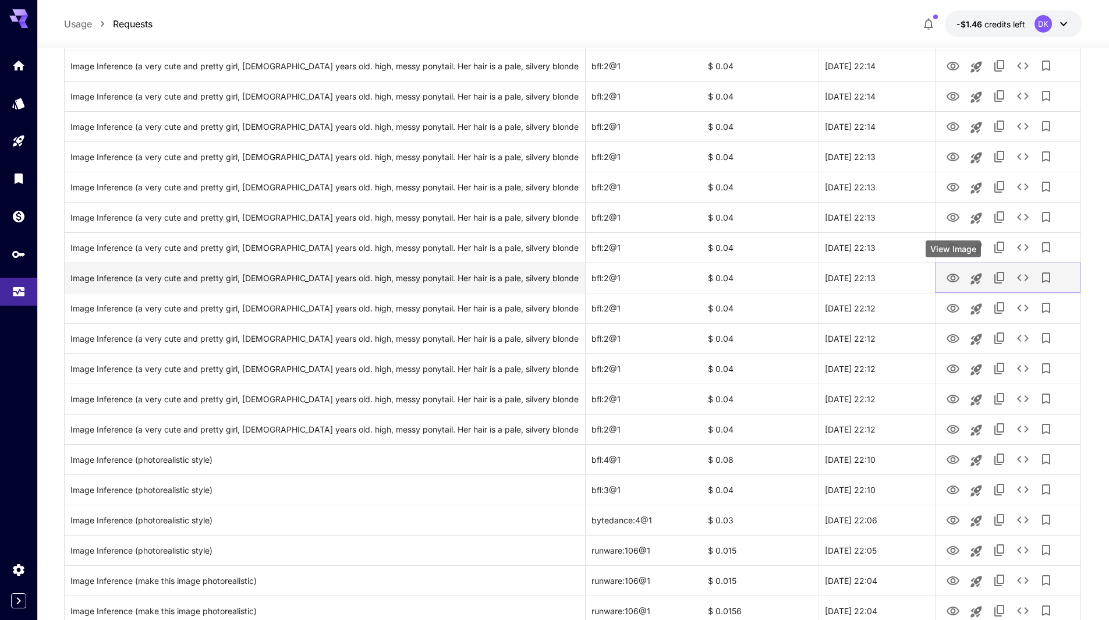
click at [956, 275] on icon "View Image" at bounding box center [953, 278] width 14 height 14
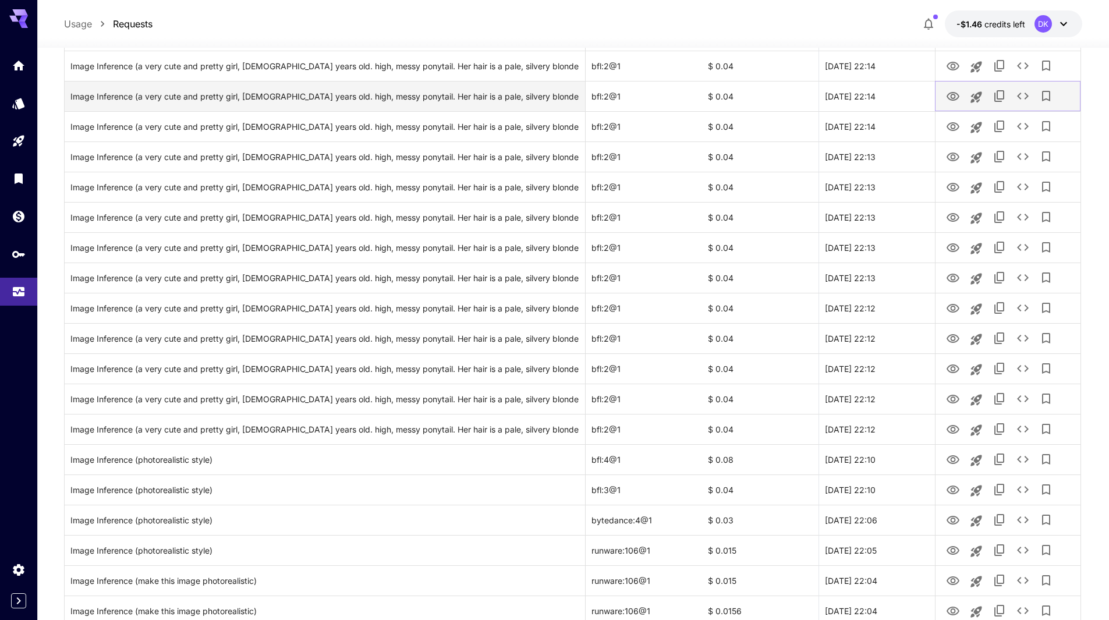
click at [952, 94] on icon "View Image" at bounding box center [953, 96] width 13 height 9
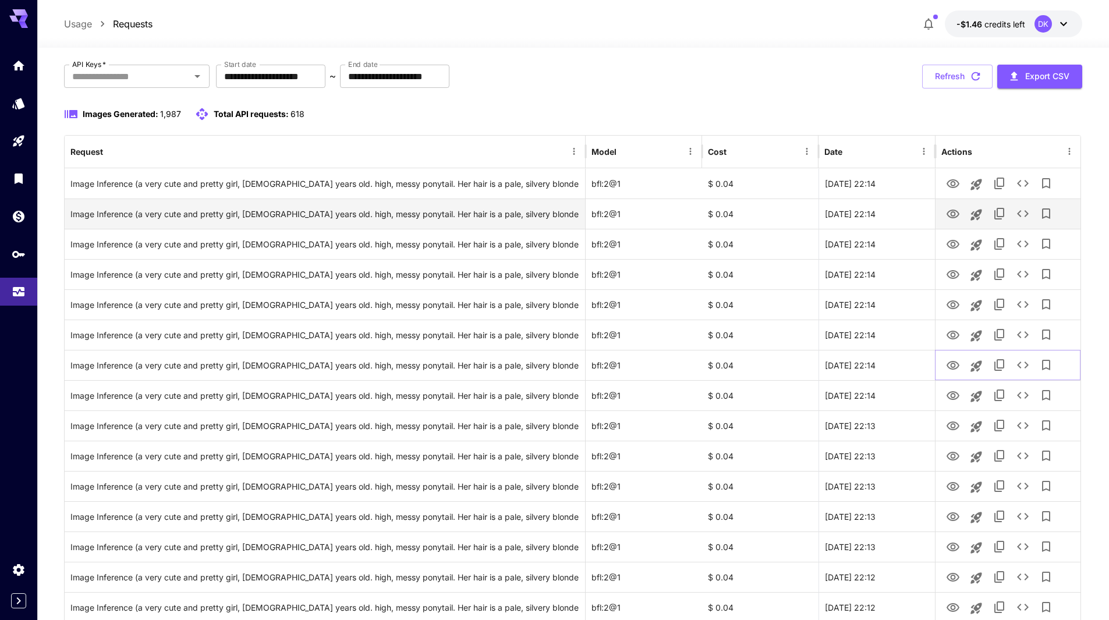
scroll to position [38, 0]
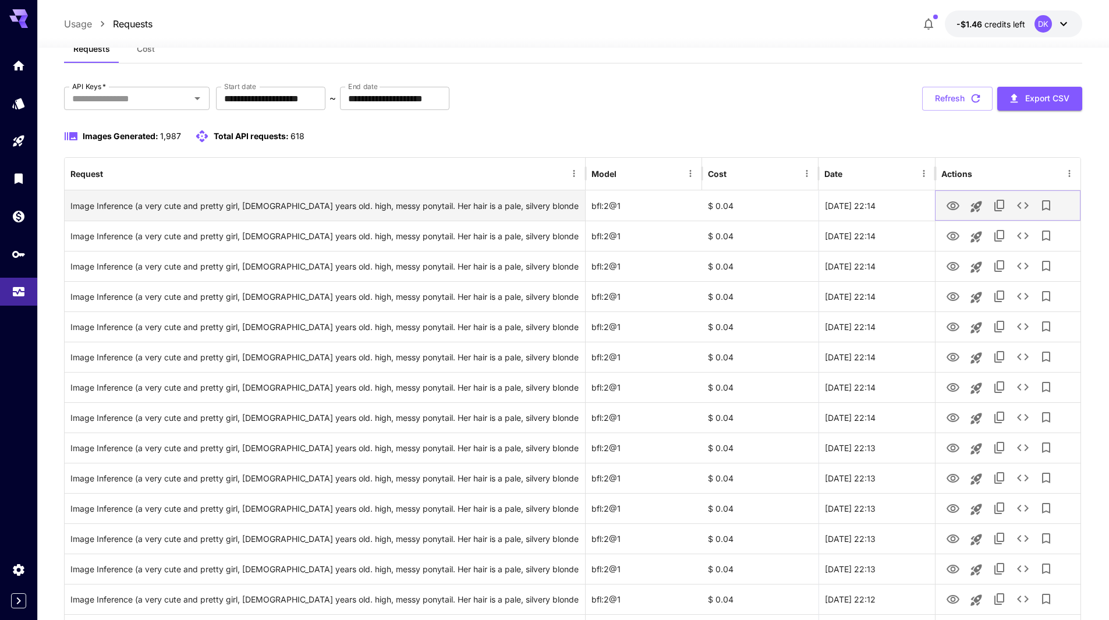
click at [957, 196] on button "View Image" at bounding box center [953, 205] width 23 height 24
click at [952, 214] on button "View Image" at bounding box center [953, 205] width 23 height 24
click at [955, 204] on icon "View Image" at bounding box center [953, 206] width 13 height 9
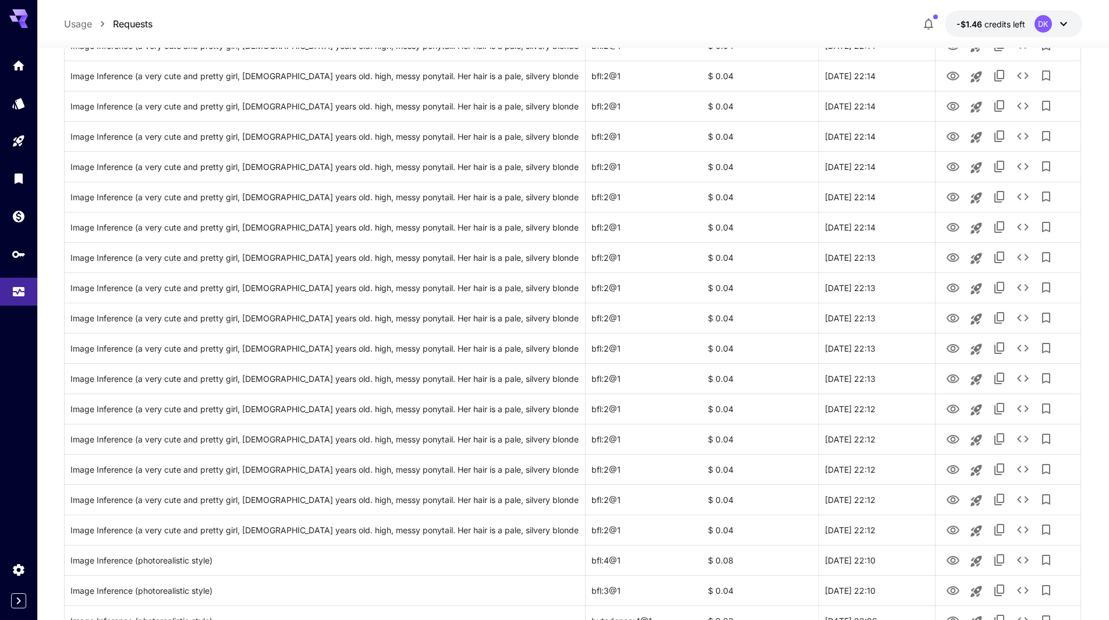
scroll to position [2704, 0]
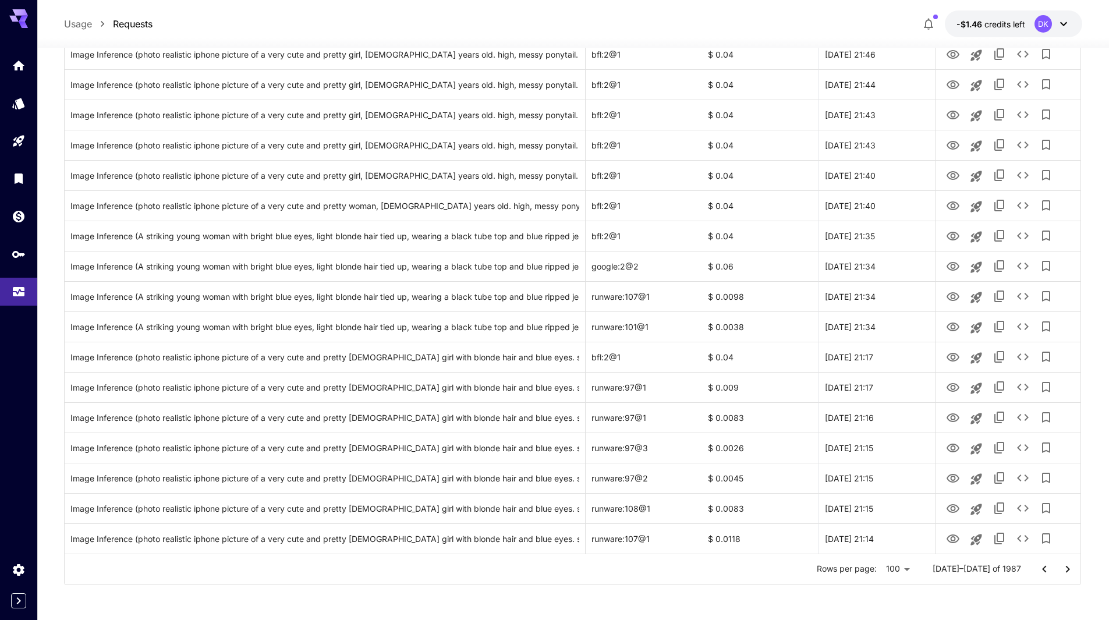
click at [1042, 567] on icon "Go to previous page" at bounding box center [1045, 570] width 14 height 14
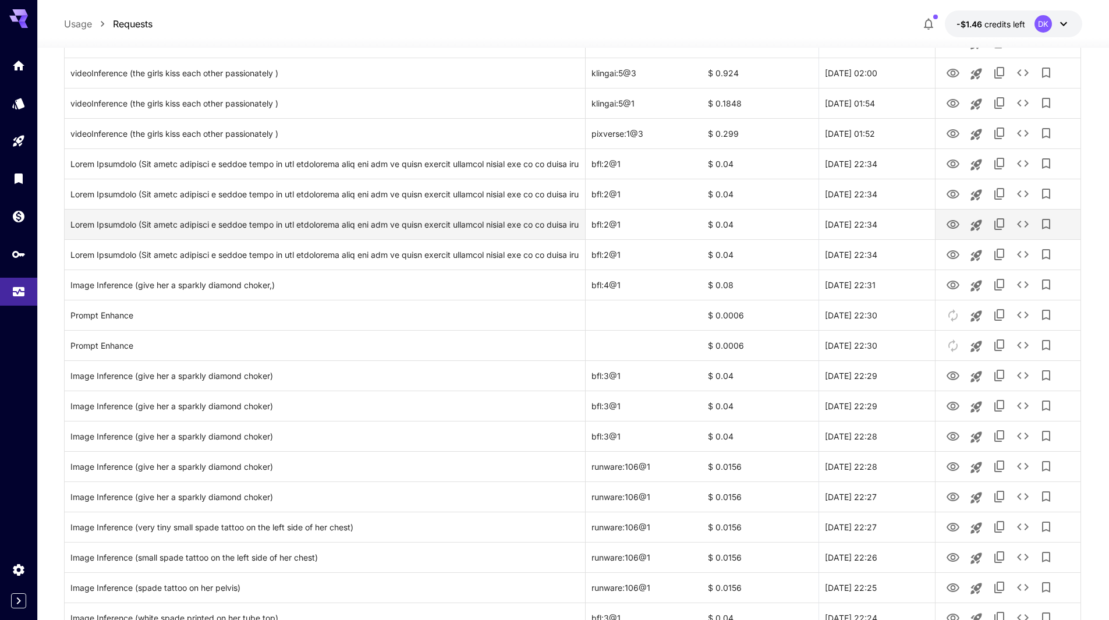
scroll to position [1364, 0]
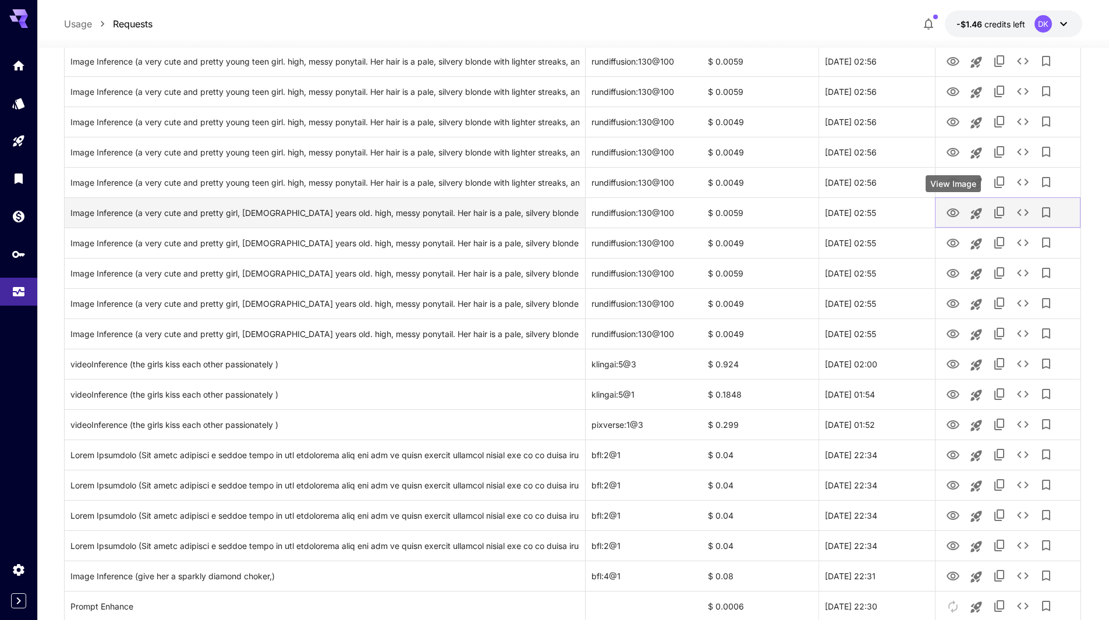
click at [952, 211] on icon "View Image" at bounding box center [953, 213] width 14 height 14
click at [471, 210] on div "Image Inference (a very cute and pretty girl, 18 years old. high, messy ponytai…" at bounding box center [324, 213] width 509 height 30
